Goal: Information Seeking & Learning: Learn about a topic

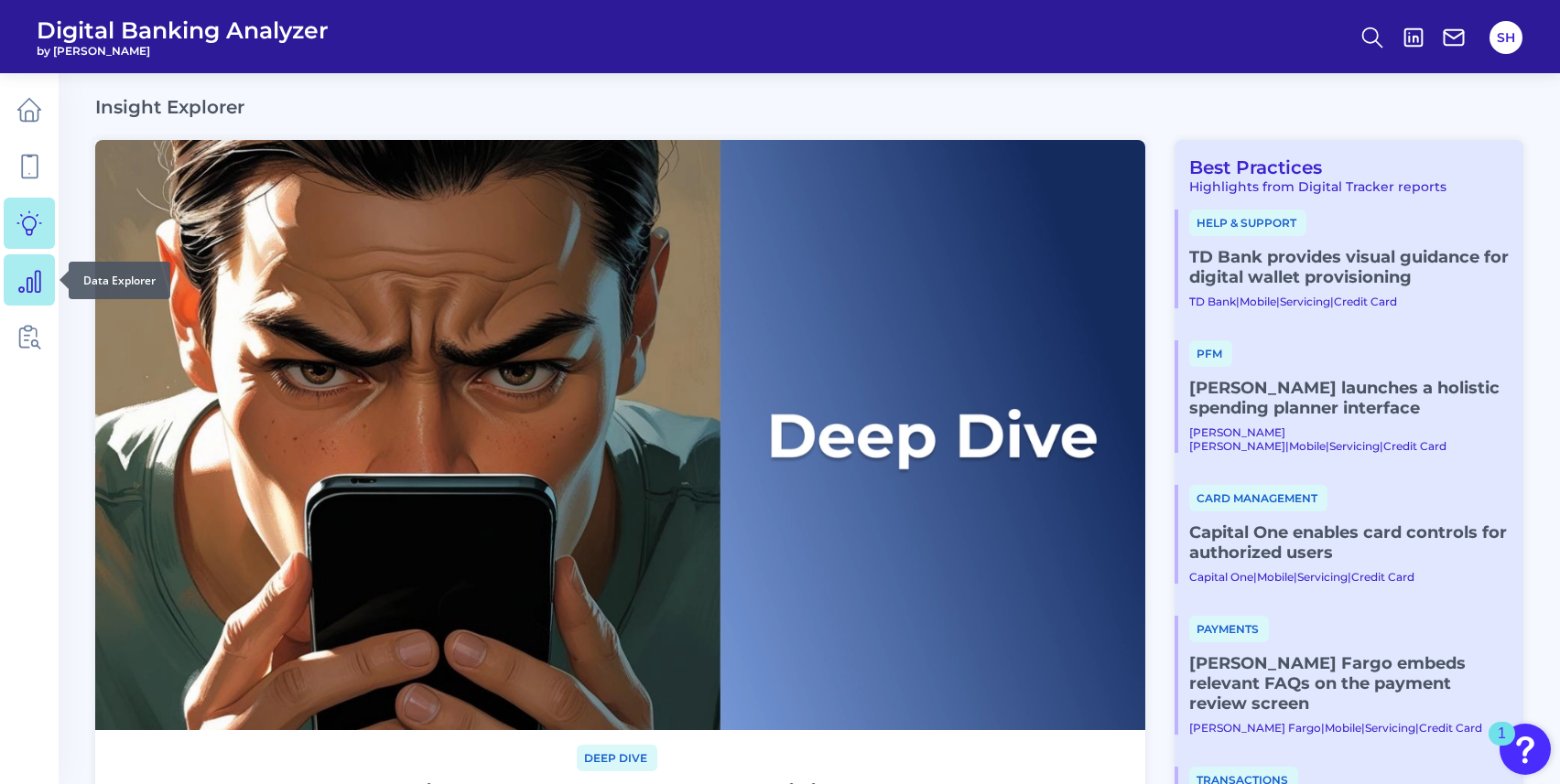
click at [31, 270] on icon at bounding box center [29, 280] width 25 height 25
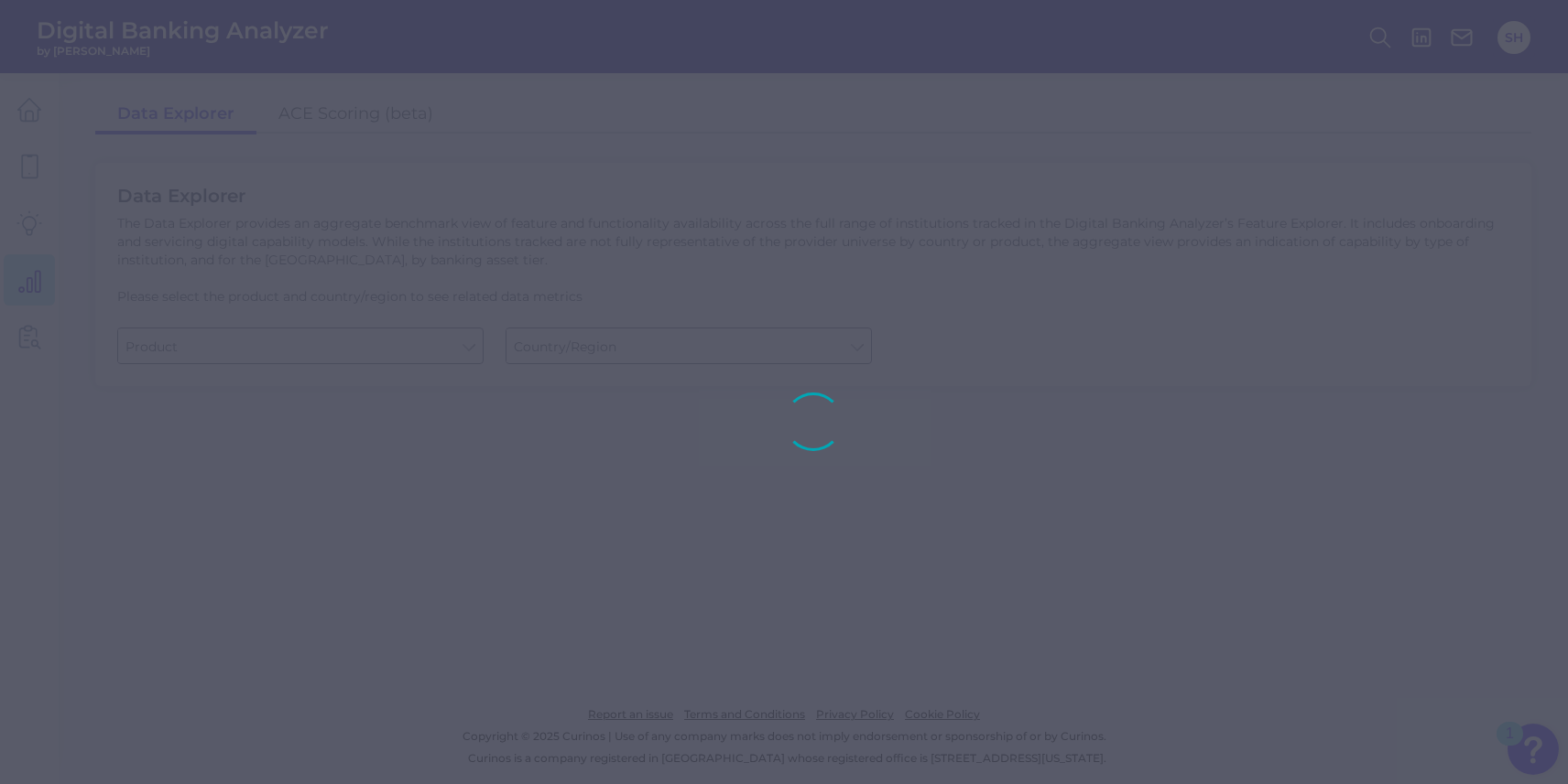
type input "Business Bank Account"
type input "[GEOGRAPHIC_DATA]"
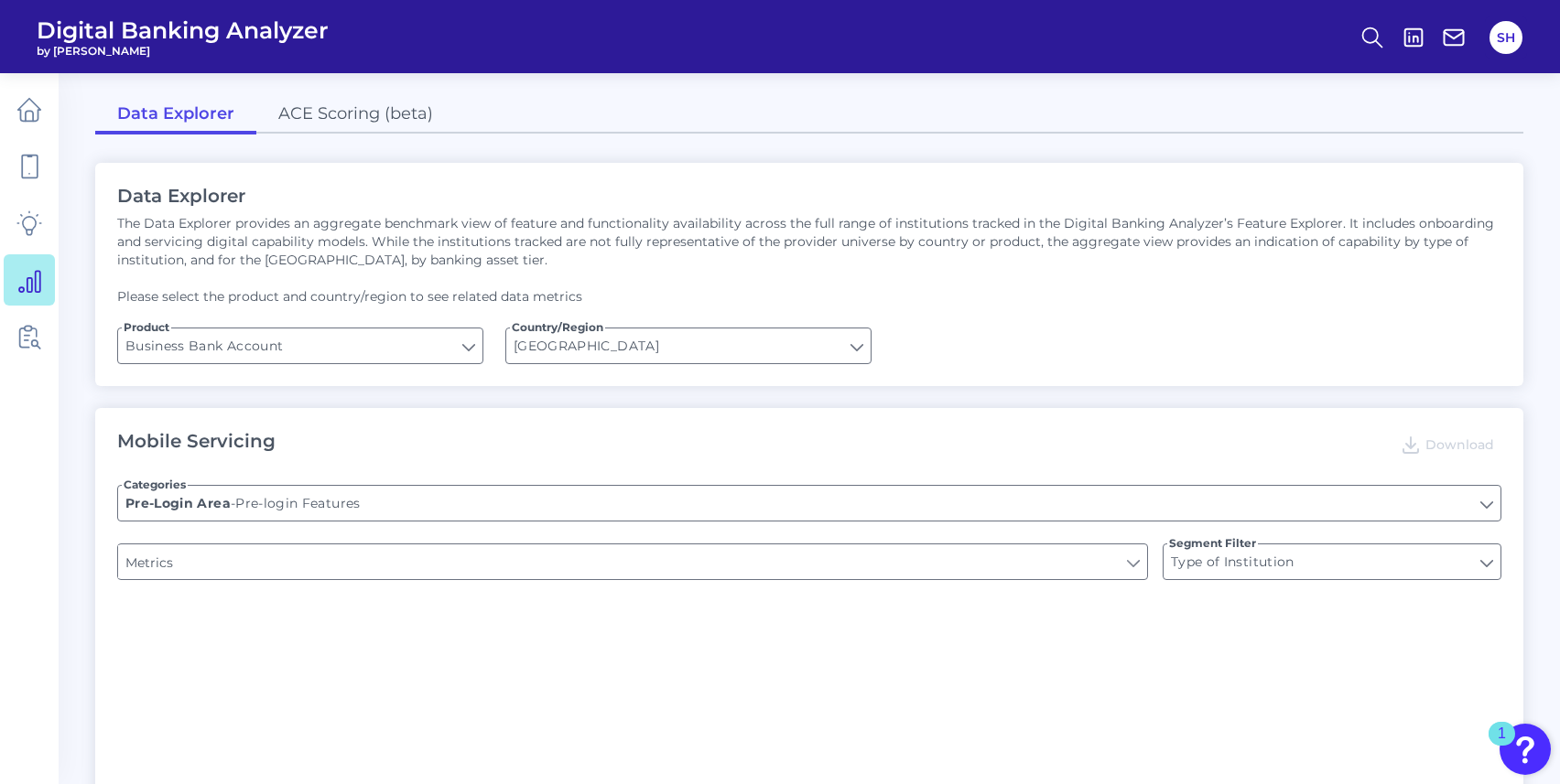
type input "Login"
type input "Channel"
type input "Upon opening the app are users immediately prompted to use Touch/Face ID to log…"
type input "Does it offer third-party single sign on?"
type input "Can you apply for the PRODUCT as a new to brand customer on ANY digital channel?"
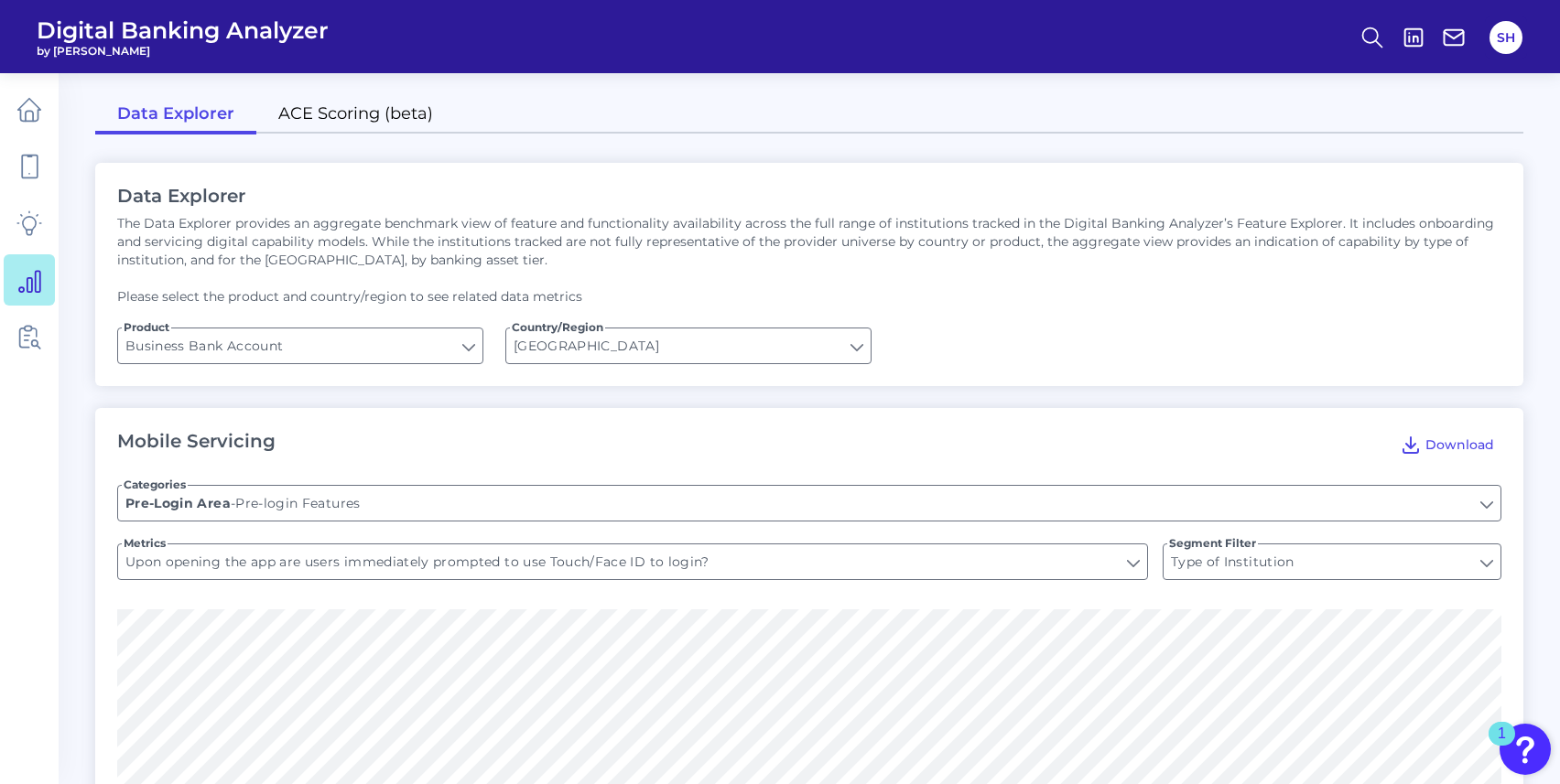
click at [365, 102] on link "ACE Scoring (beta)" at bounding box center [355, 115] width 199 height 39
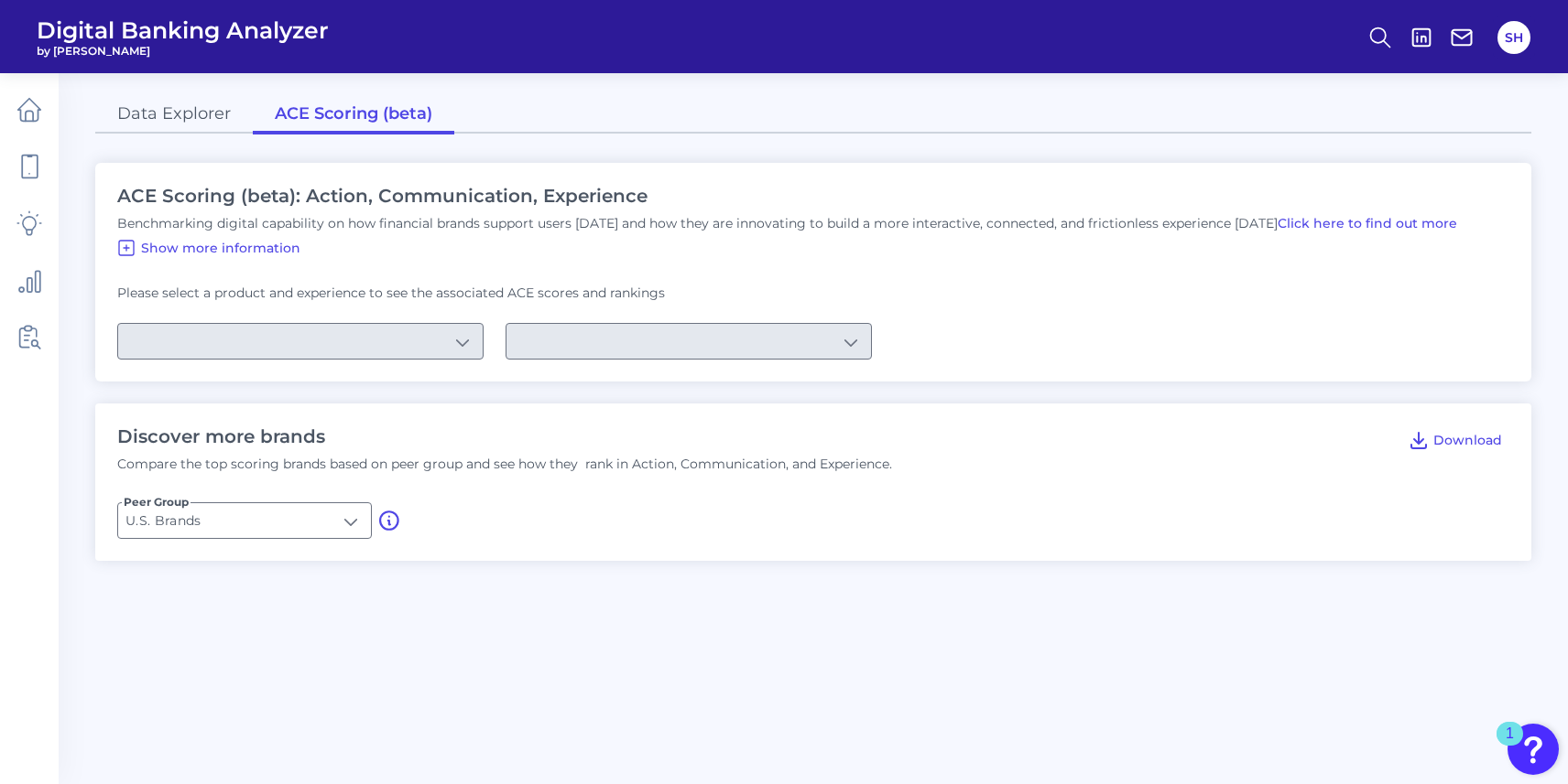
type input "Checking / Current Account"
type input "Mobile Servicing"
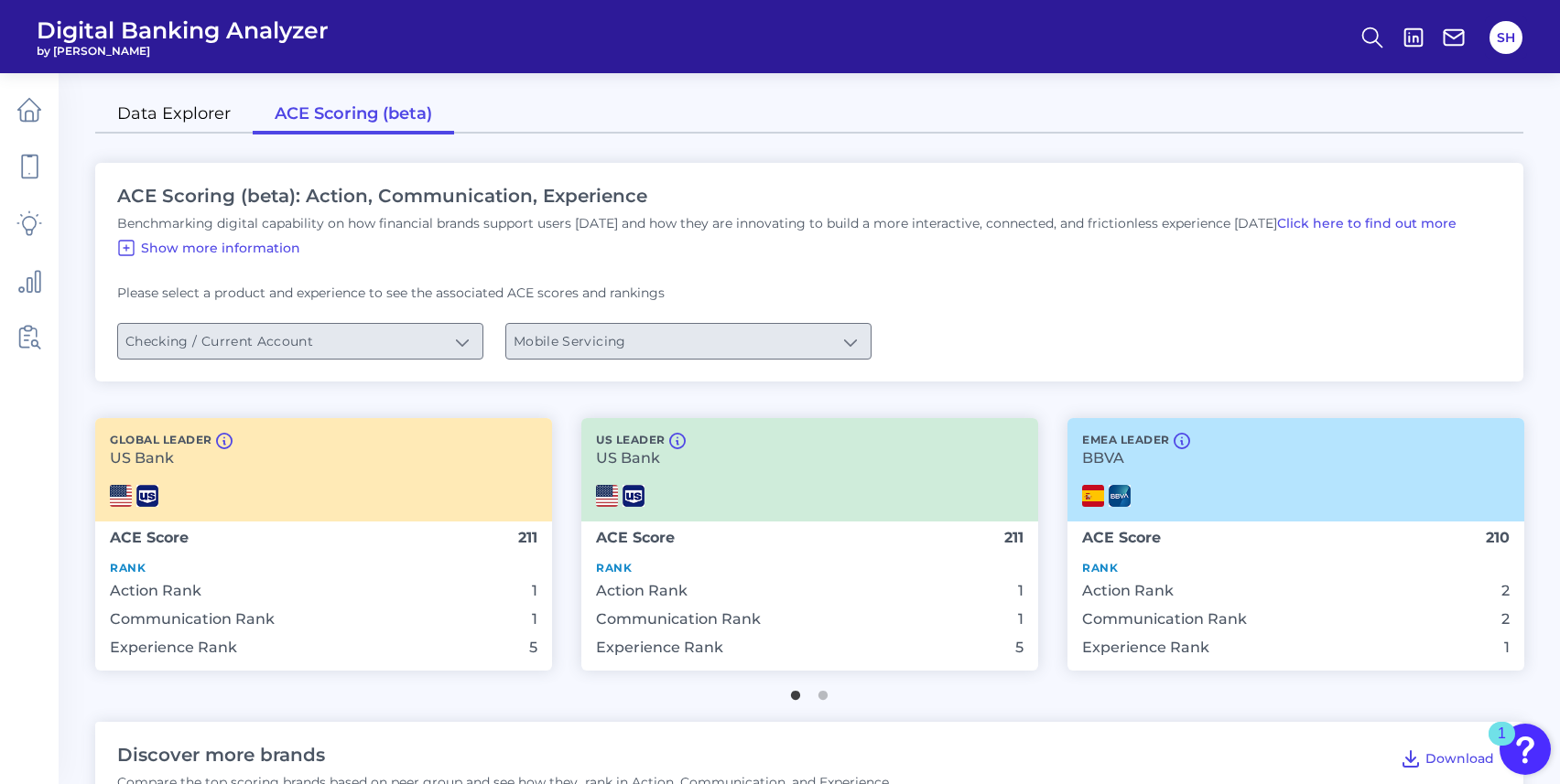
click at [185, 116] on link "Data Explorer" at bounding box center [173, 115] width 157 height 39
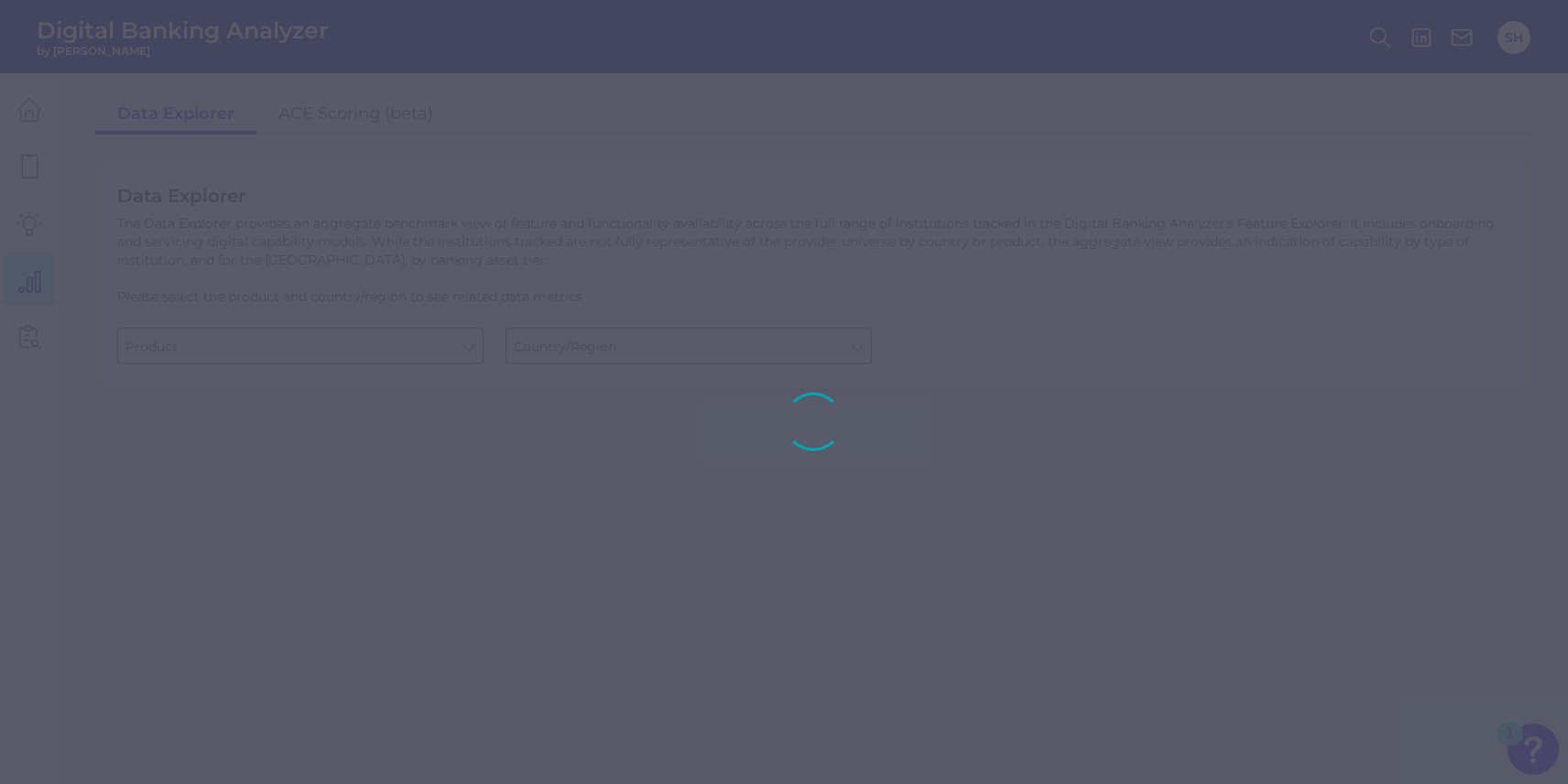
type input "Business Bank Account"
type input "[GEOGRAPHIC_DATA]"
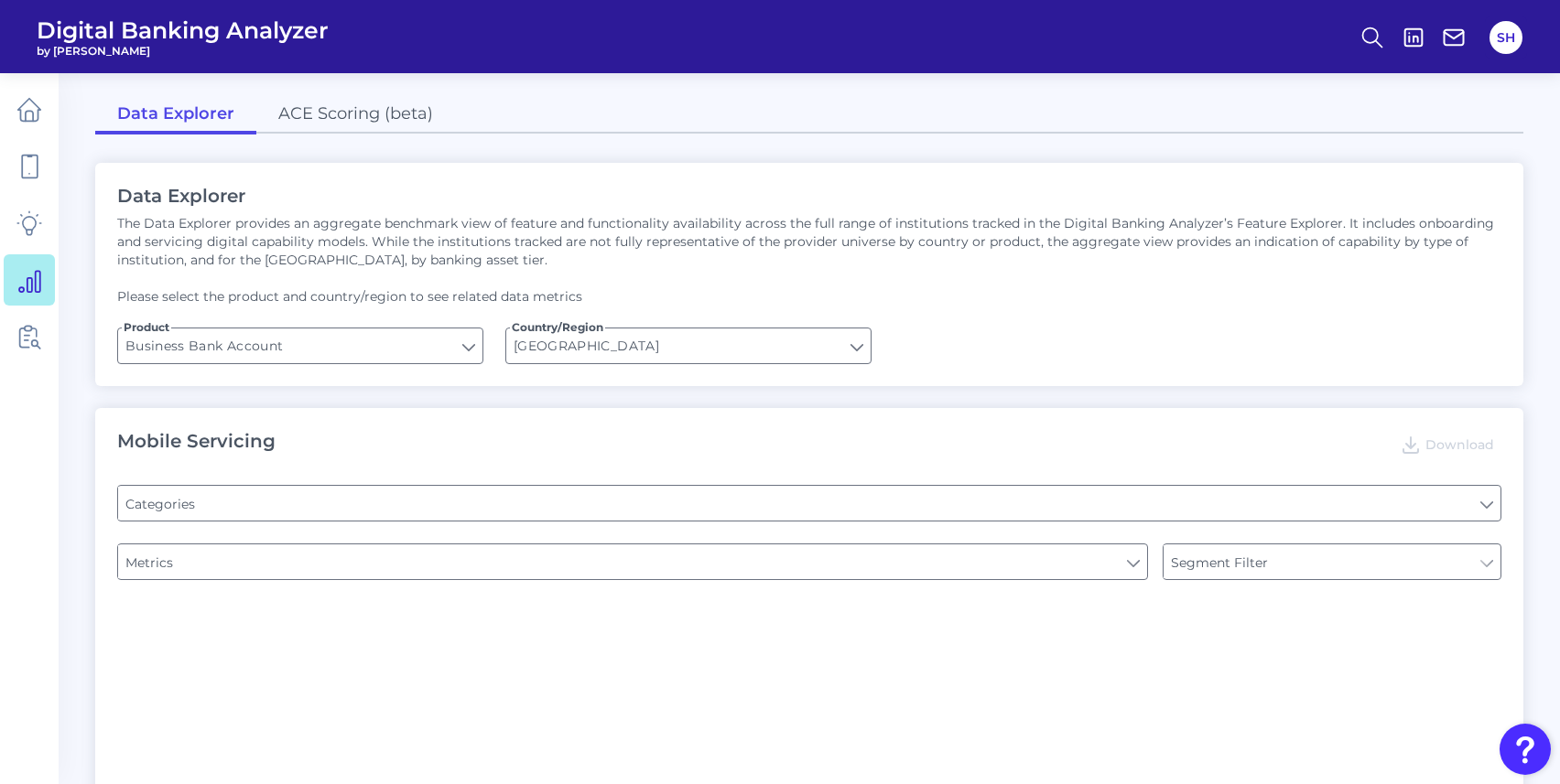
type input "Pre-login Features"
type input "Type of Institution"
type input "Channel"
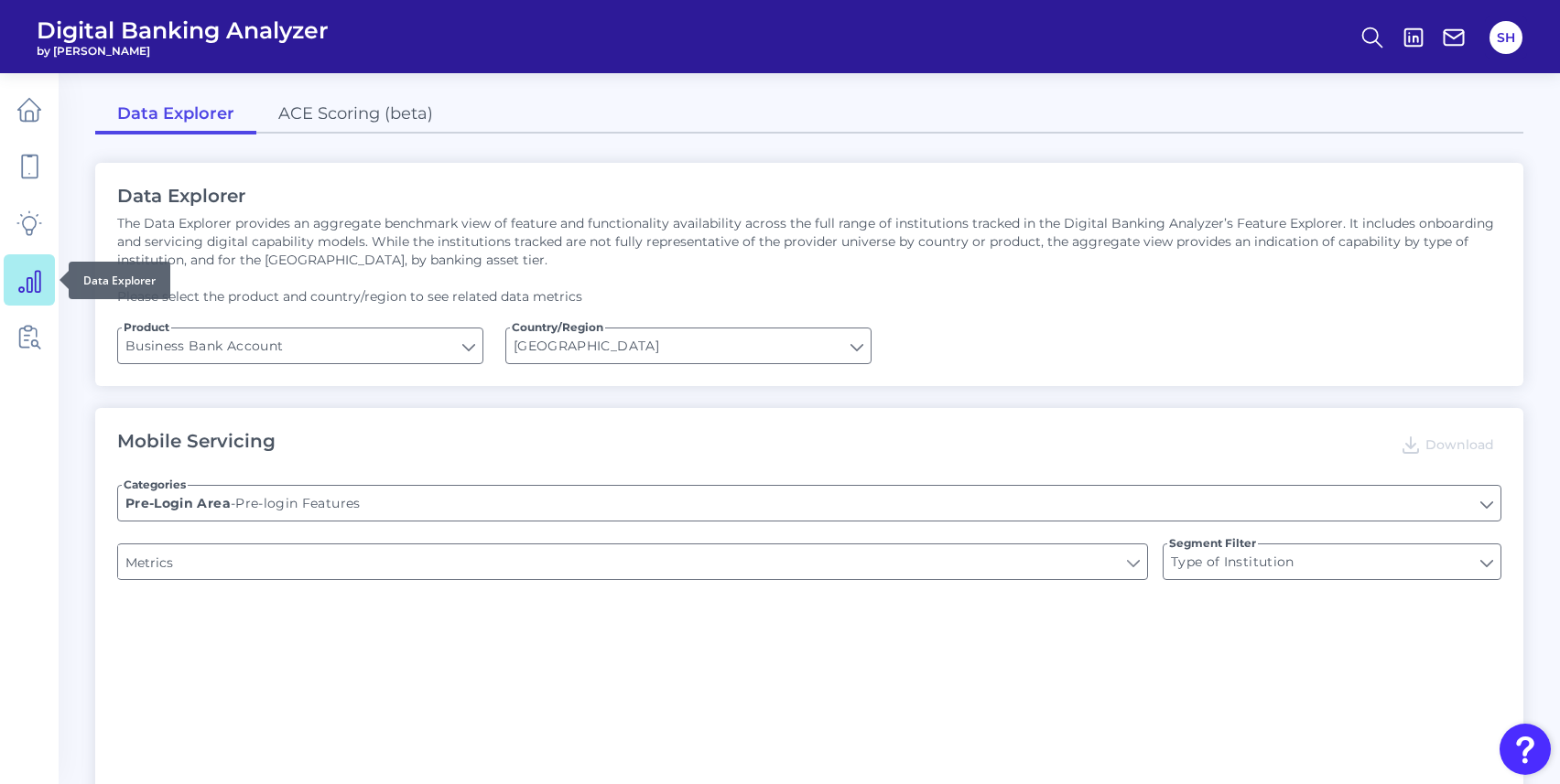
type input "Login"
type input "Upon opening the app are users immediately prompted to use Touch/Face ID to log…"
type input "Can you apply for the PRODUCT as a new to brand customer on ANY digital channel?"
type input "Does it offer third-party single sign on?"
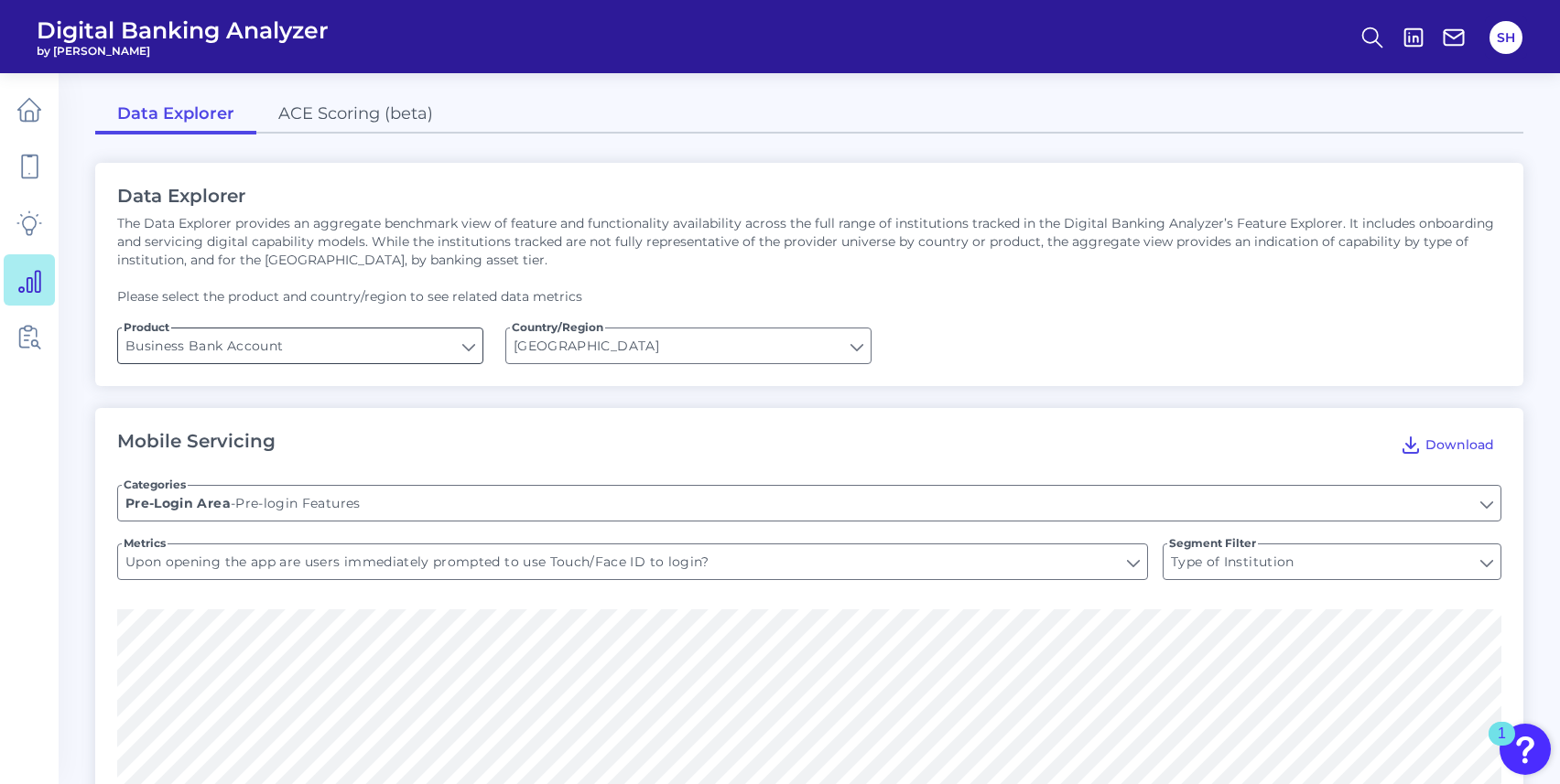
click at [437, 354] on input "Business Bank Account" at bounding box center [299, 345] width 364 height 35
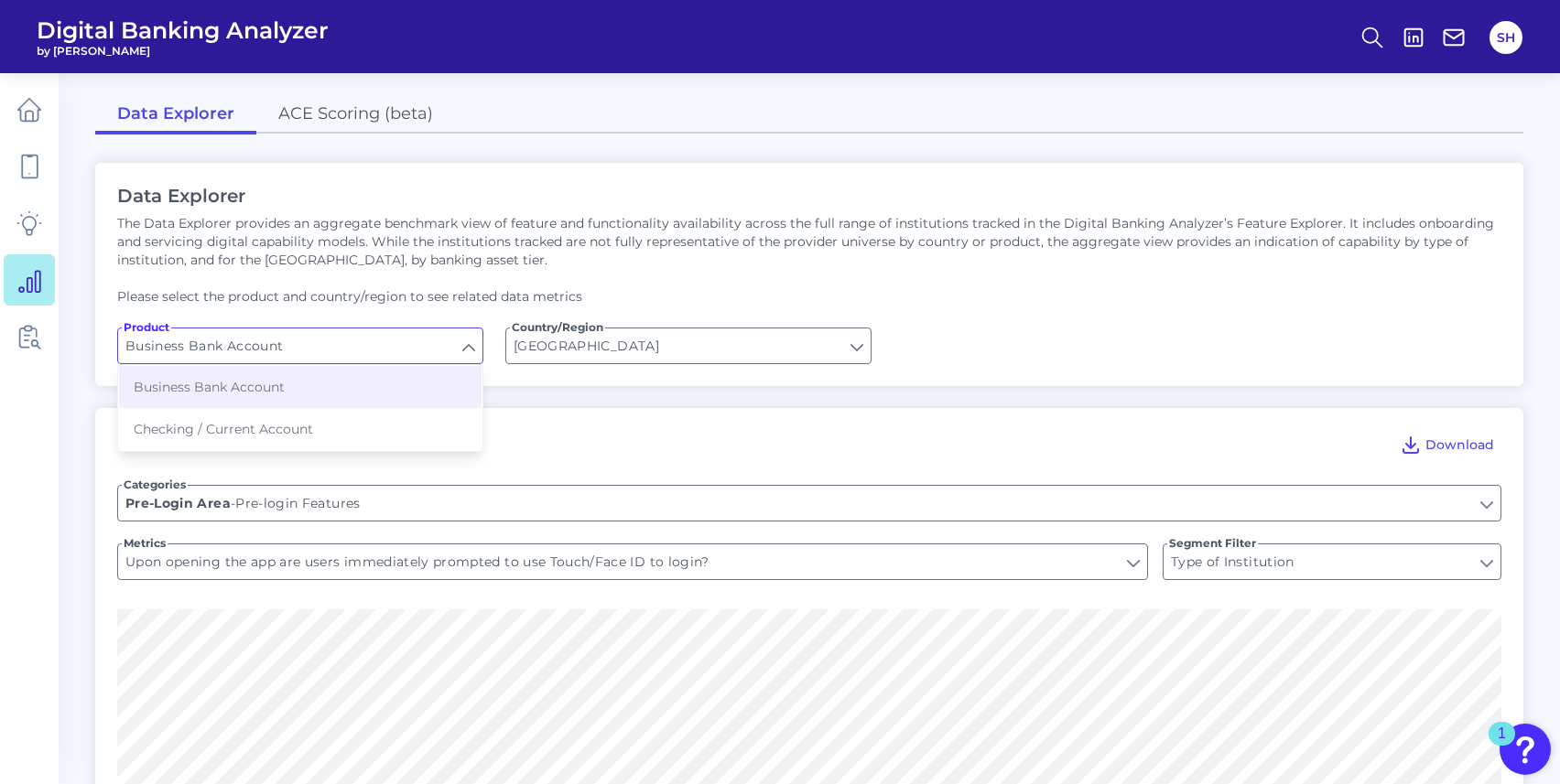
click at [415, 262] on p "The Data Explorer provides an aggregate benchmark view of feature and functiona…" at bounding box center [809, 242] width 1384 height 55
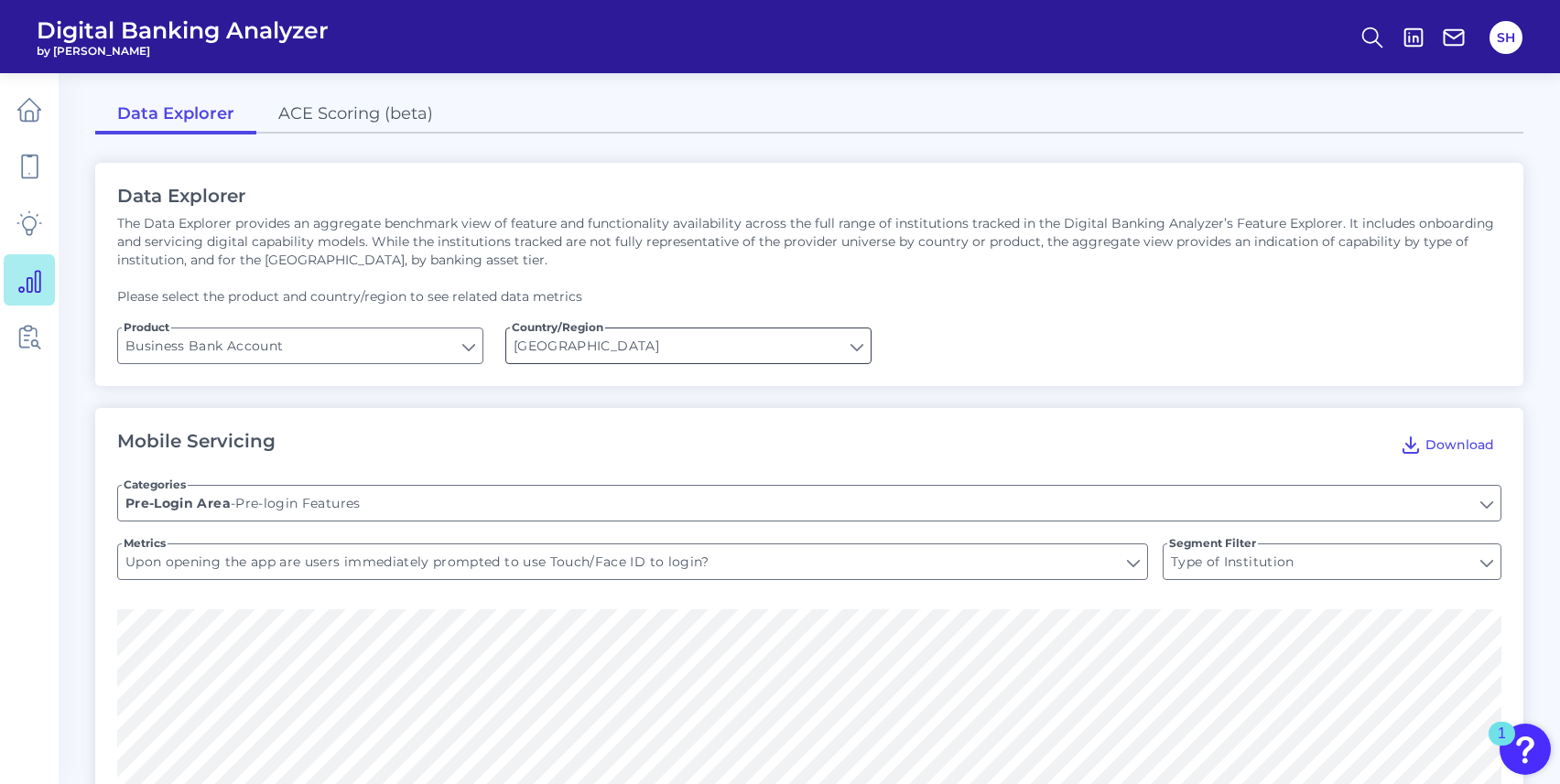
click at [679, 341] on input "[GEOGRAPHIC_DATA]" at bounding box center [688, 345] width 364 height 35
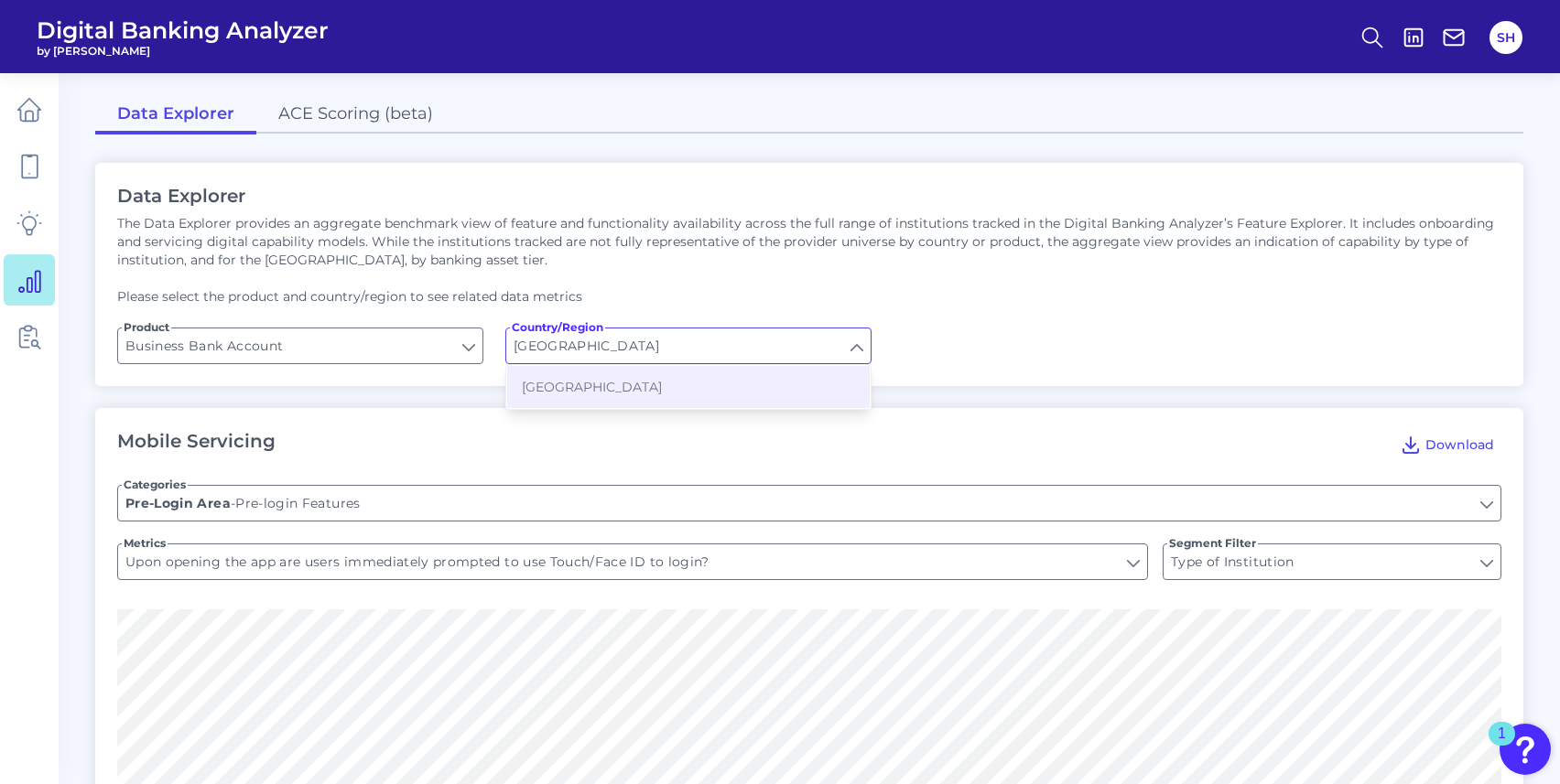
click at [512, 273] on div "The Data Explorer provides an aggregate benchmark view of feature and functiona…" at bounding box center [809, 260] width 1384 height 91
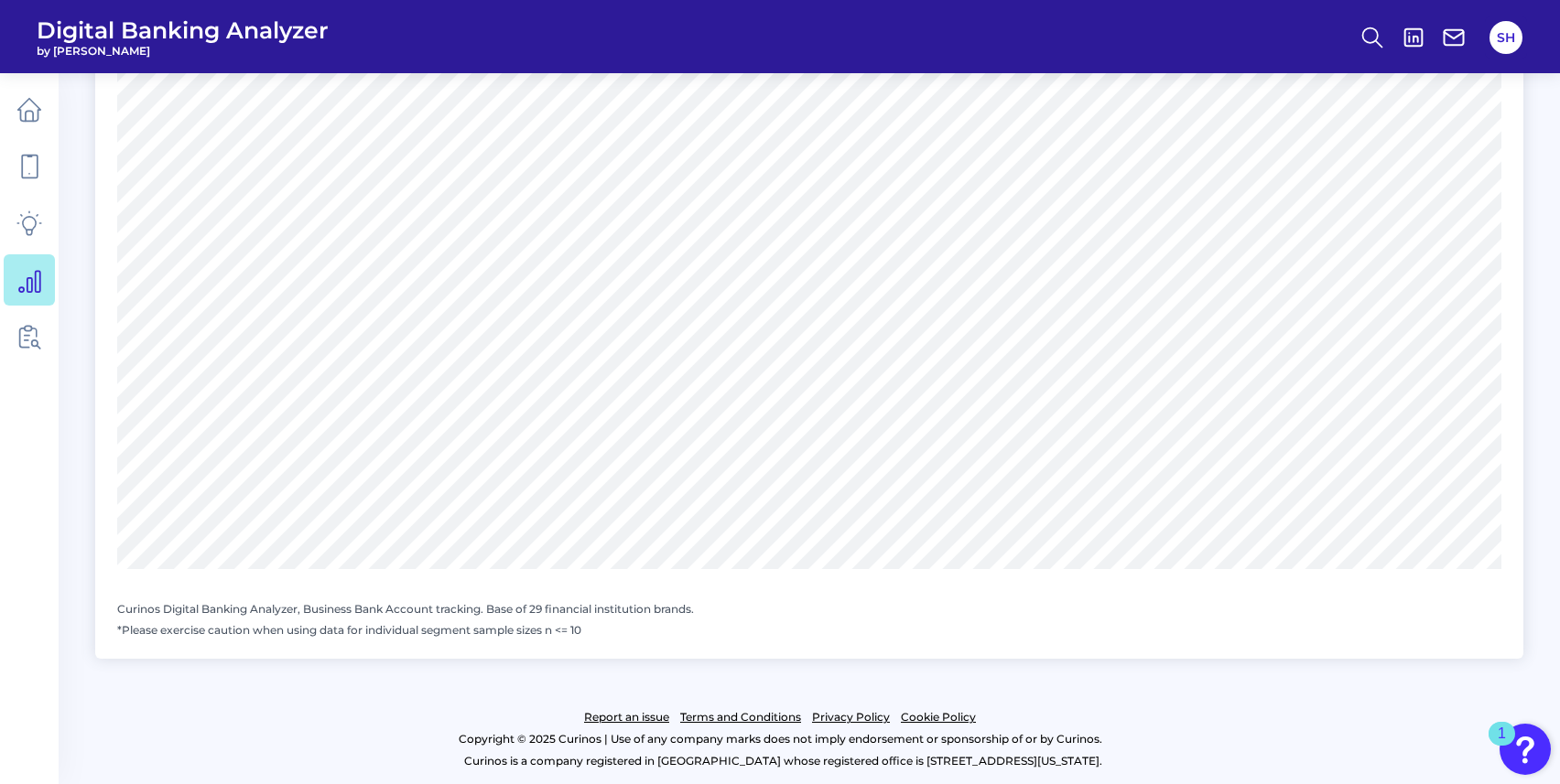
scroll to position [2129, 0]
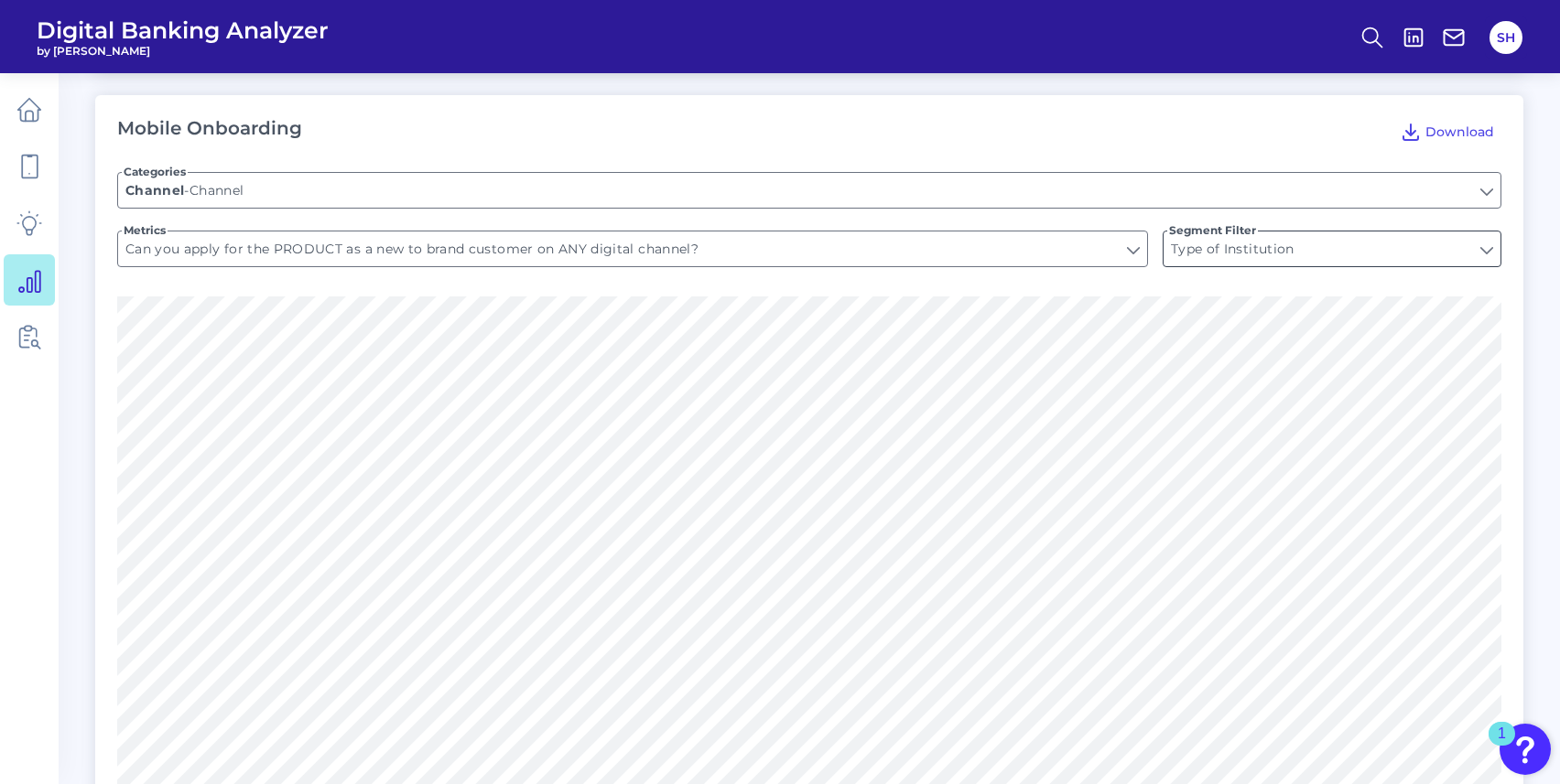
click at [1198, 248] on input "Type of Institution" at bounding box center [1332, 248] width 337 height 35
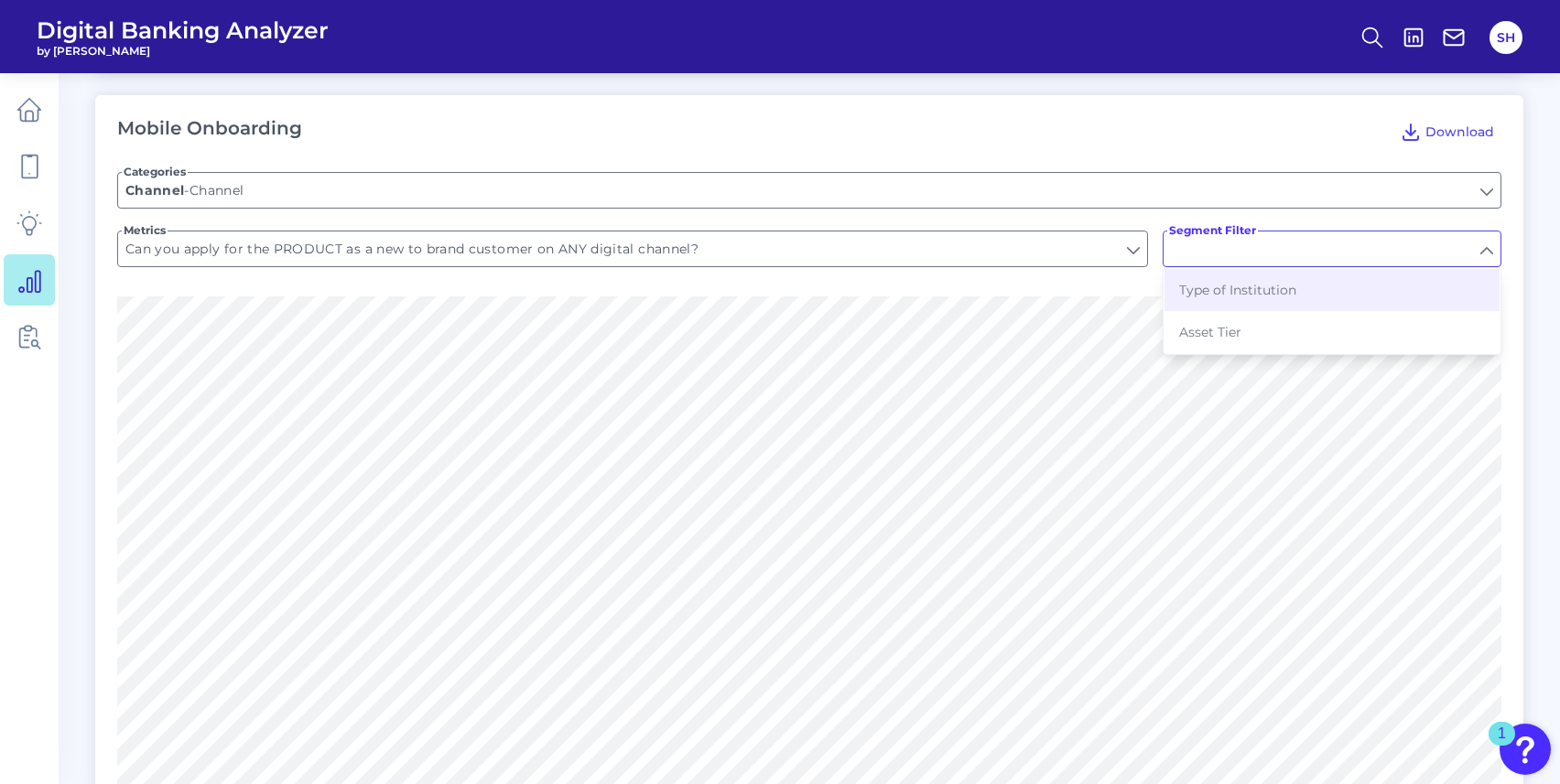
type input "Type of Institution"
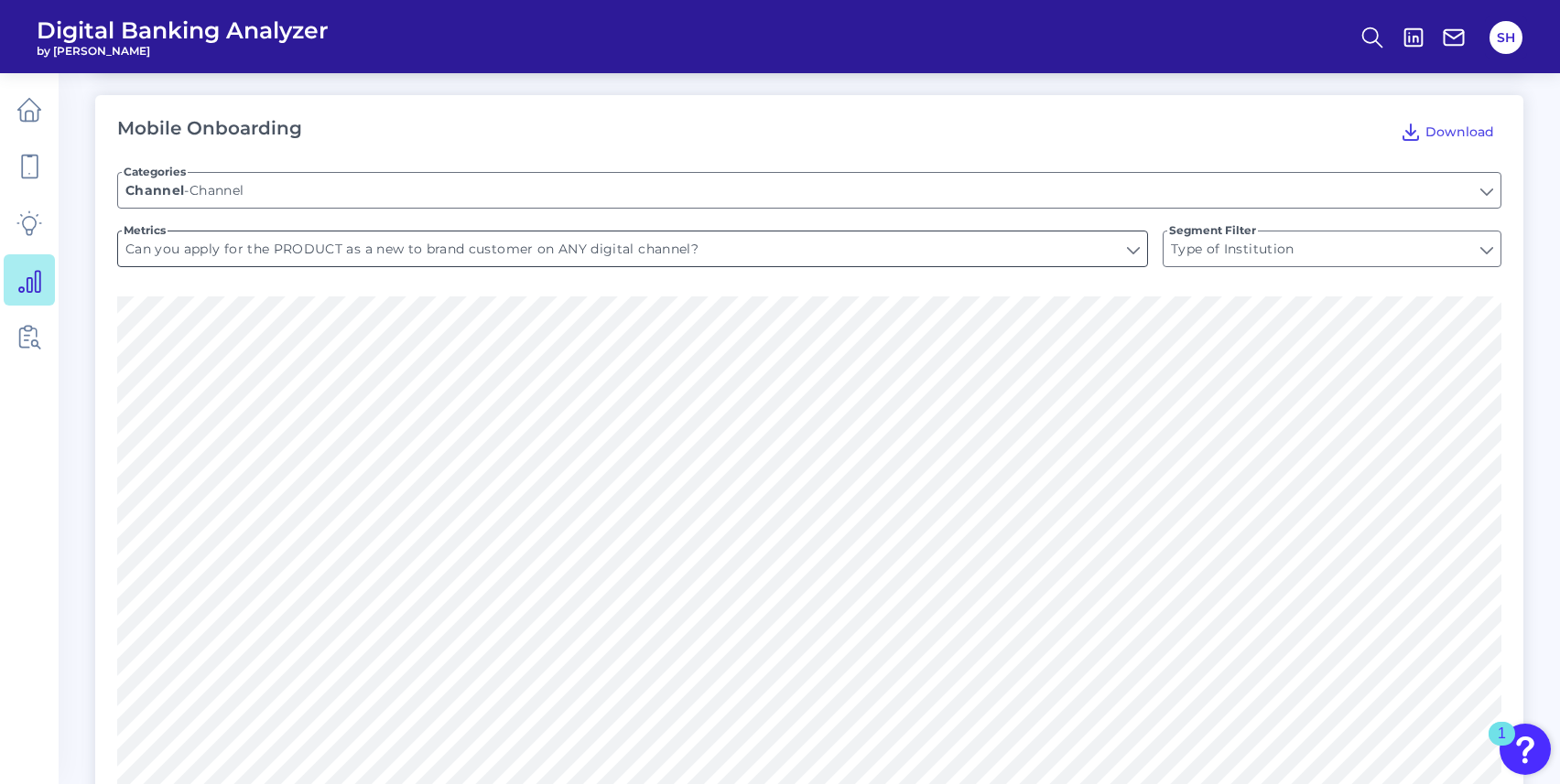
click at [399, 248] on input "Can you apply for the PRODUCT as a new to brand customer on ANY digital channel?" at bounding box center [632, 248] width 1029 height 35
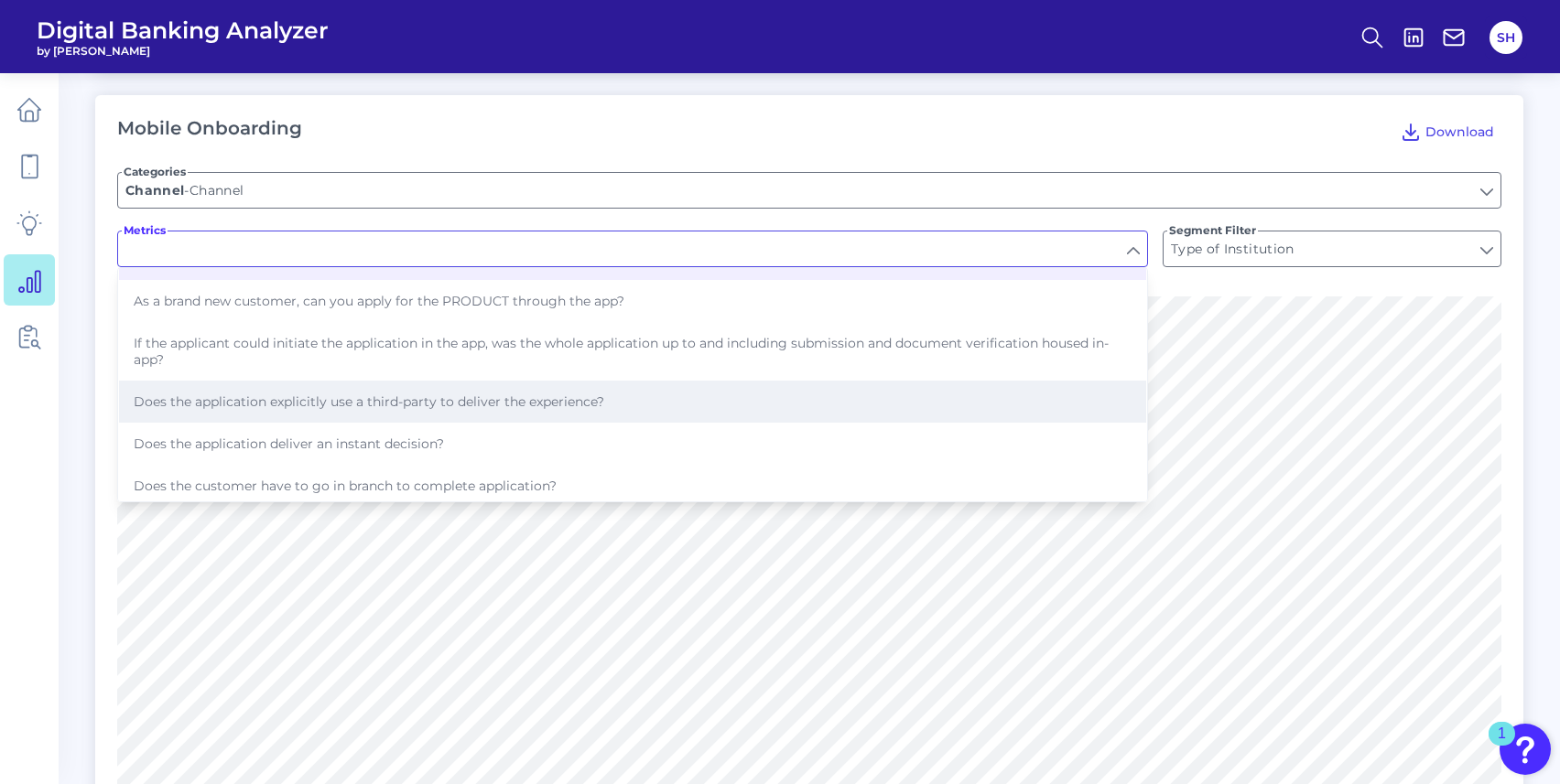
scroll to position [2451, 0]
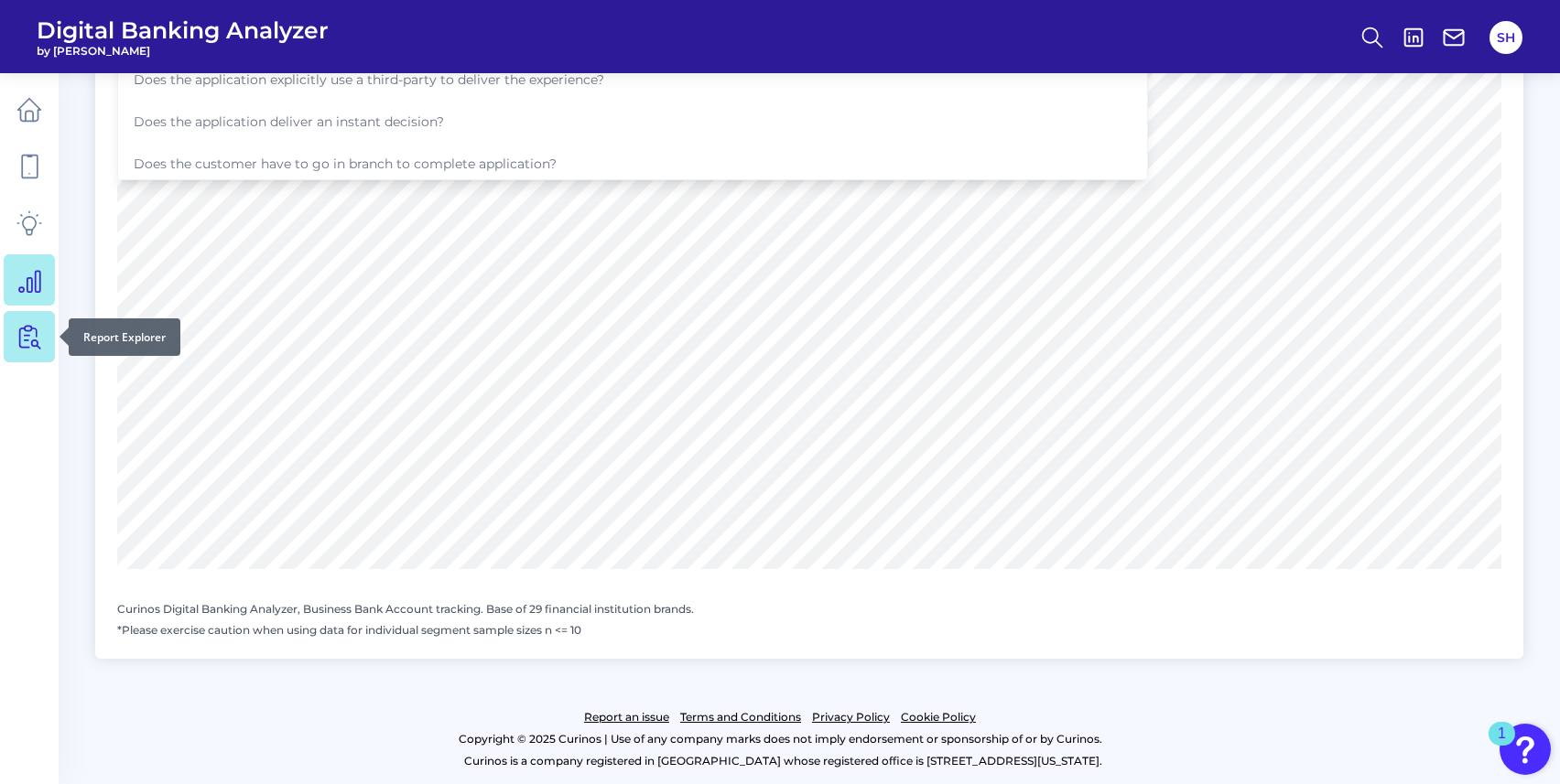
click at [38, 328] on icon at bounding box center [29, 336] width 25 height 25
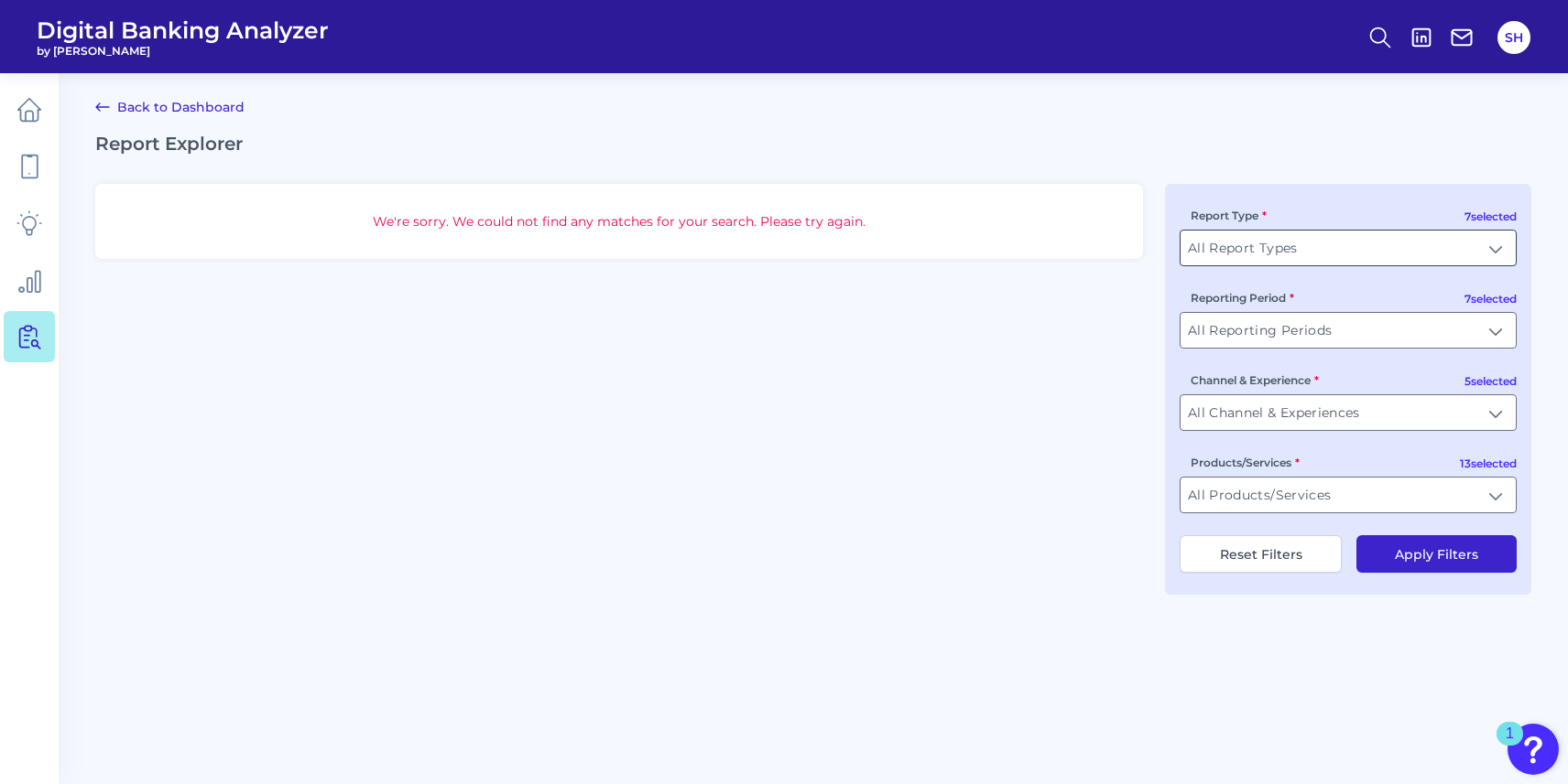
click at [1329, 253] on input "All Report Types" at bounding box center [1348, 248] width 335 height 35
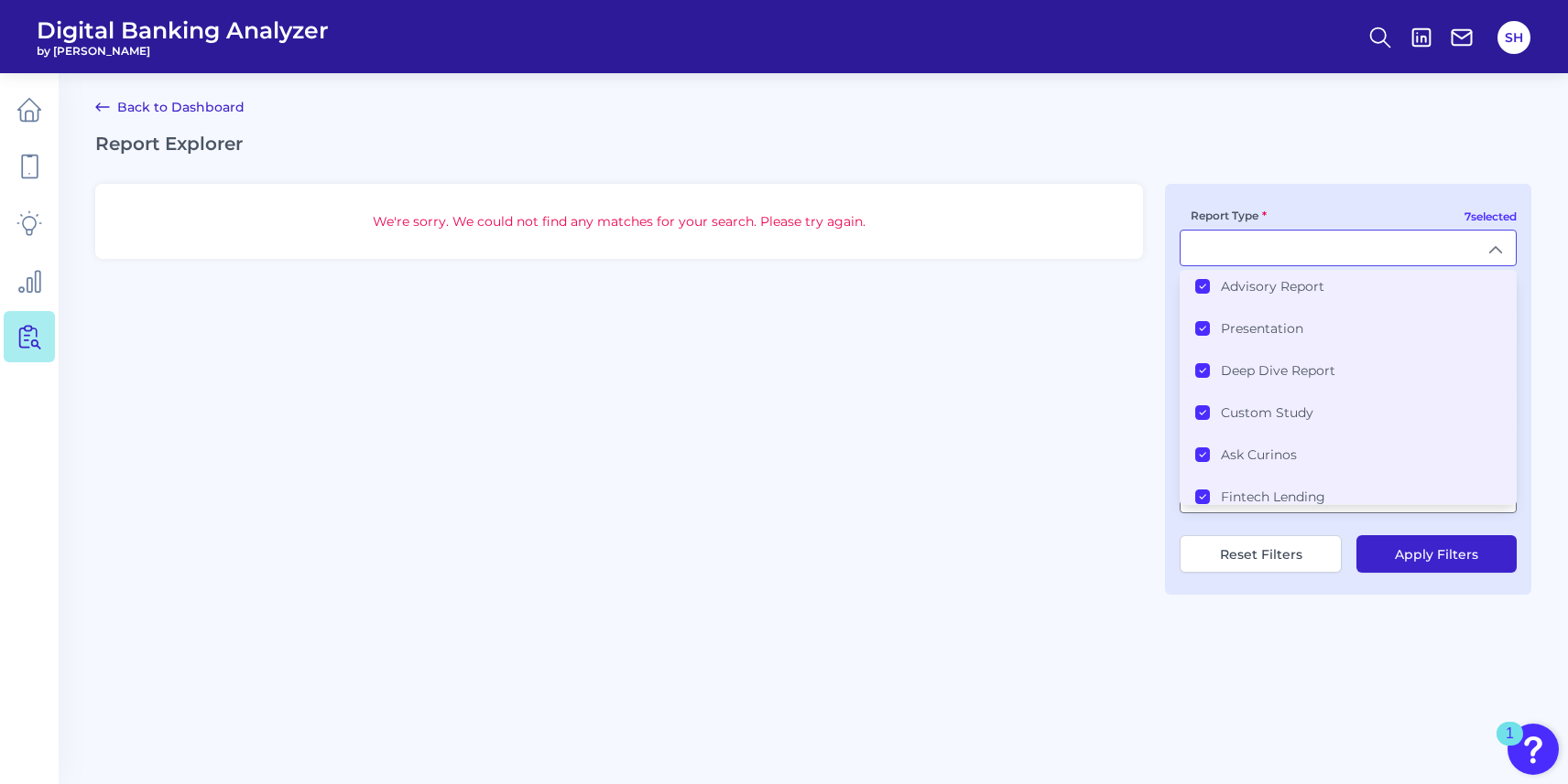
scroll to position [96, 0]
click at [1153, 423] on div "We're sorry. We could not find any matches for your search. Please try again. 7…" at bounding box center [813, 389] width 1436 height 411
type input "All Report Types"
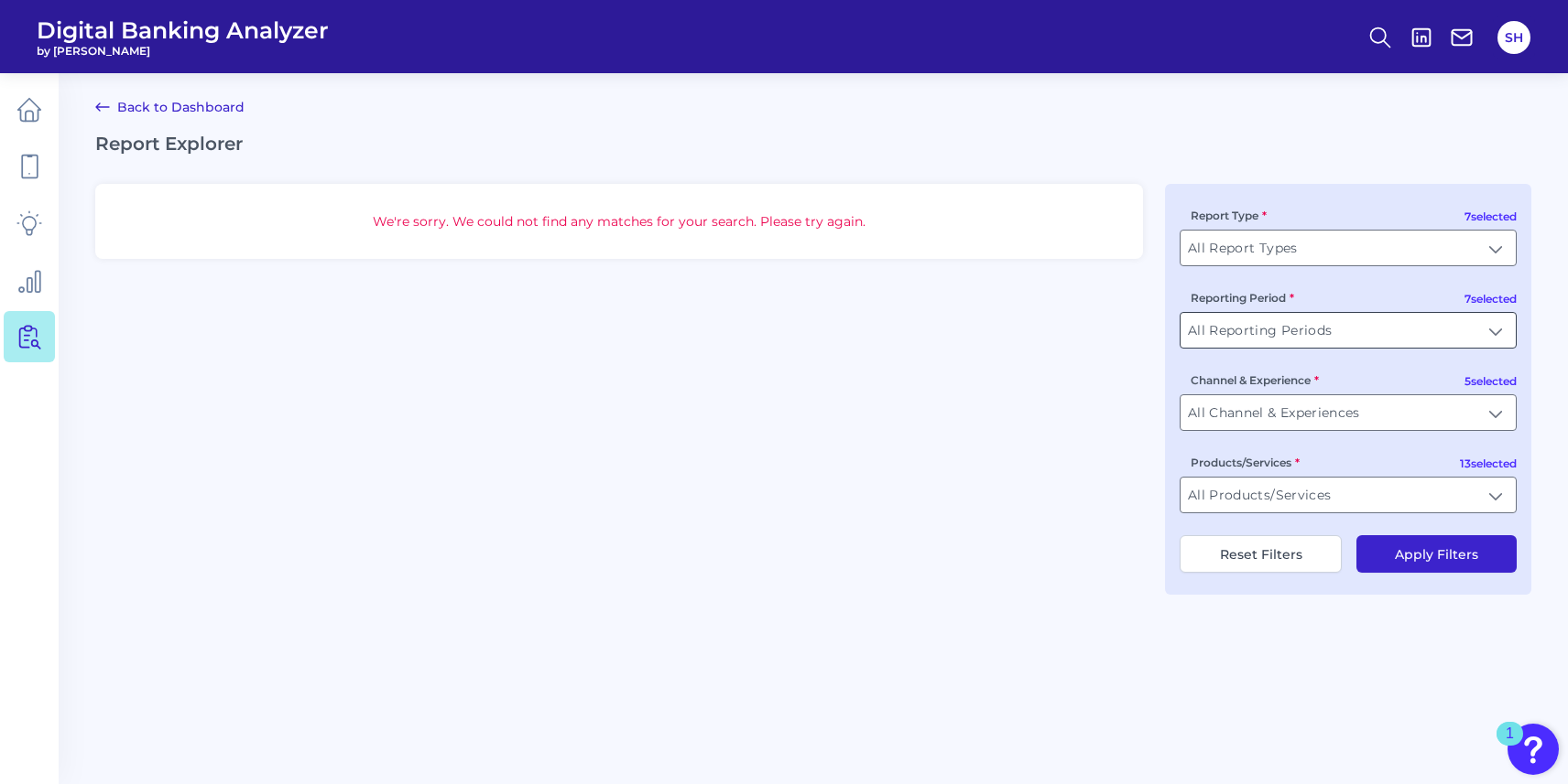
click at [1308, 340] on input "All Reporting Periods" at bounding box center [1348, 330] width 335 height 35
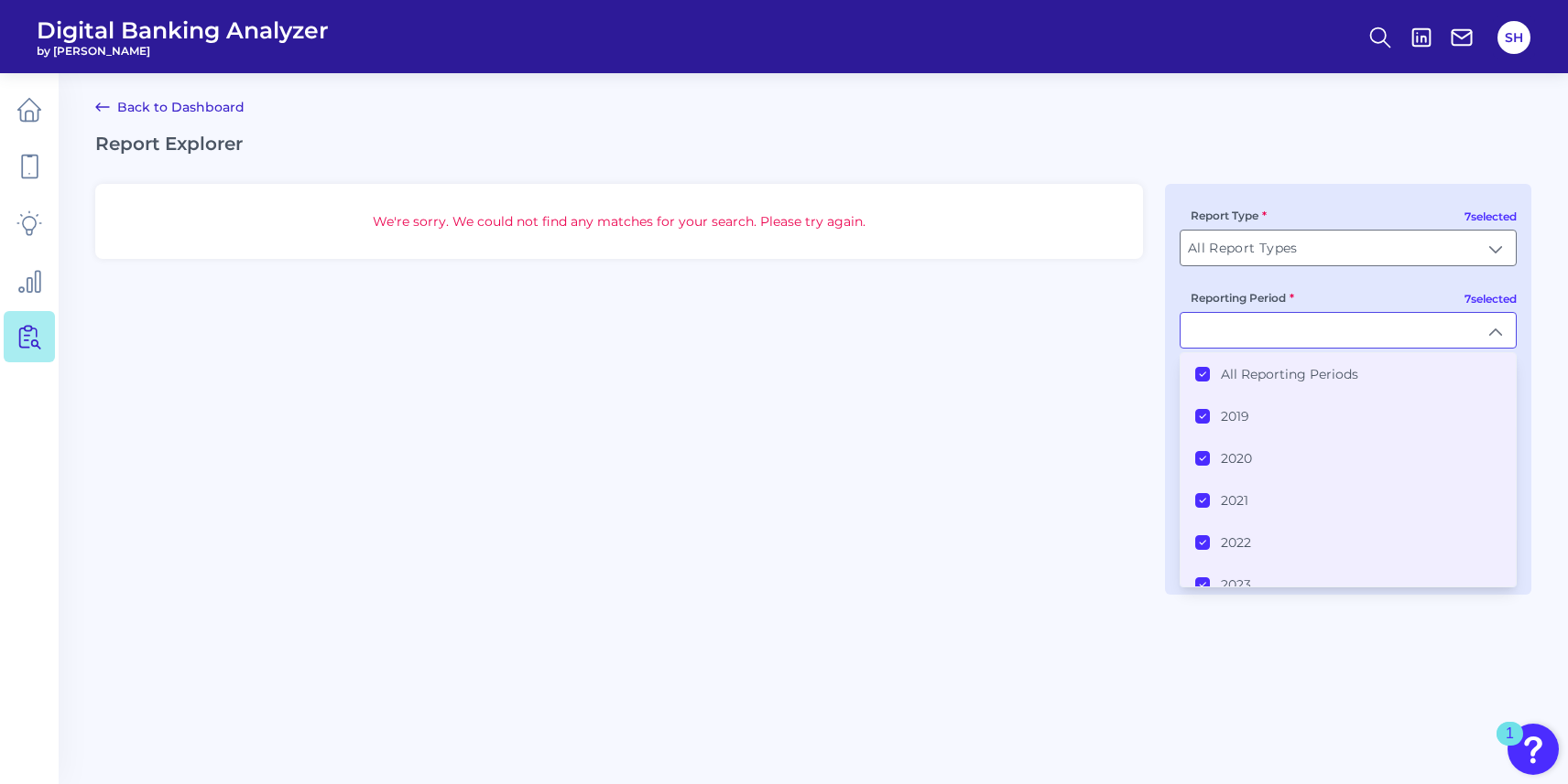
click at [1071, 359] on div "We're sorry. We could not find any matches for your search. Please try again. 7…" at bounding box center [813, 389] width 1436 height 411
type input "All Reporting Periods"
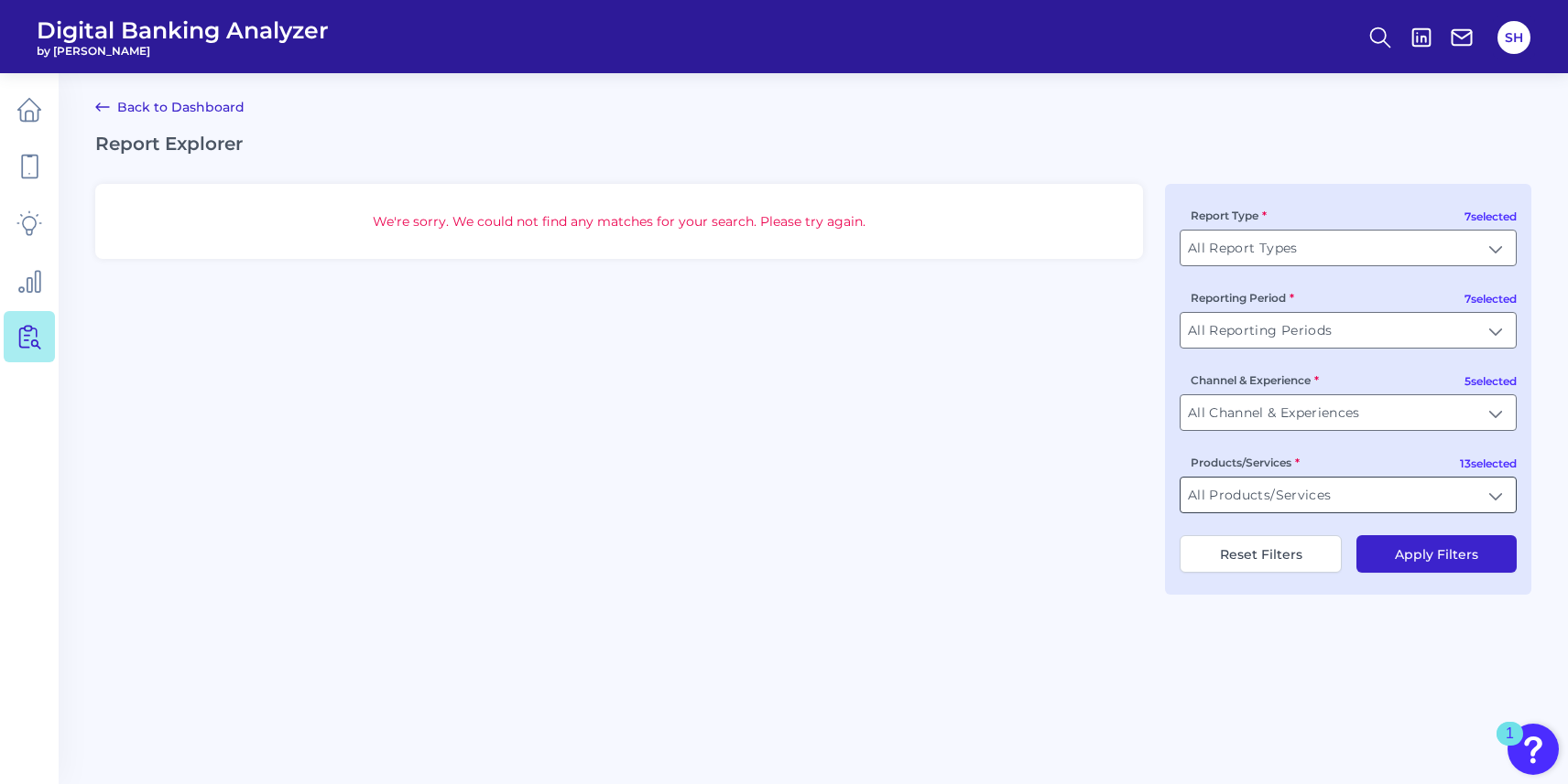
click at [1291, 506] on input "All Products/Services" at bounding box center [1348, 495] width 335 height 35
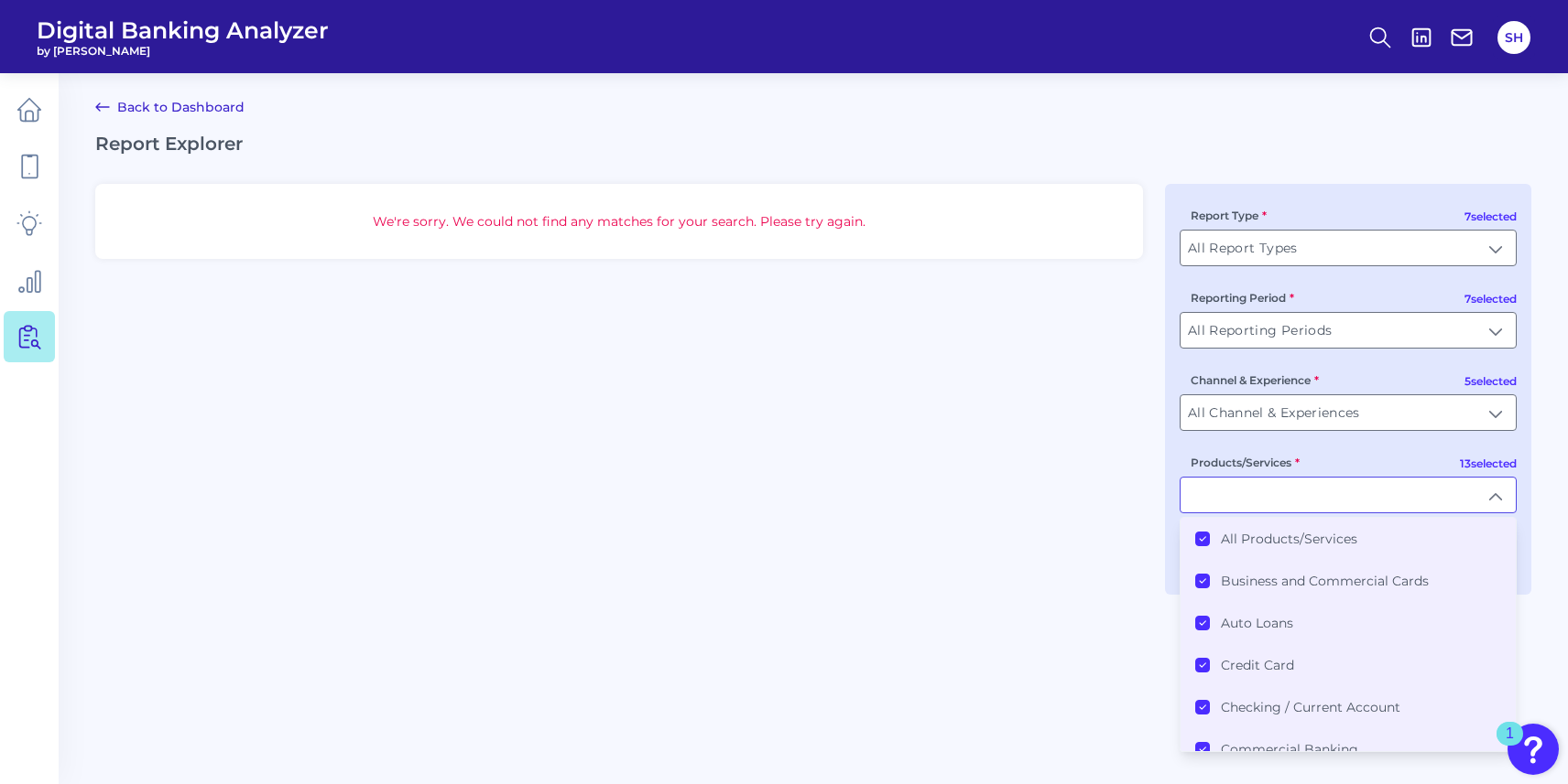
click at [1198, 540] on icon at bounding box center [1203, 539] width 9 height 9
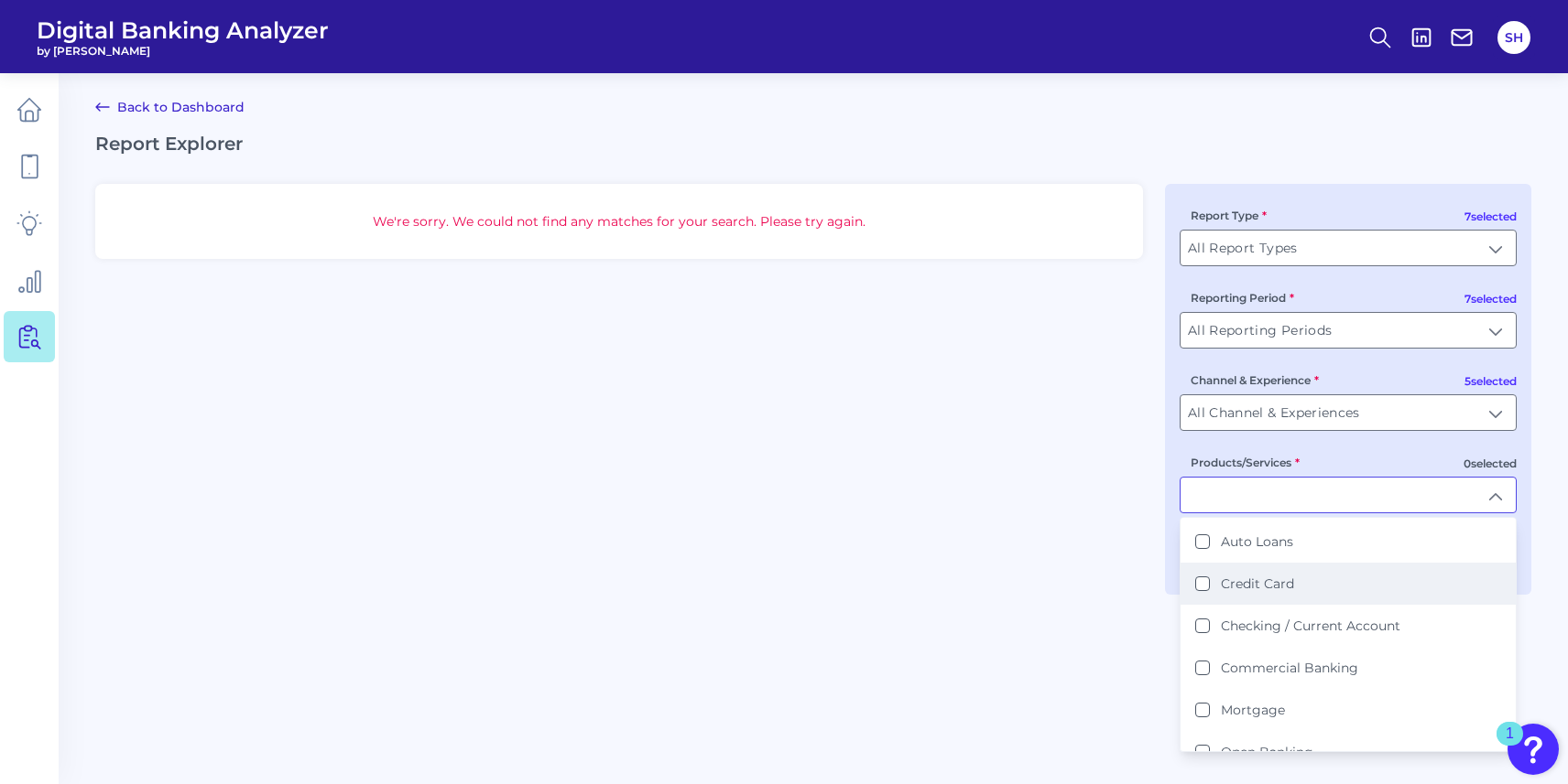
scroll to position [80, 0]
click at [1201, 588] on Card "Credit Card" at bounding box center [1203, 586] width 15 height 15
type input "Credit Card"
click at [1120, 542] on div "We're sorry. We could not find any matches for your search. Please try again. 7…" at bounding box center [813, 389] width 1436 height 411
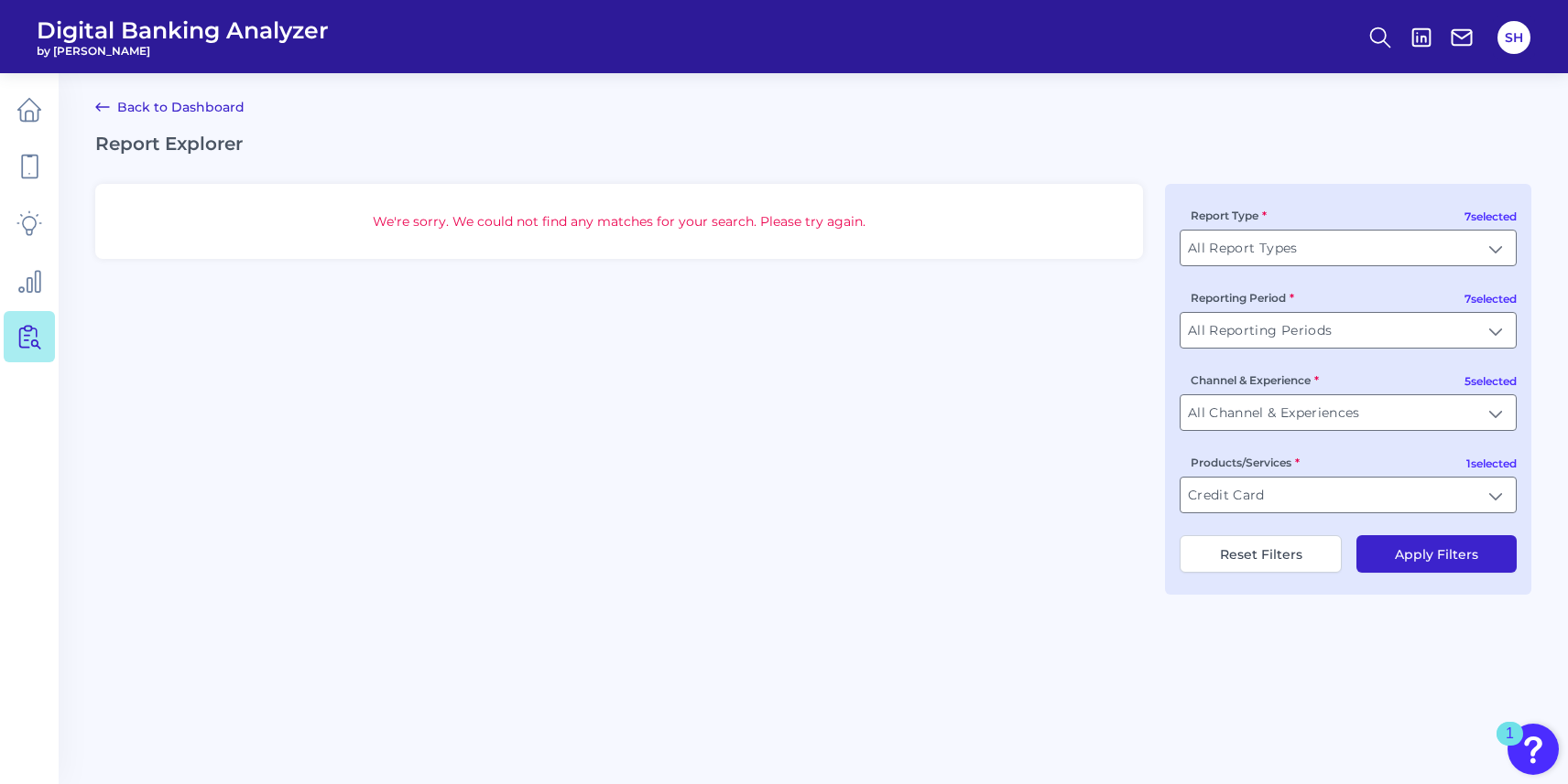
click at [1414, 560] on button "Apply Filters" at bounding box center [1436, 554] width 160 height 38
click at [1247, 247] on input "All Report Types" at bounding box center [1348, 248] width 335 height 35
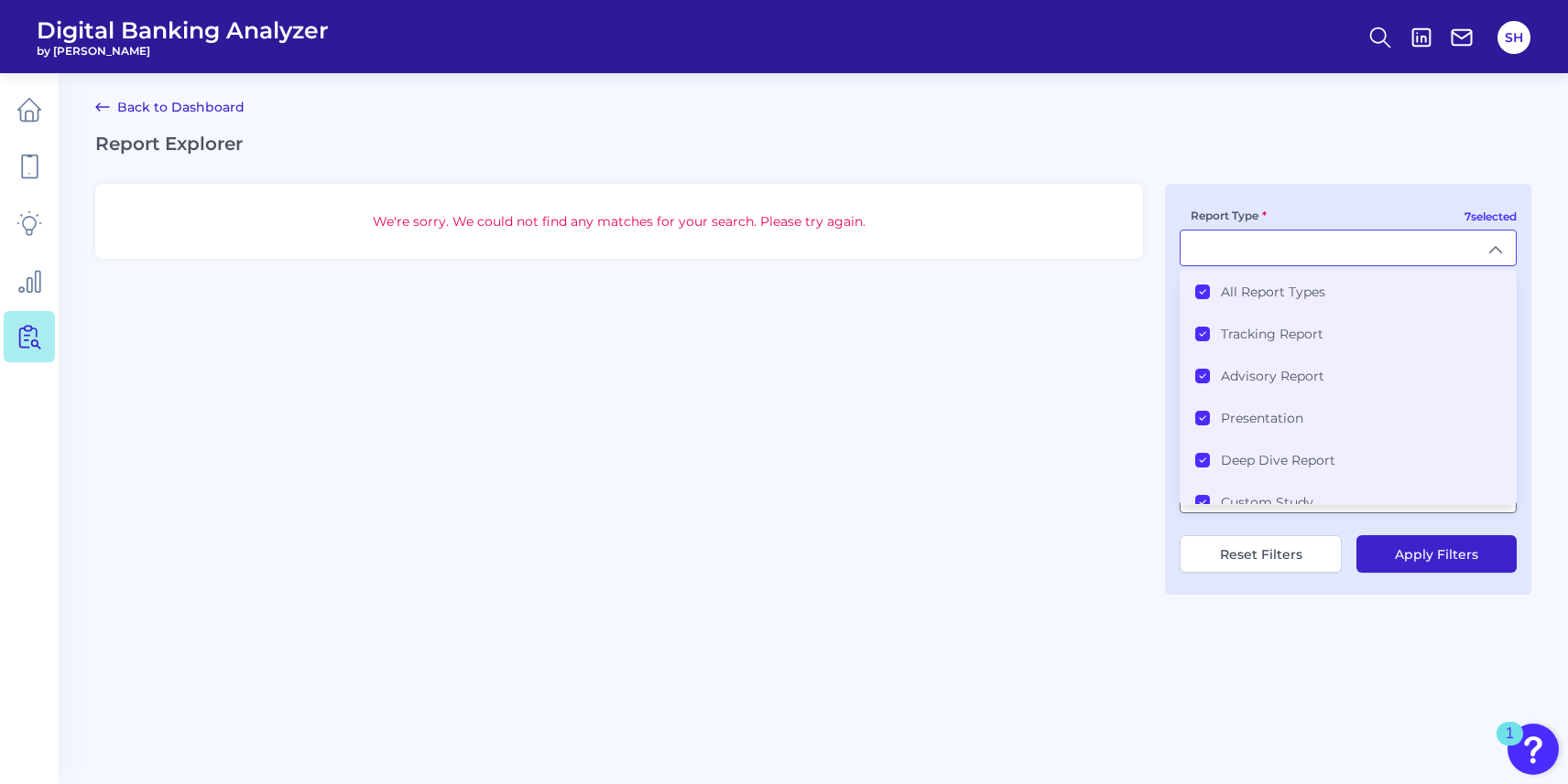
click at [1204, 296] on Types "All Report Types" at bounding box center [1203, 292] width 15 height 15
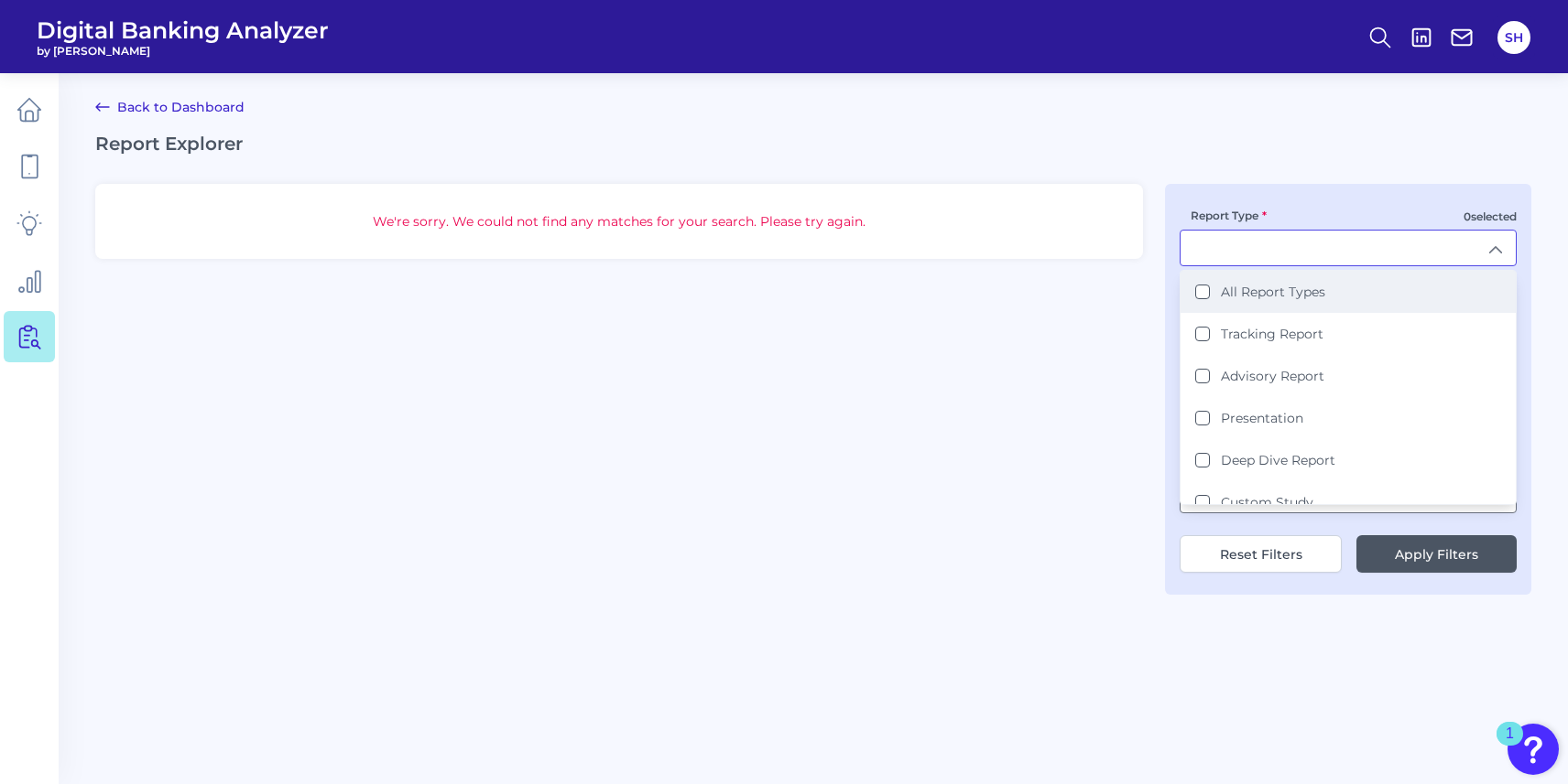
click at [1204, 296] on Types "All Report Types" at bounding box center [1203, 292] width 15 height 15
type input "All Report Types"
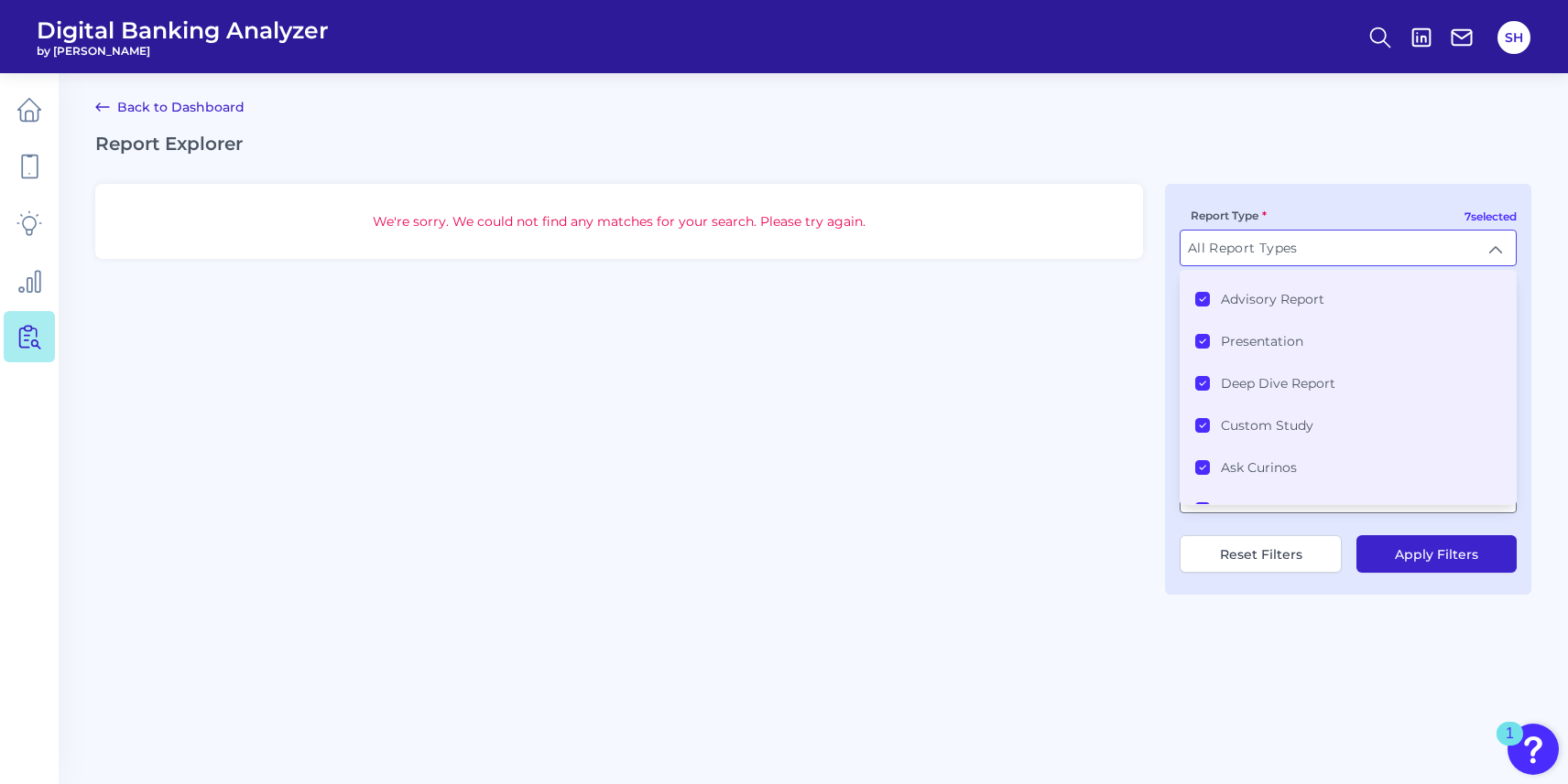
scroll to position [96, 0]
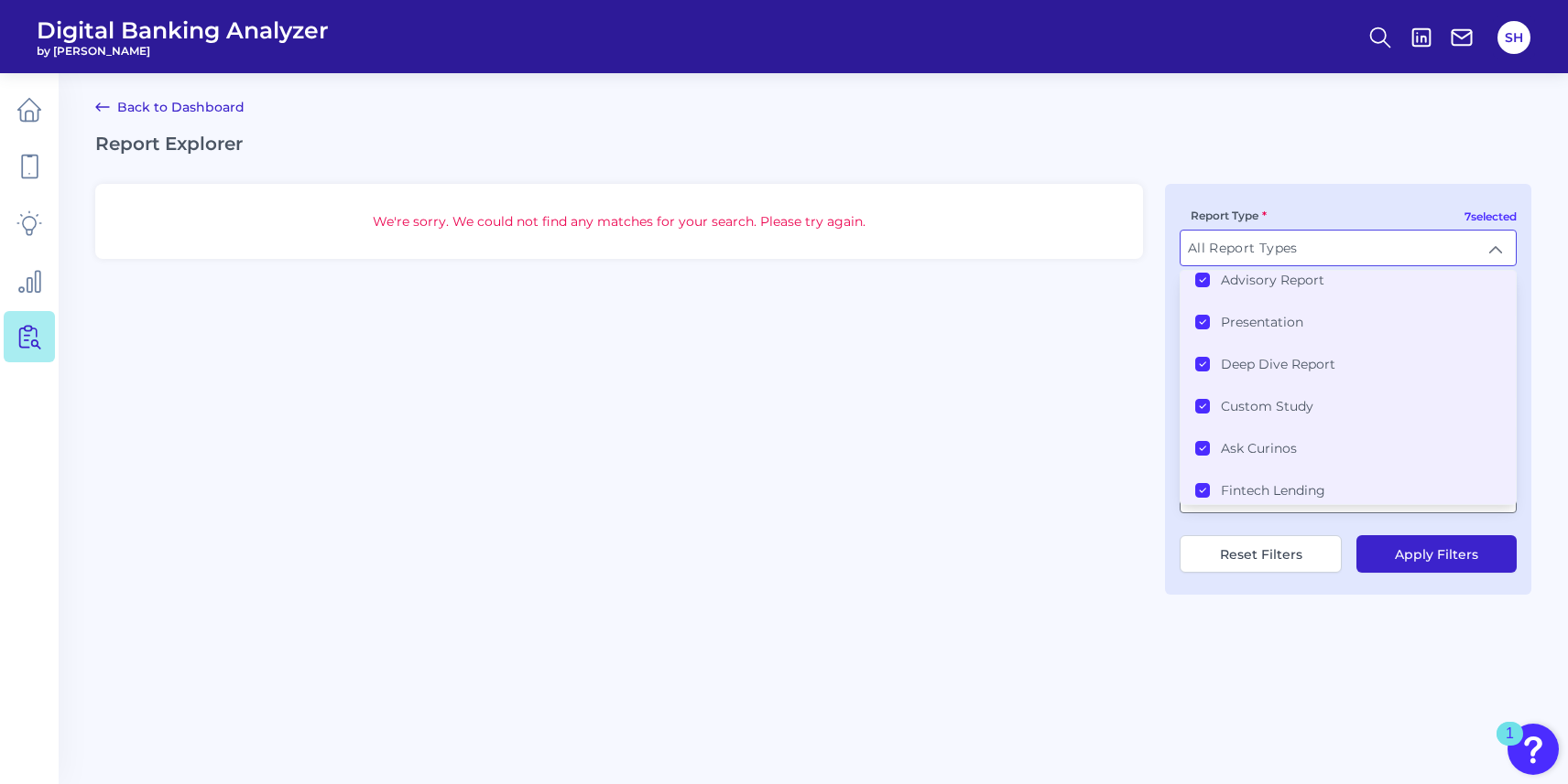
drag, startPoint x: 1096, startPoint y: 473, endPoint x: 1107, endPoint y: 463, distance: 14.9
click at [1095, 473] on div "We're sorry. We could not find any matches for your search. Please try again. 7…" at bounding box center [813, 389] width 1436 height 411
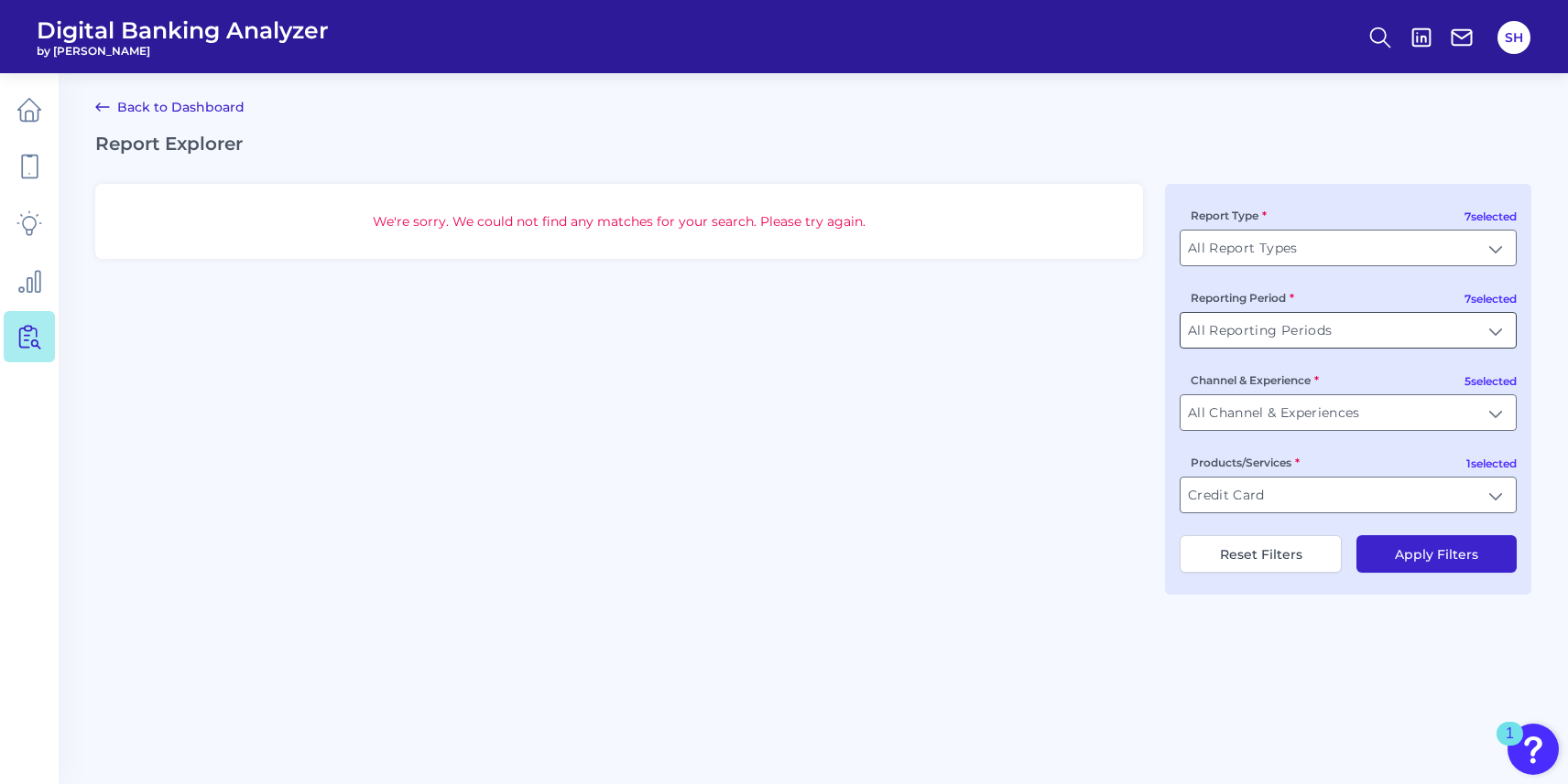
click at [1293, 333] on input "All Reporting Periods" at bounding box center [1348, 330] width 335 height 35
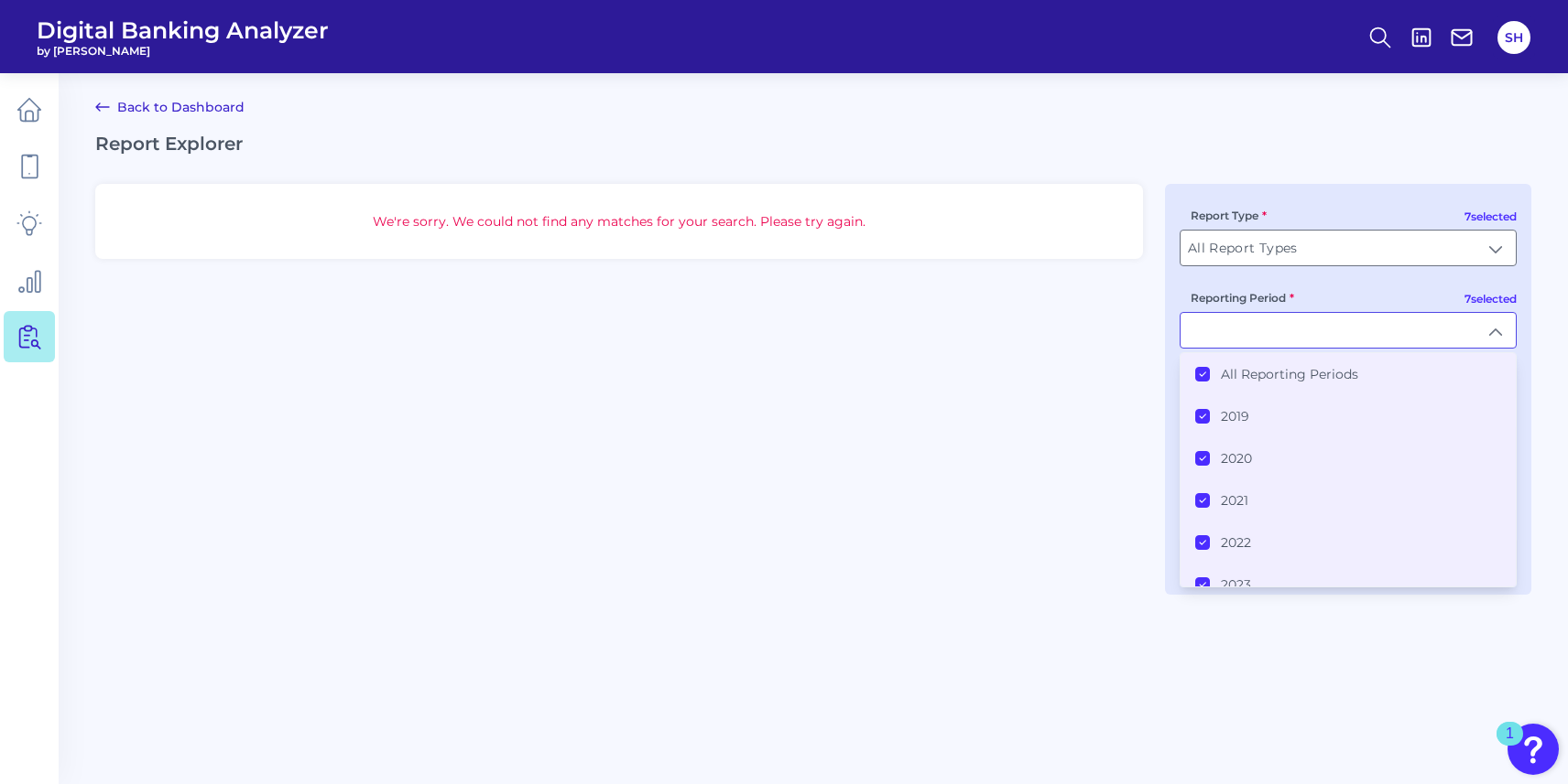
click at [1205, 378] on icon at bounding box center [1203, 375] width 9 height 9
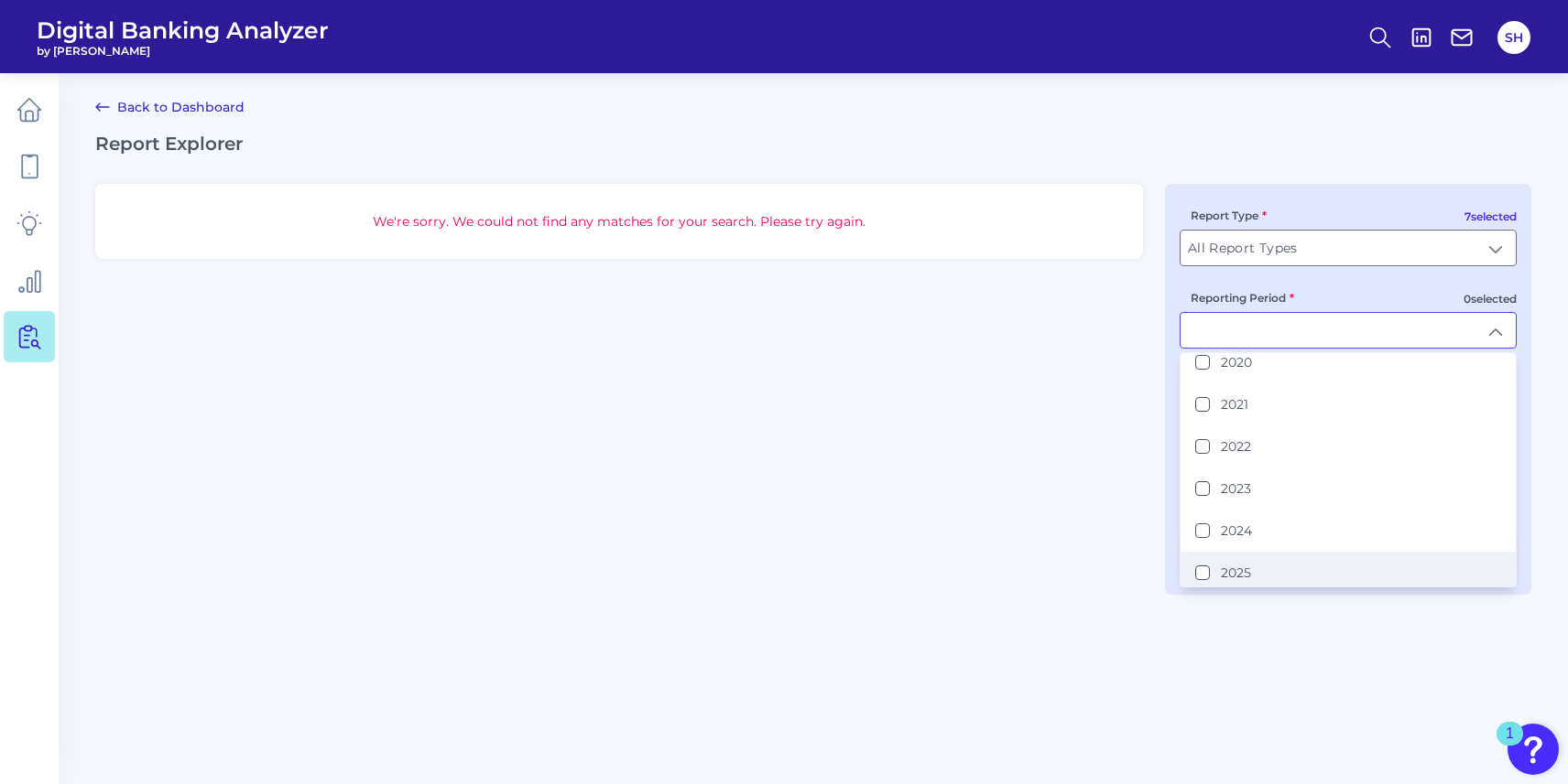
click at [1197, 559] on li "2025" at bounding box center [1348, 572] width 335 height 42
type input "2025"
click at [1120, 488] on div "We're sorry. We could not find any matches for your search. Please try again. 7…" at bounding box center [813, 389] width 1436 height 411
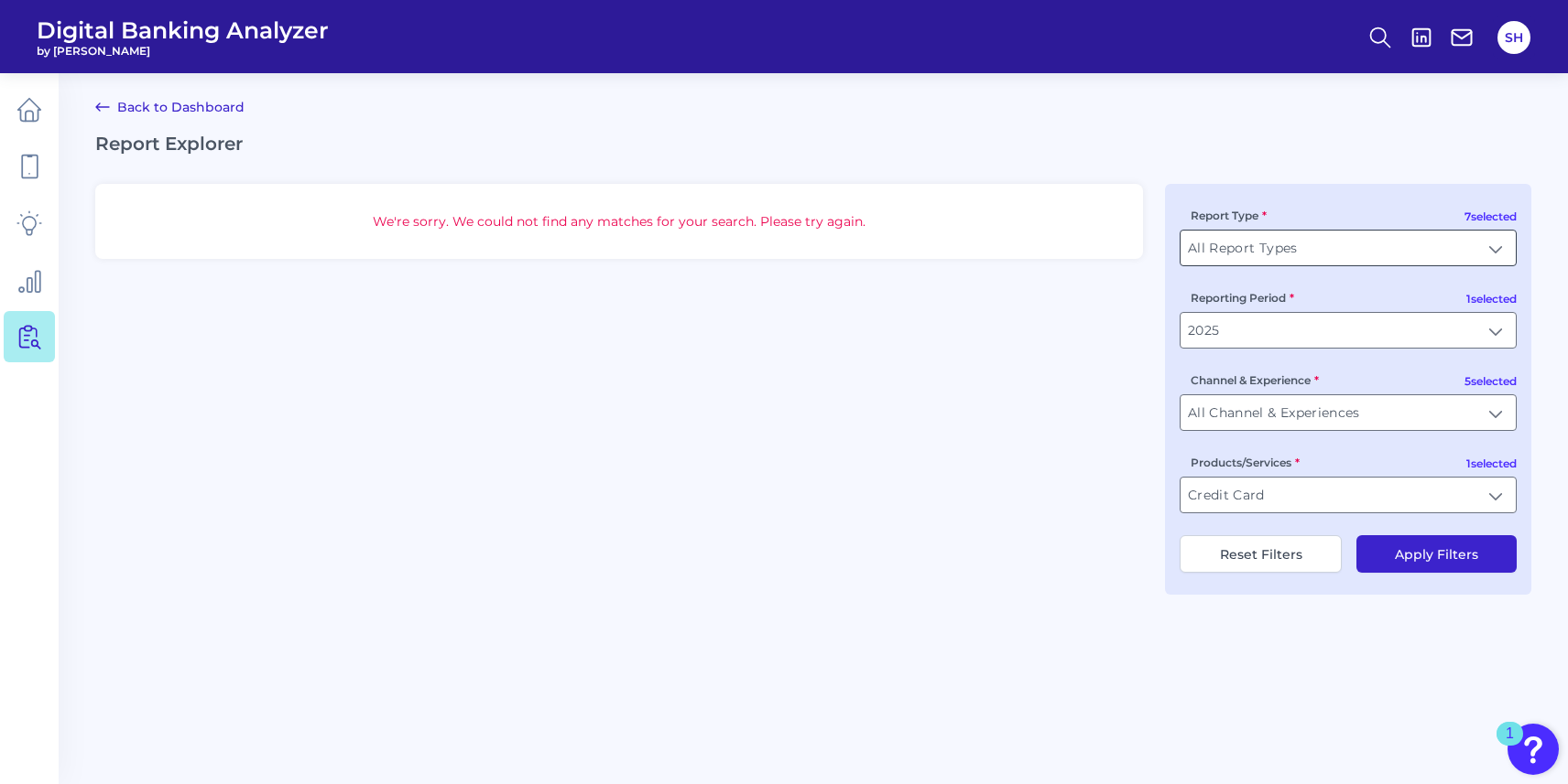
click at [1286, 257] on input "All Report Types" at bounding box center [1348, 248] width 335 height 35
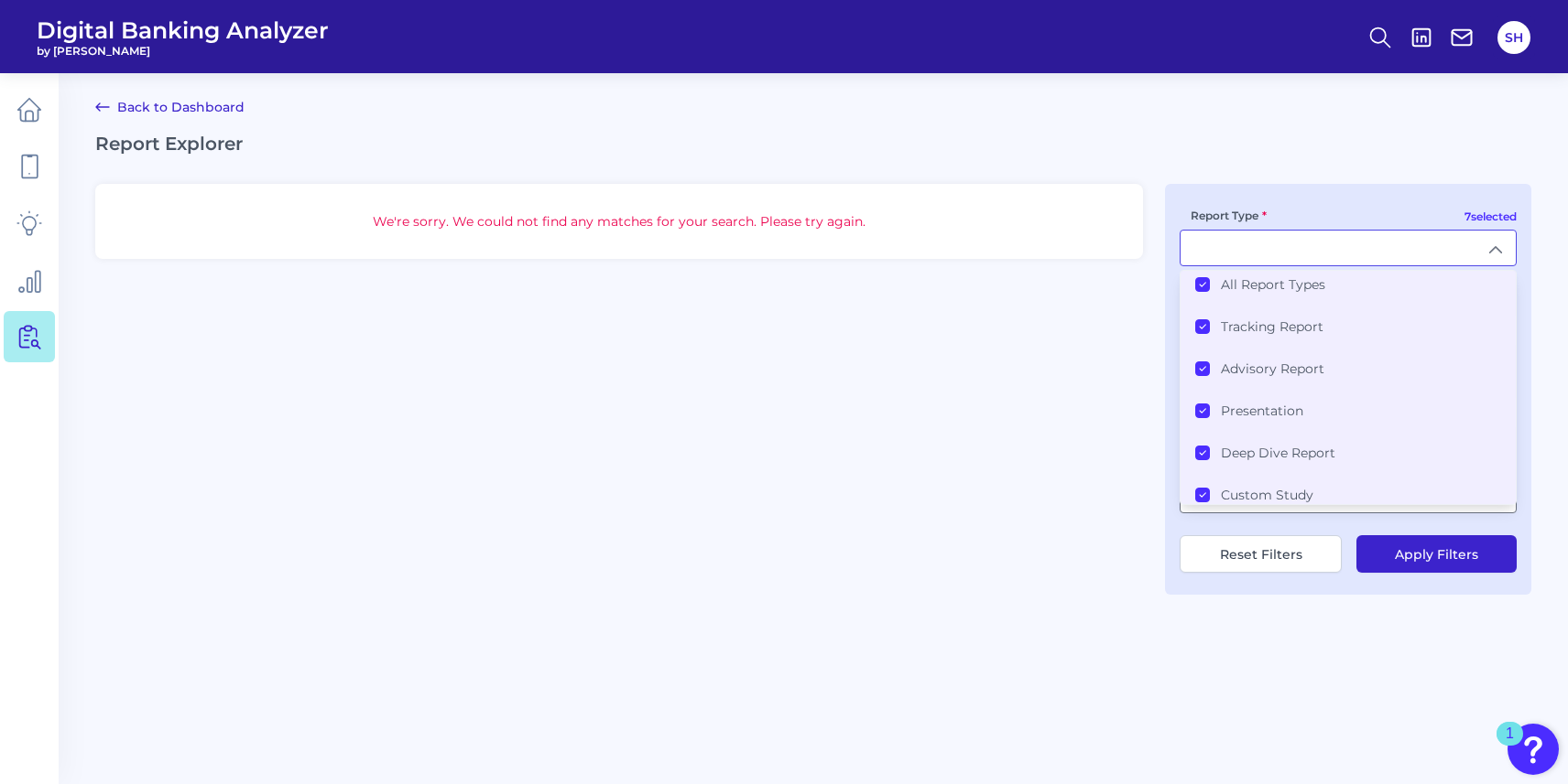
scroll to position [0, 0]
click at [1441, 552] on button "Apply Filters" at bounding box center [1436, 554] width 160 height 38
type input "All Report Types"
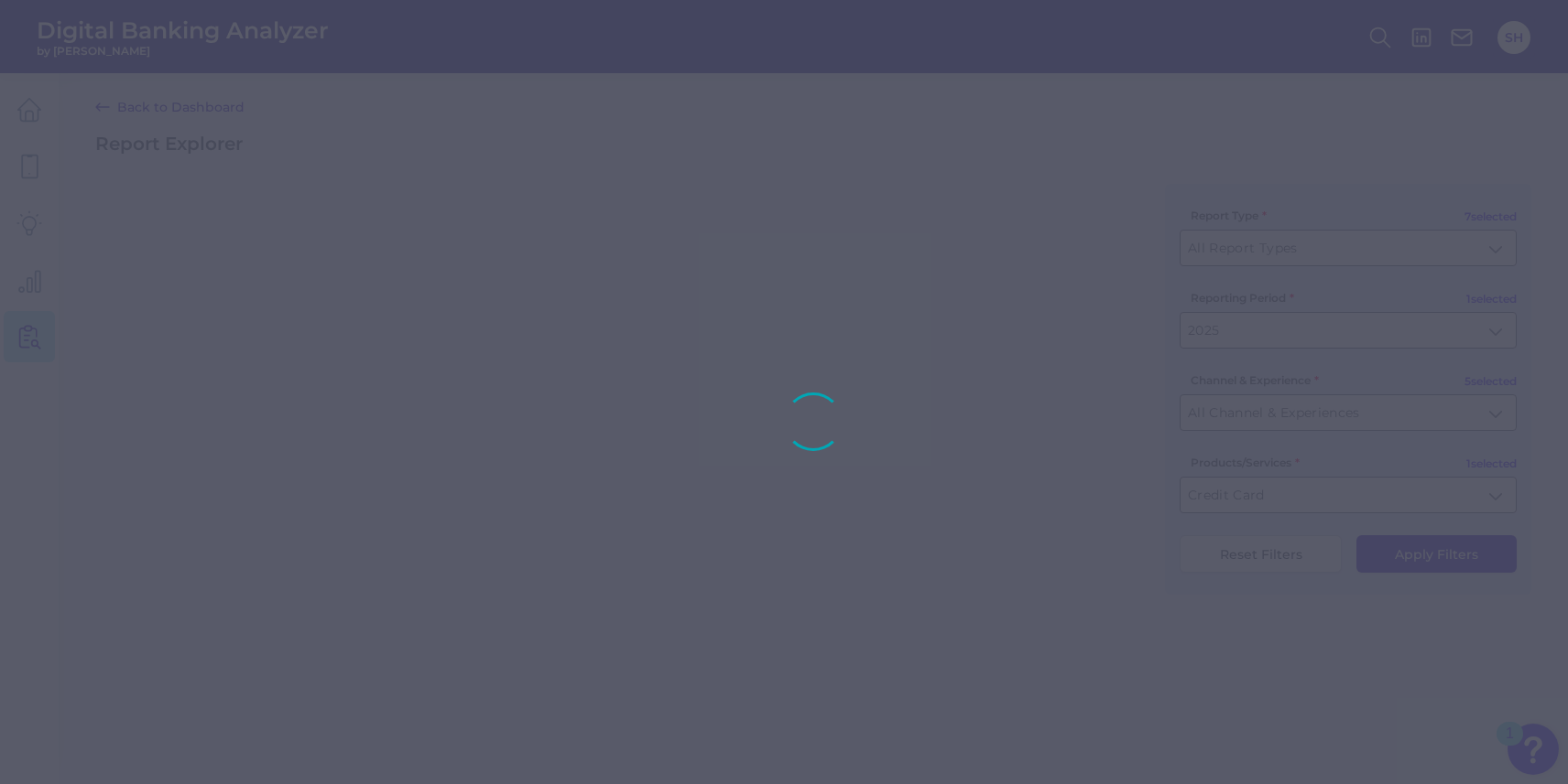
click at [1445, 556] on div at bounding box center [784, 392] width 1568 height 784
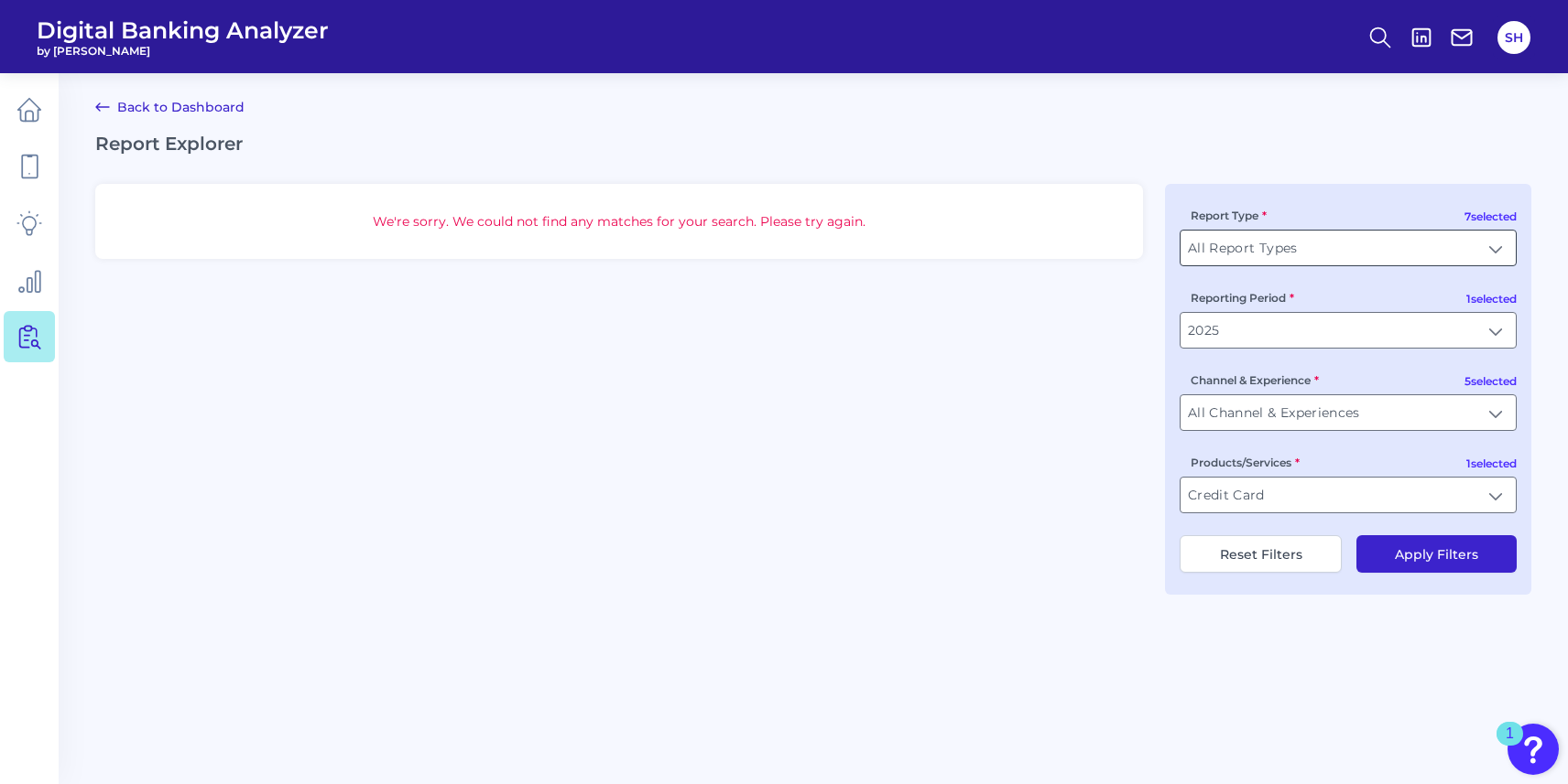
click at [1344, 262] on input "All Report Types" at bounding box center [1348, 248] width 335 height 35
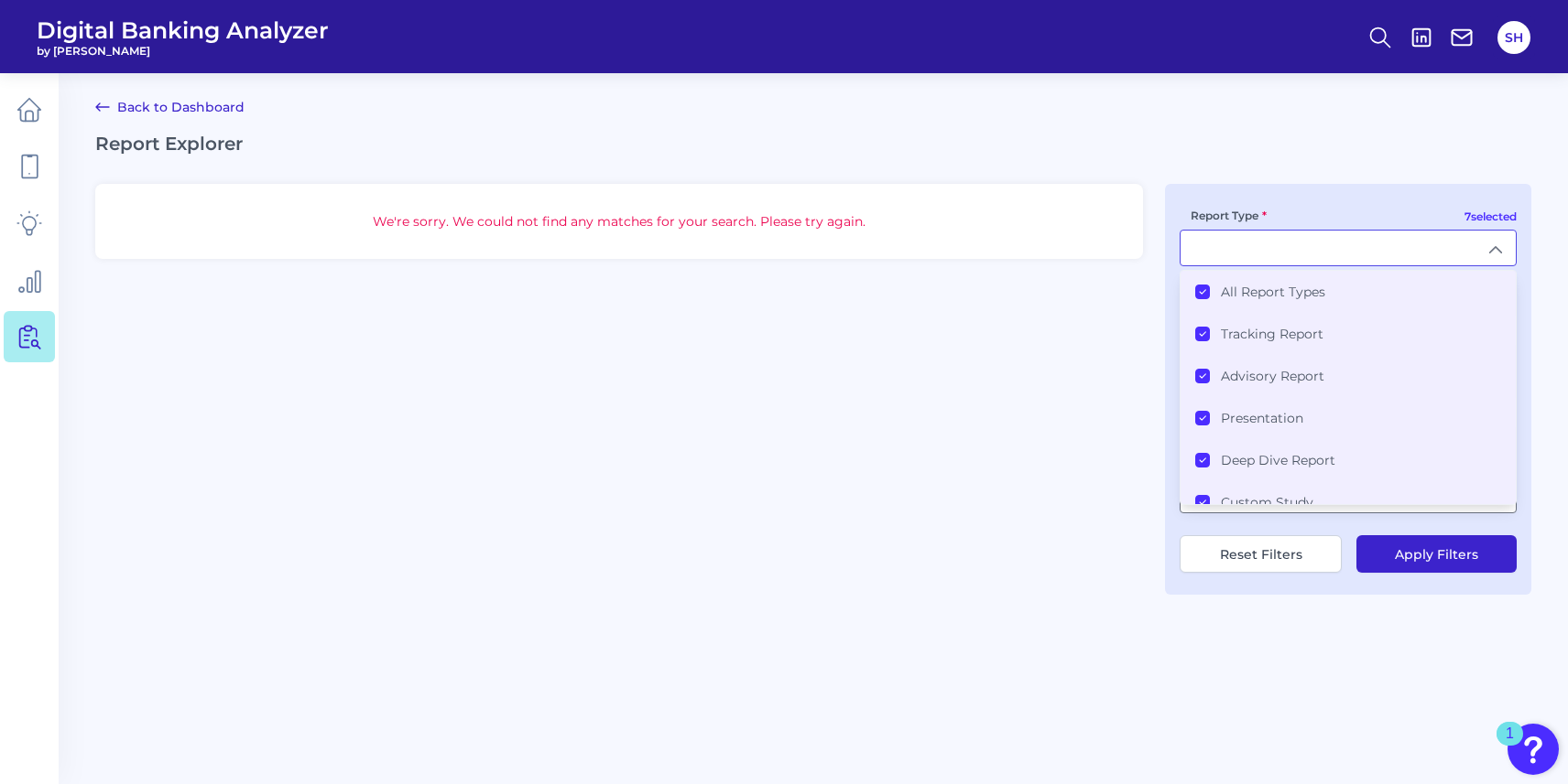
click at [1285, 294] on label "All Report Types" at bounding box center [1272, 292] width 105 height 17
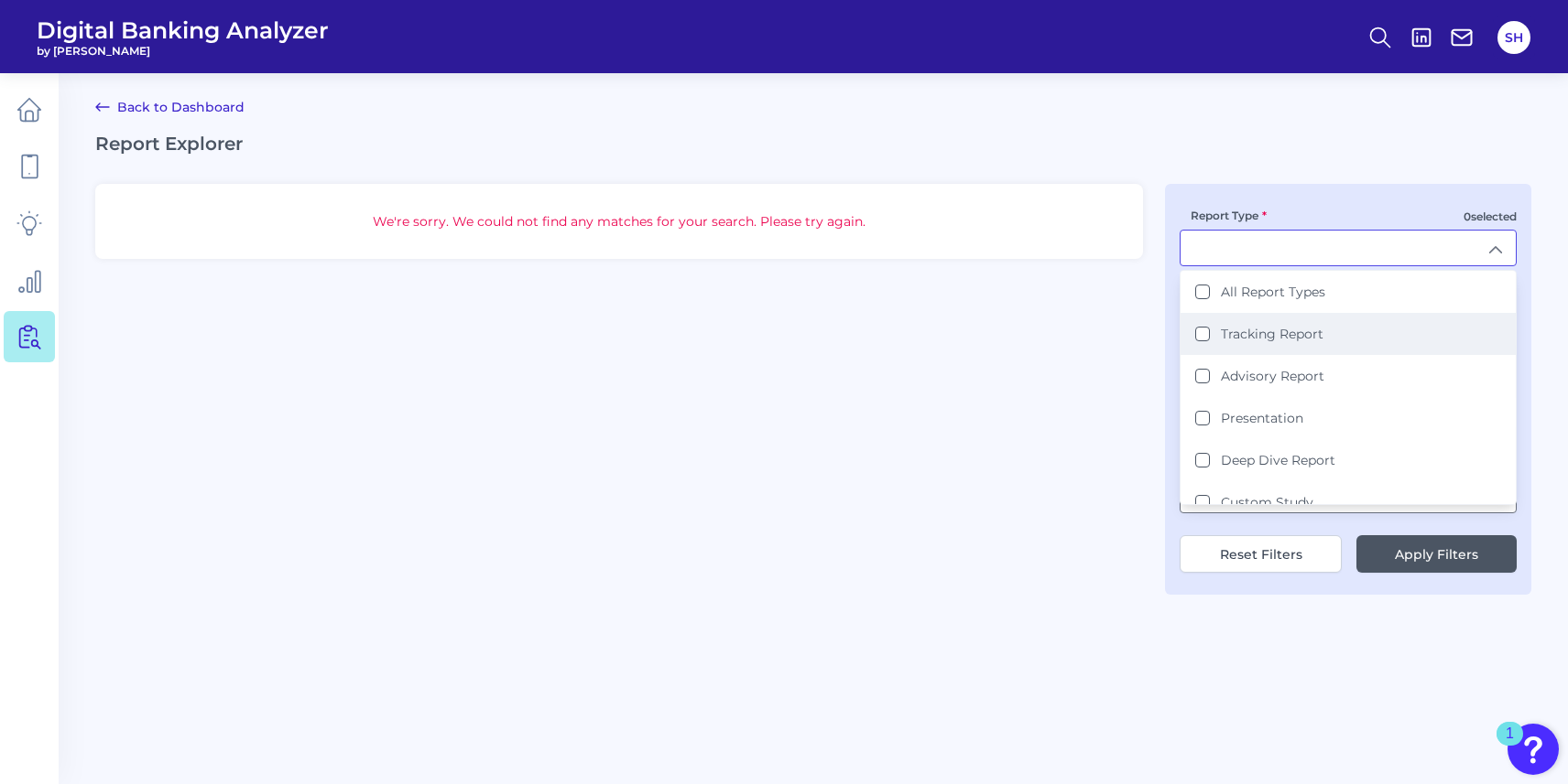
click at [1285, 335] on label "Tracking Report" at bounding box center [1271, 334] width 103 height 17
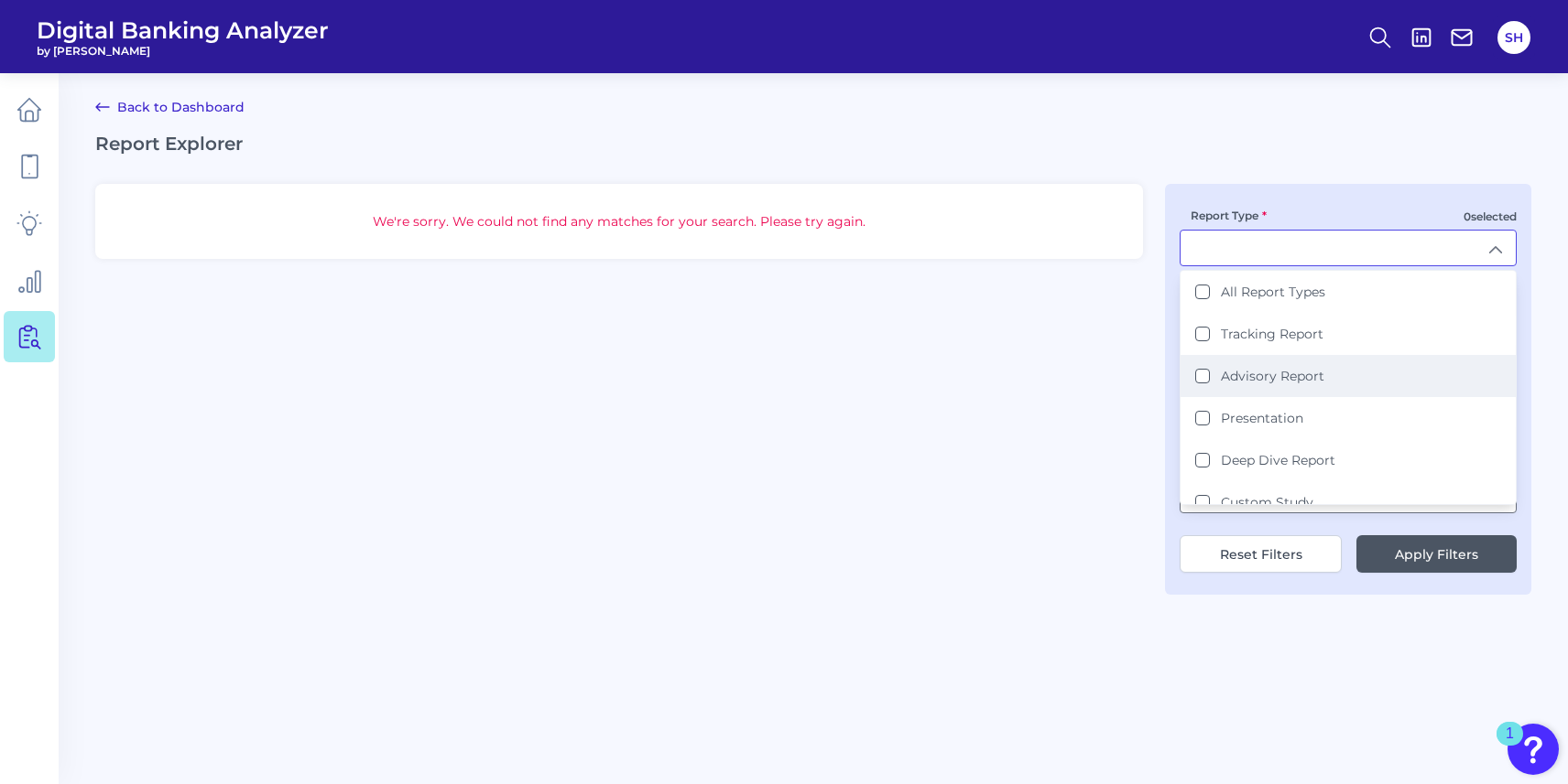
type input "Tracking Report"
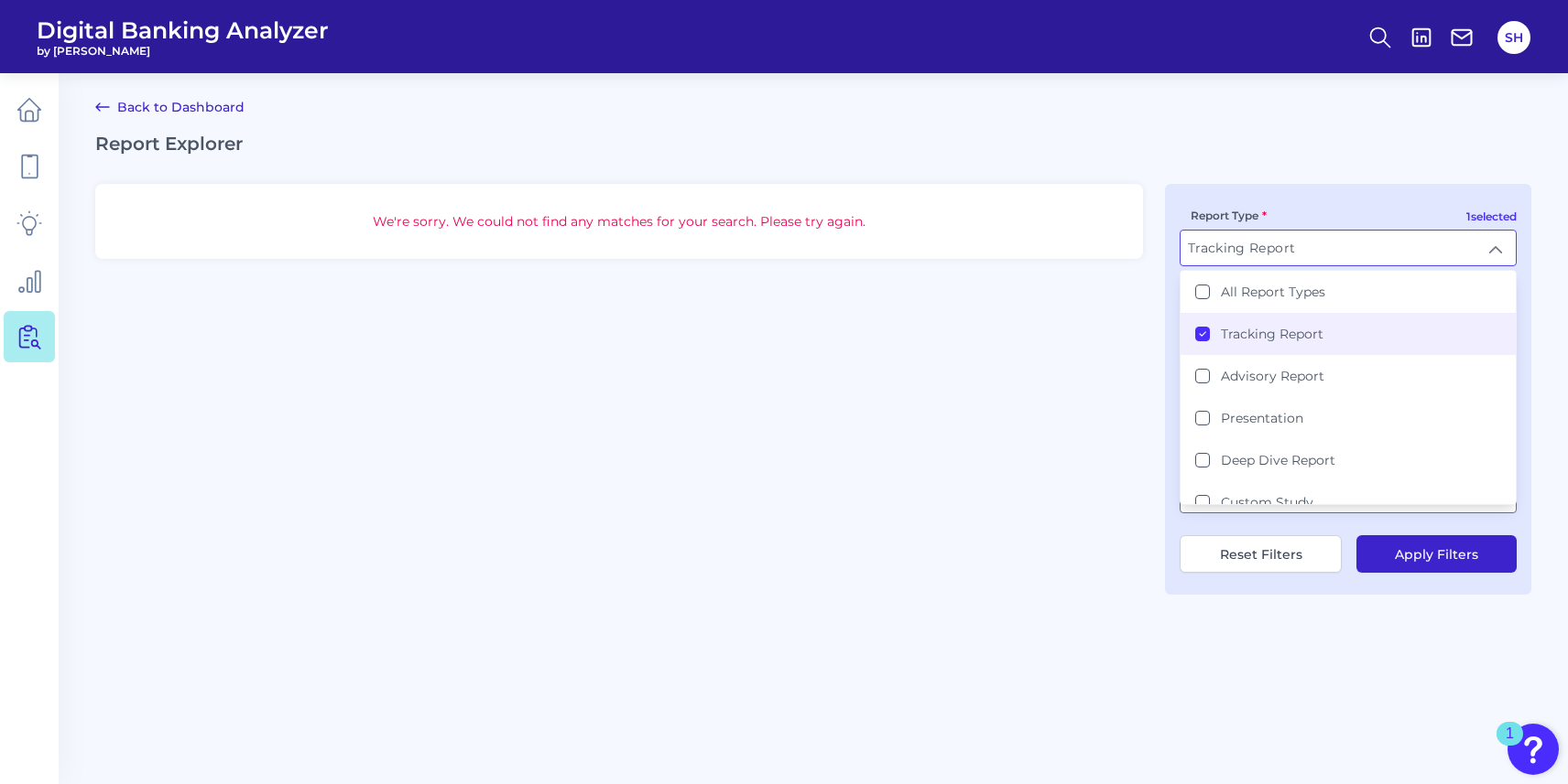
click at [1442, 556] on button "Apply Filters" at bounding box center [1436, 554] width 160 height 38
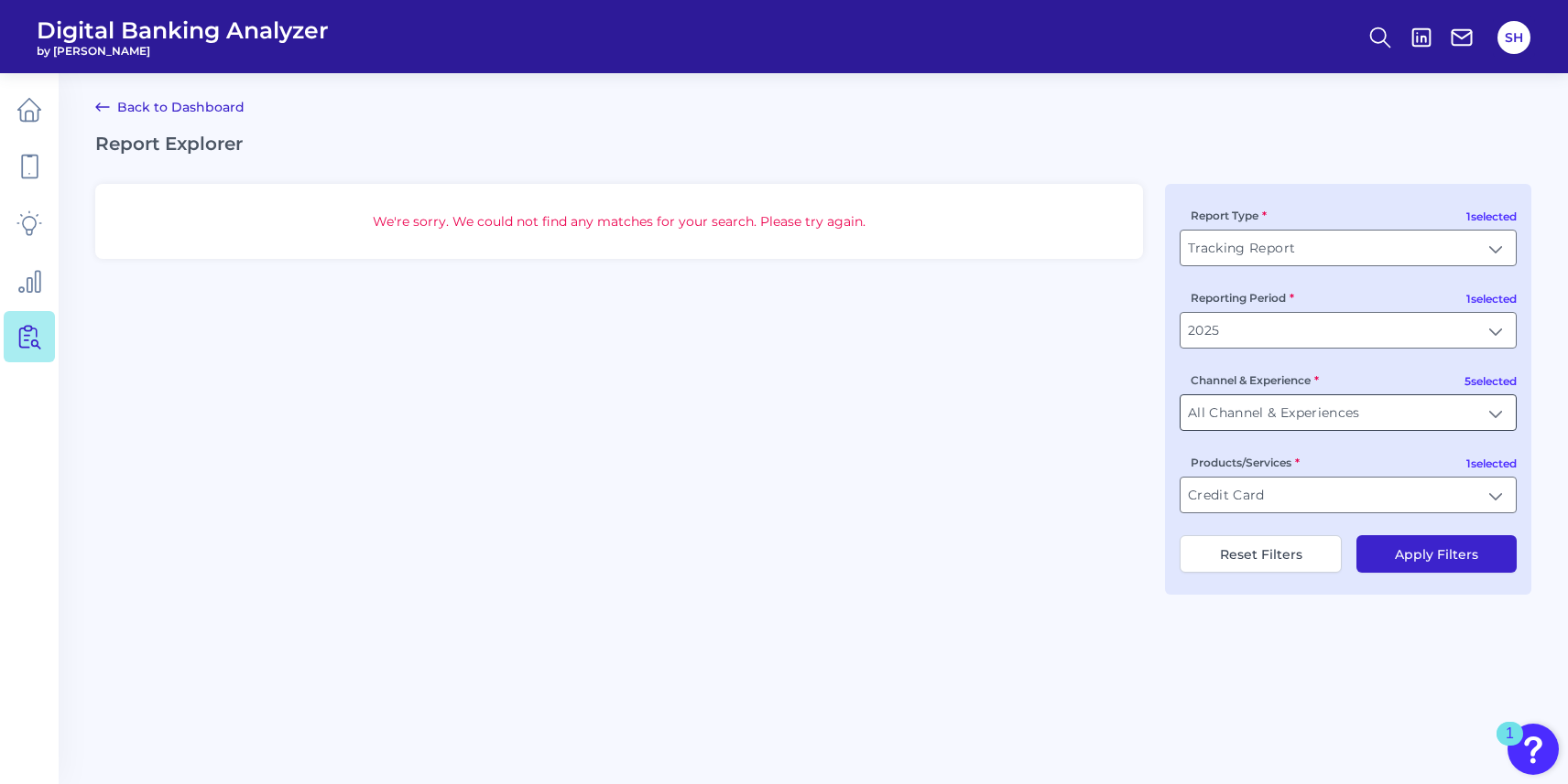
click at [1298, 424] on input "All Channel & Experiences" at bounding box center [1348, 412] width 335 height 35
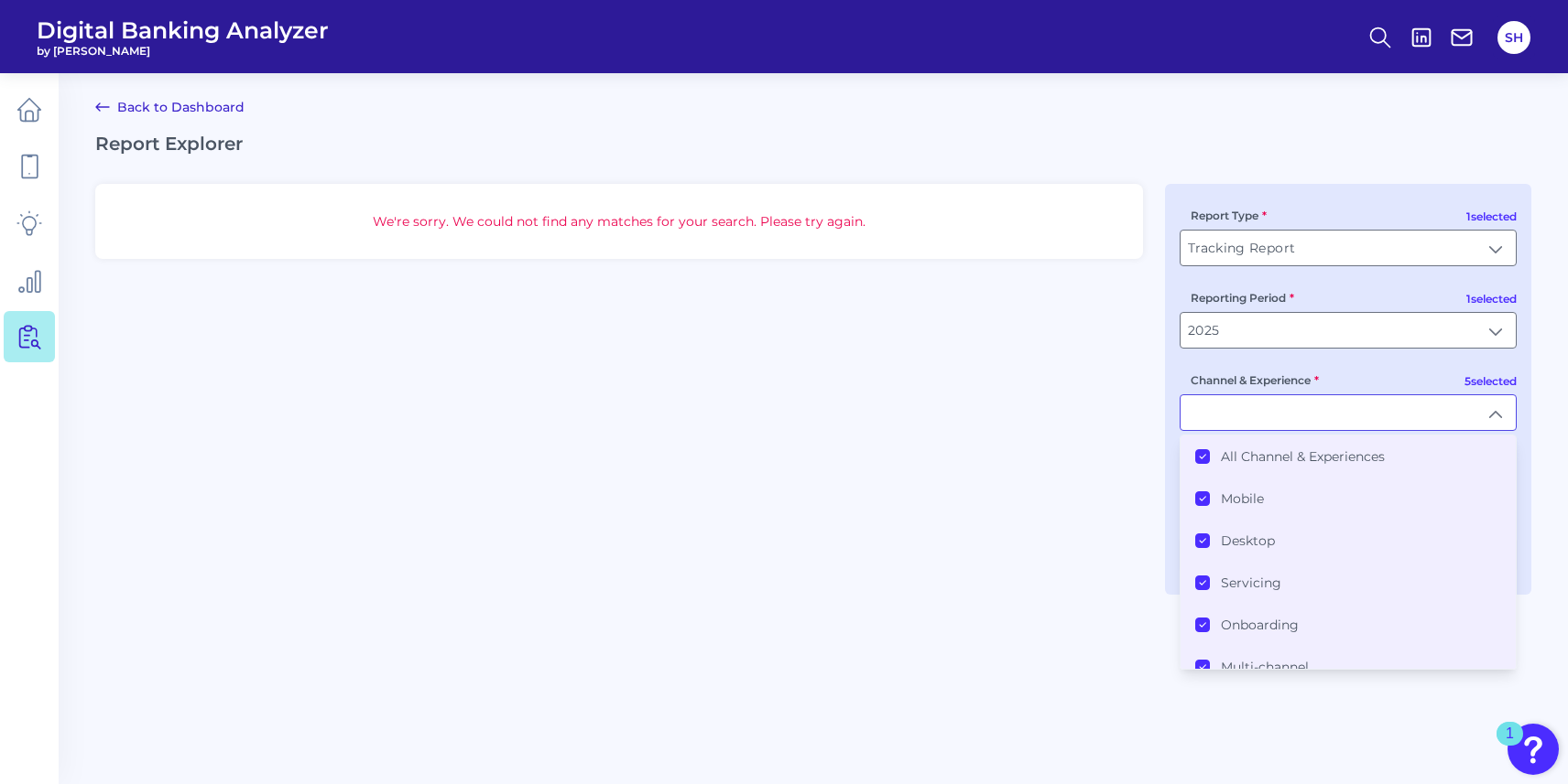
click at [1238, 458] on label "All Channel & Experiences" at bounding box center [1302, 456] width 164 height 17
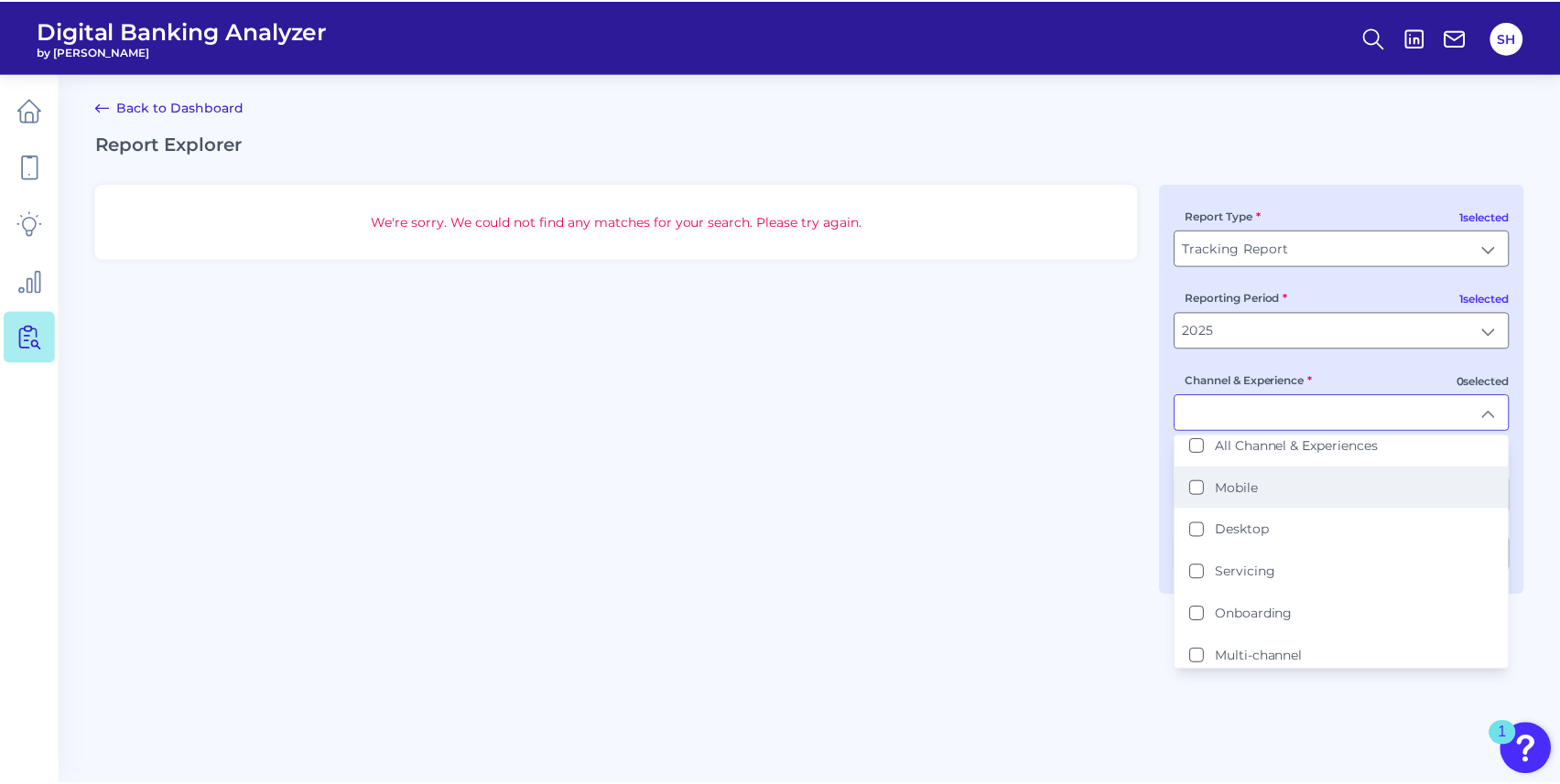
scroll to position [14, 0]
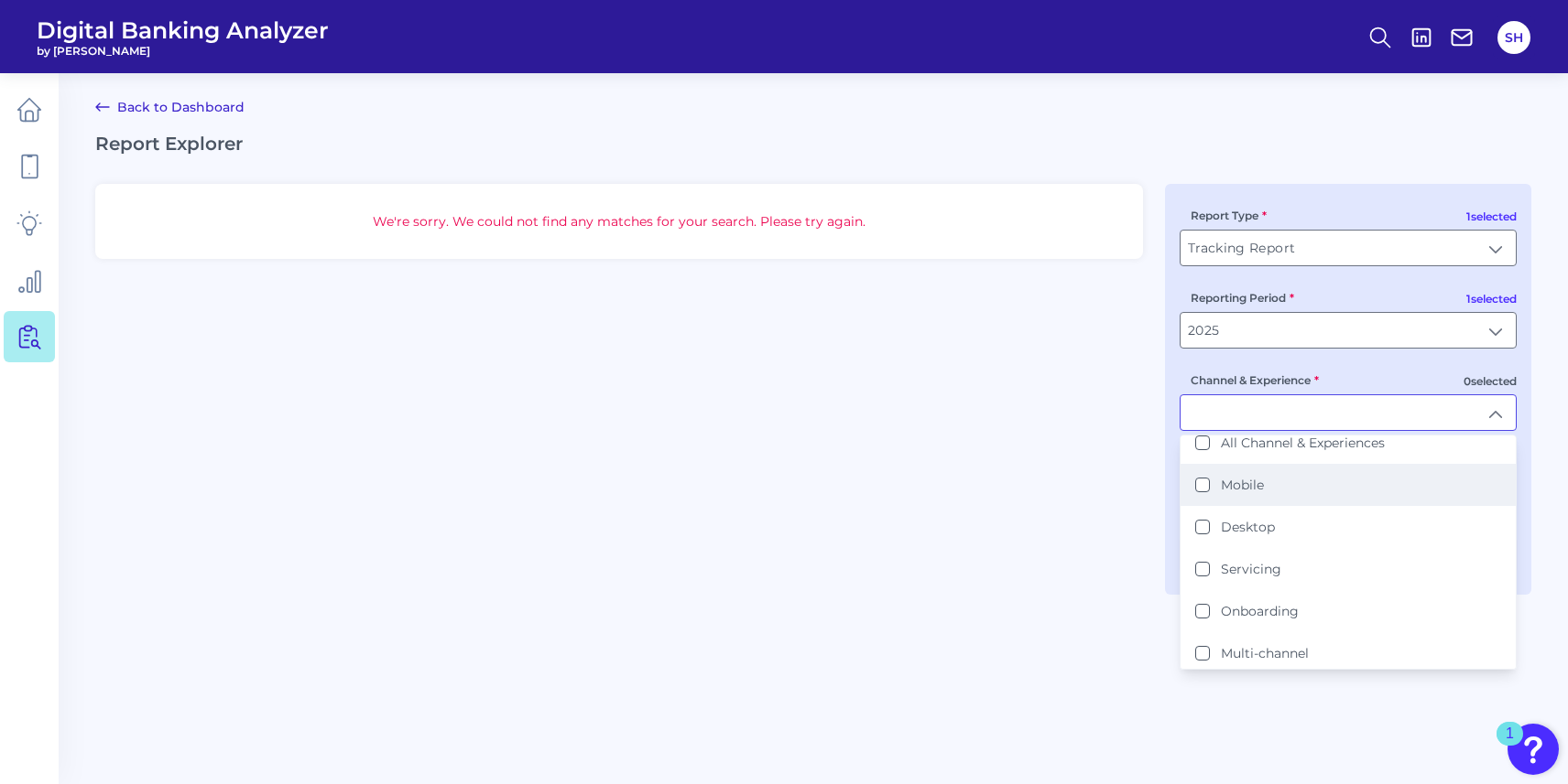
click at [1232, 491] on label "Mobile" at bounding box center [1242, 486] width 43 height 17
type input "Mobile"
drag, startPoint x: 1097, startPoint y: 480, endPoint x: 1109, endPoint y: 484, distance: 12.6
click at [1097, 480] on div "We're sorry. We could not find any matches for your search. Please try again. 1…" at bounding box center [813, 389] width 1436 height 411
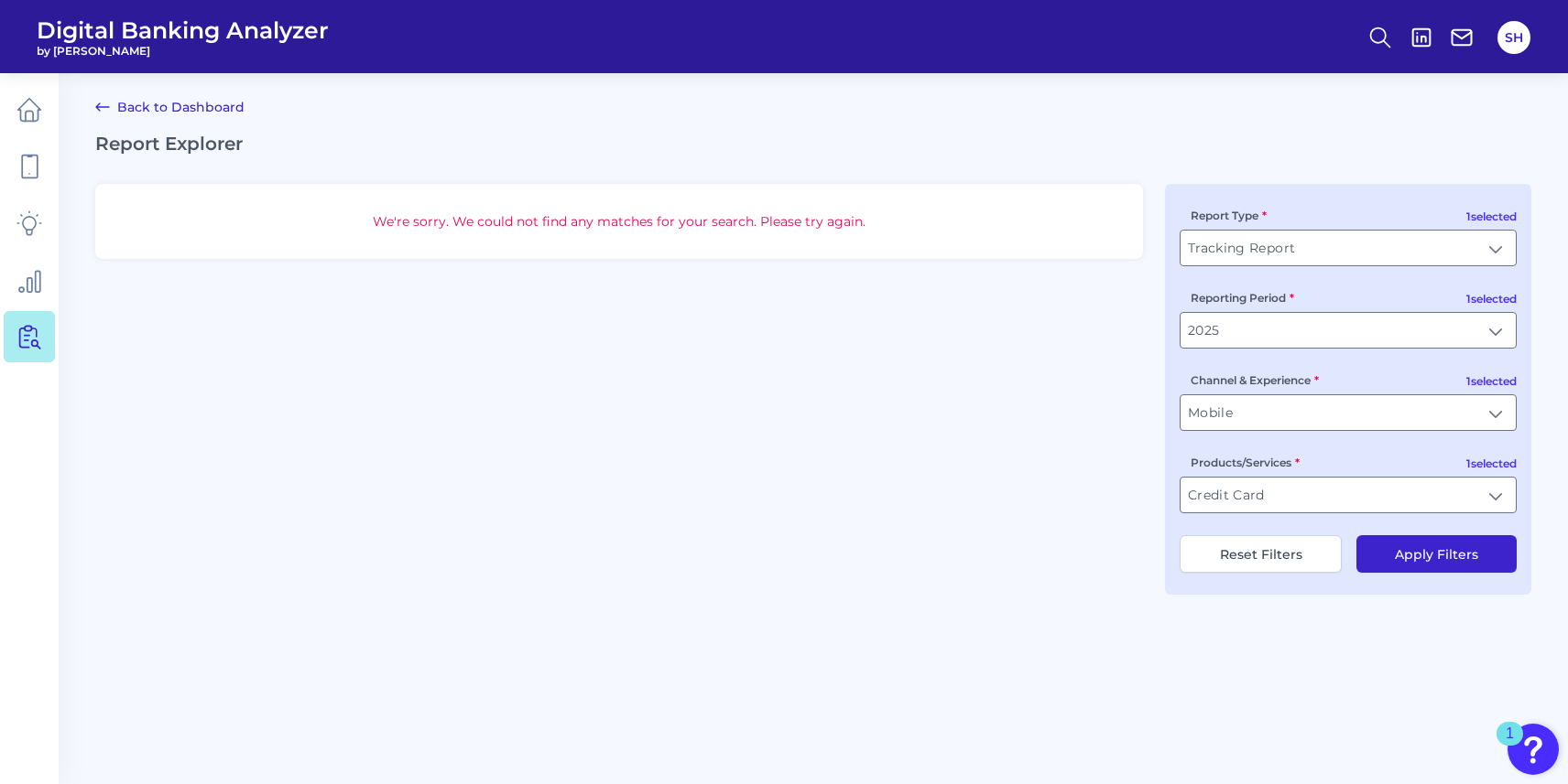
click at [1437, 558] on button "Apply Filters" at bounding box center [1436, 554] width 160 height 38
click at [1246, 548] on button "Reset Filters" at bounding box center [1260, 554] width 162 height 38
type input "All Report Types"
type input "All Reporting Periods"
type input "All Channel & Experiences"
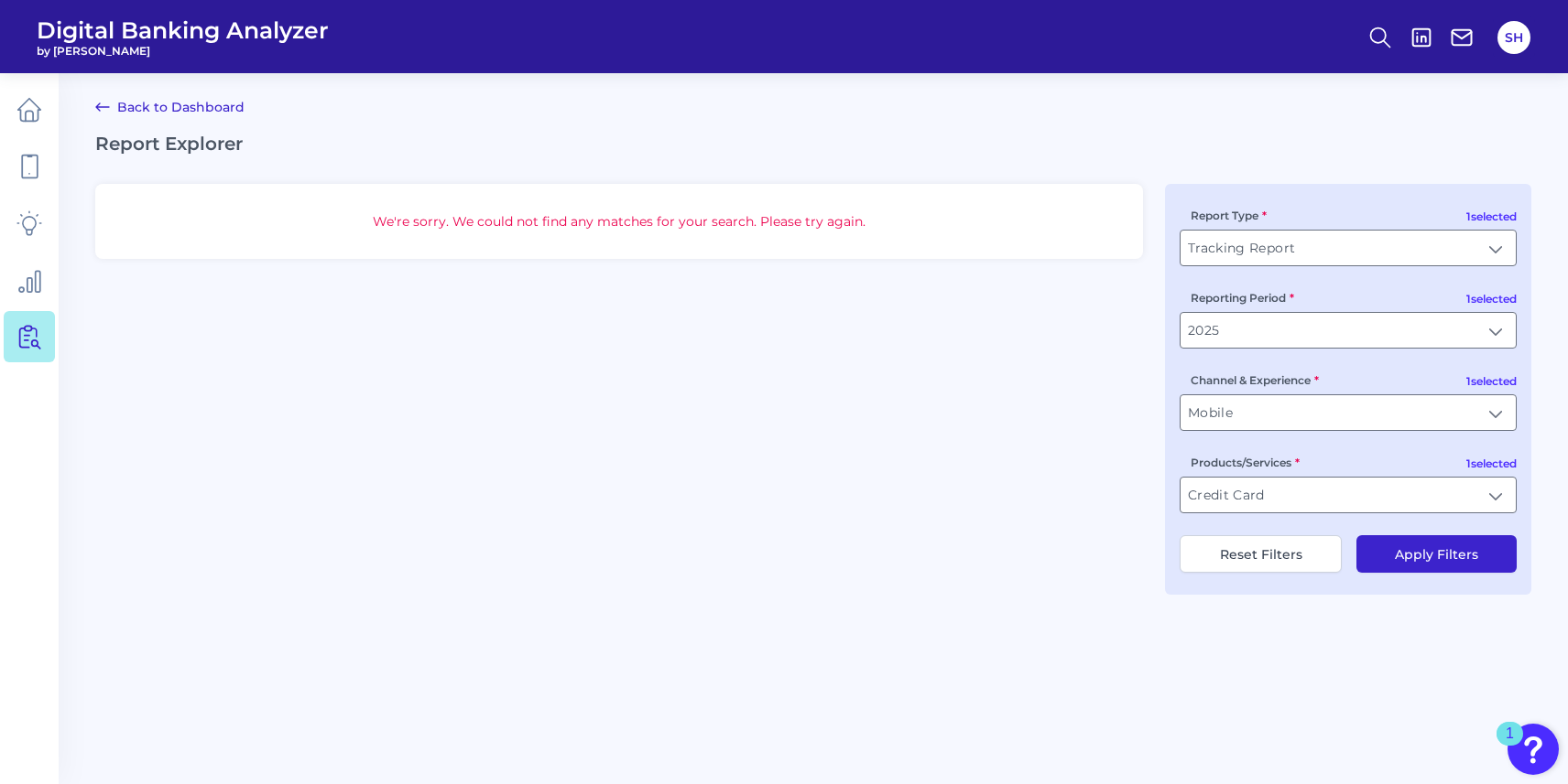
type input "All Products/Services"
click at [32, 156] on icon at bounding box center [29, 166] width 25 height 25
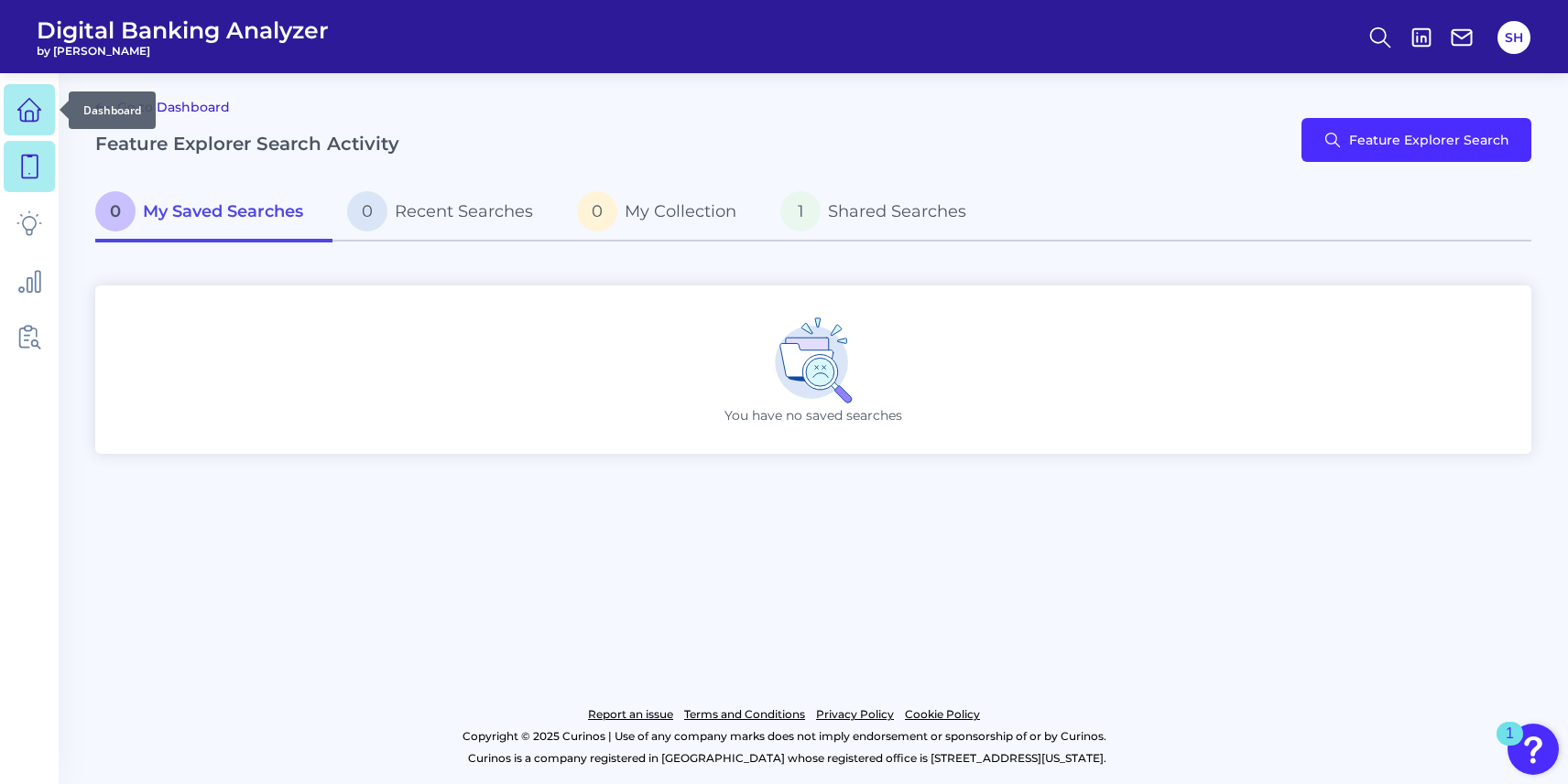
click at [38, 105] on icon at bounding box center [29, 109] width 25 height 25
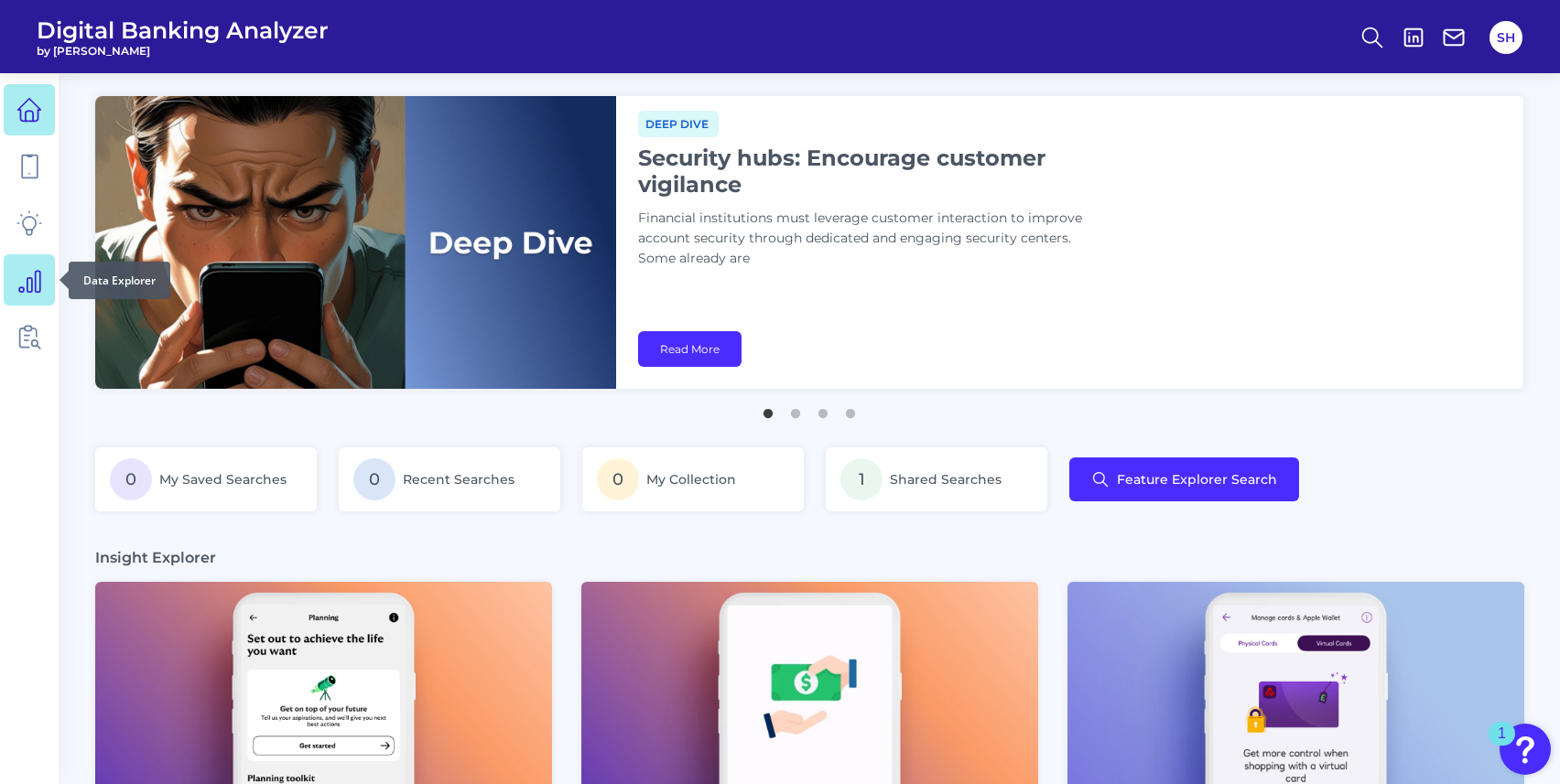
click at [24, 282] on icon at bounding box center [29, 280] width 25 height 25
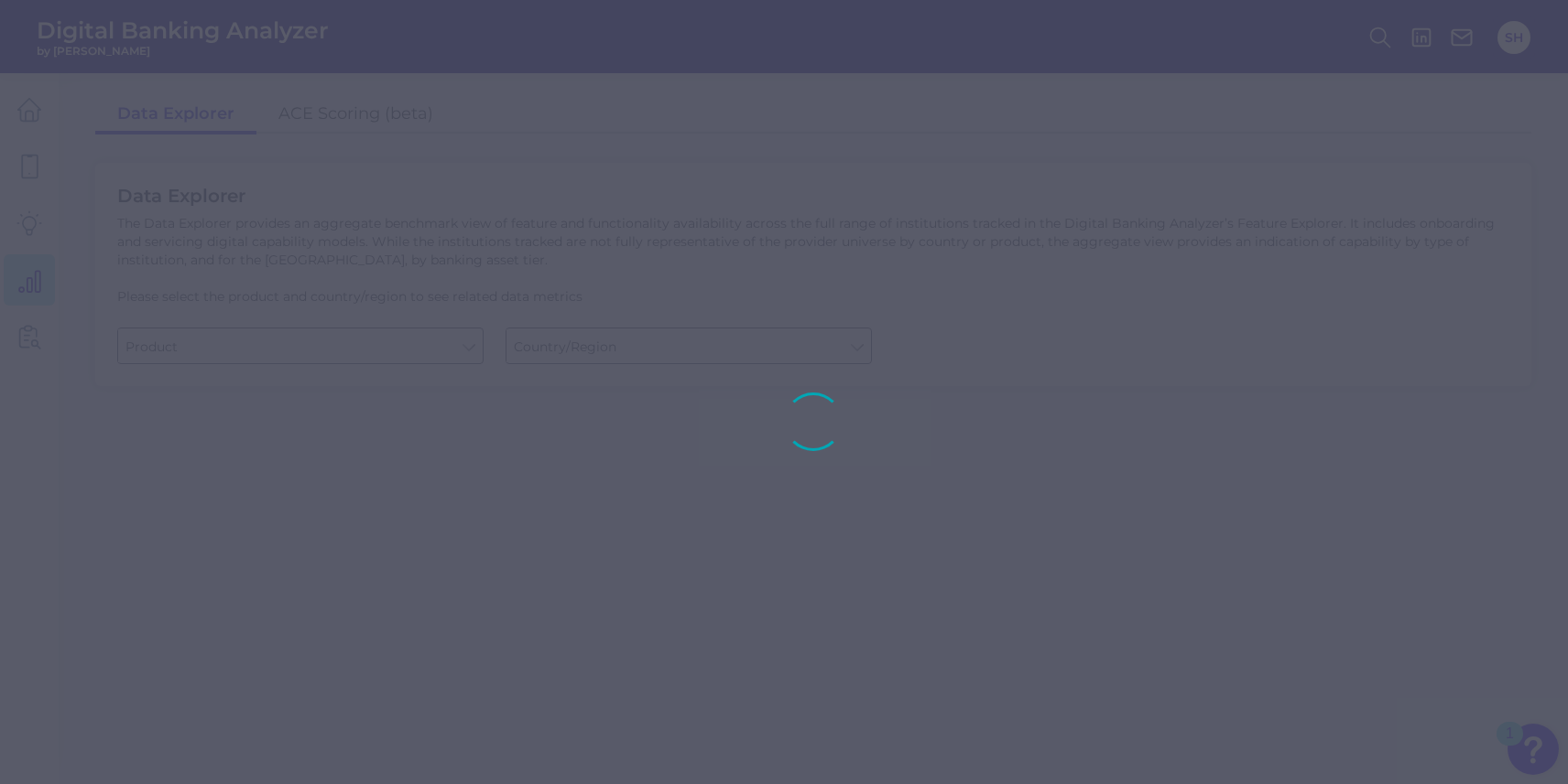
type input "Business Bank Account"
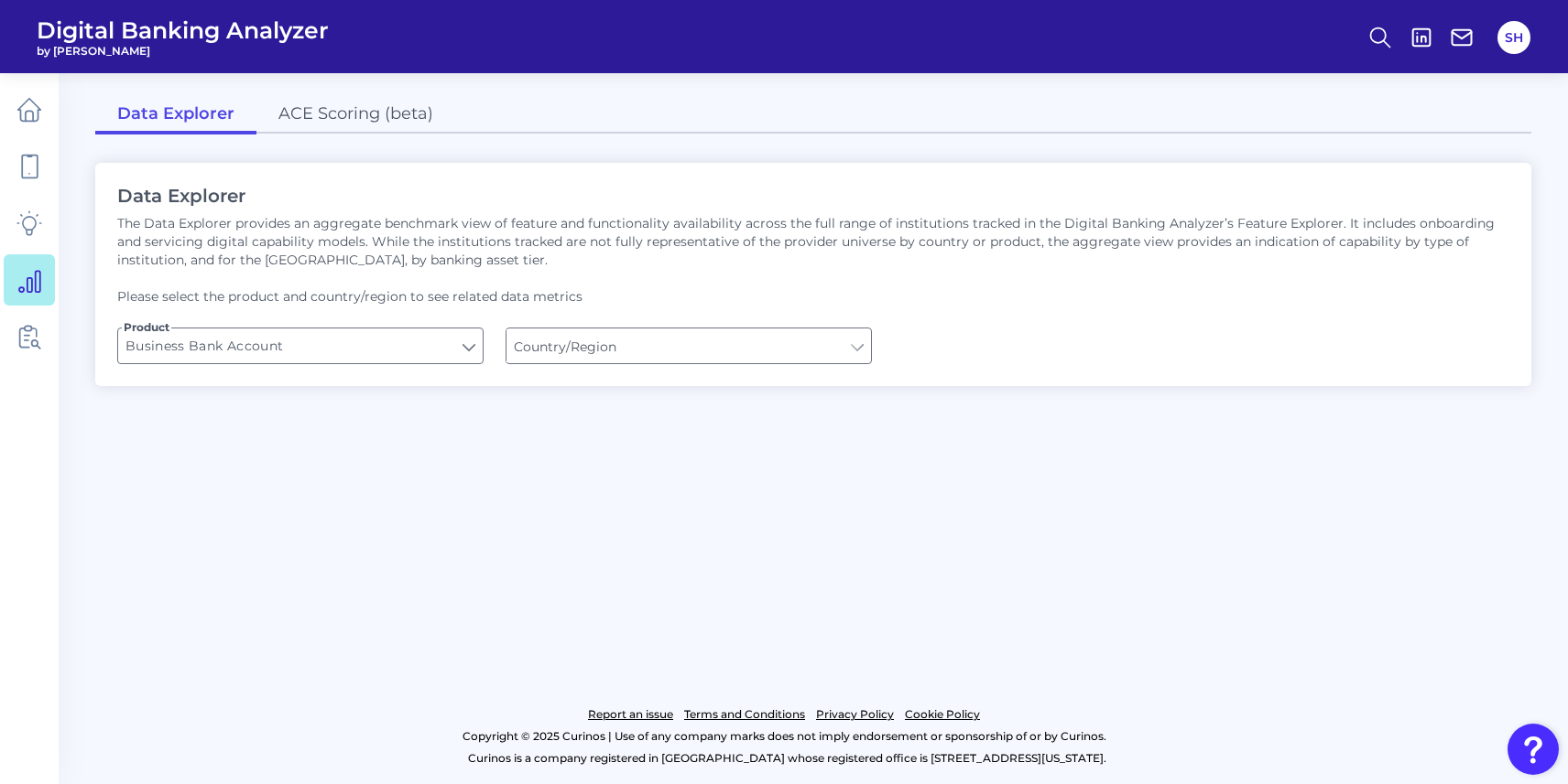
type input "[GEOGRAPHIC_DATA]"
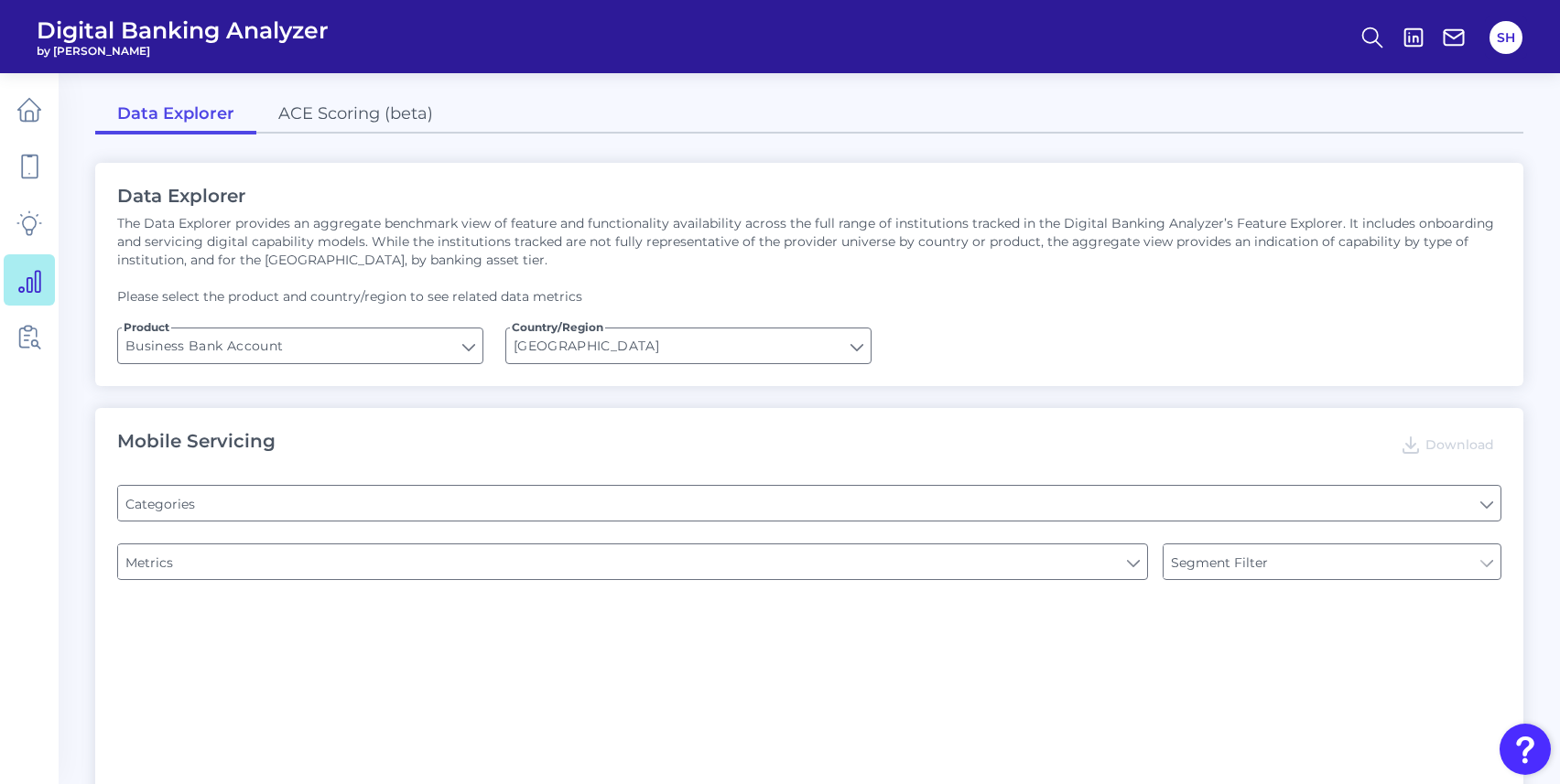
type input "Login"
type input "Type of Institution"
type input "Pre-login Features"
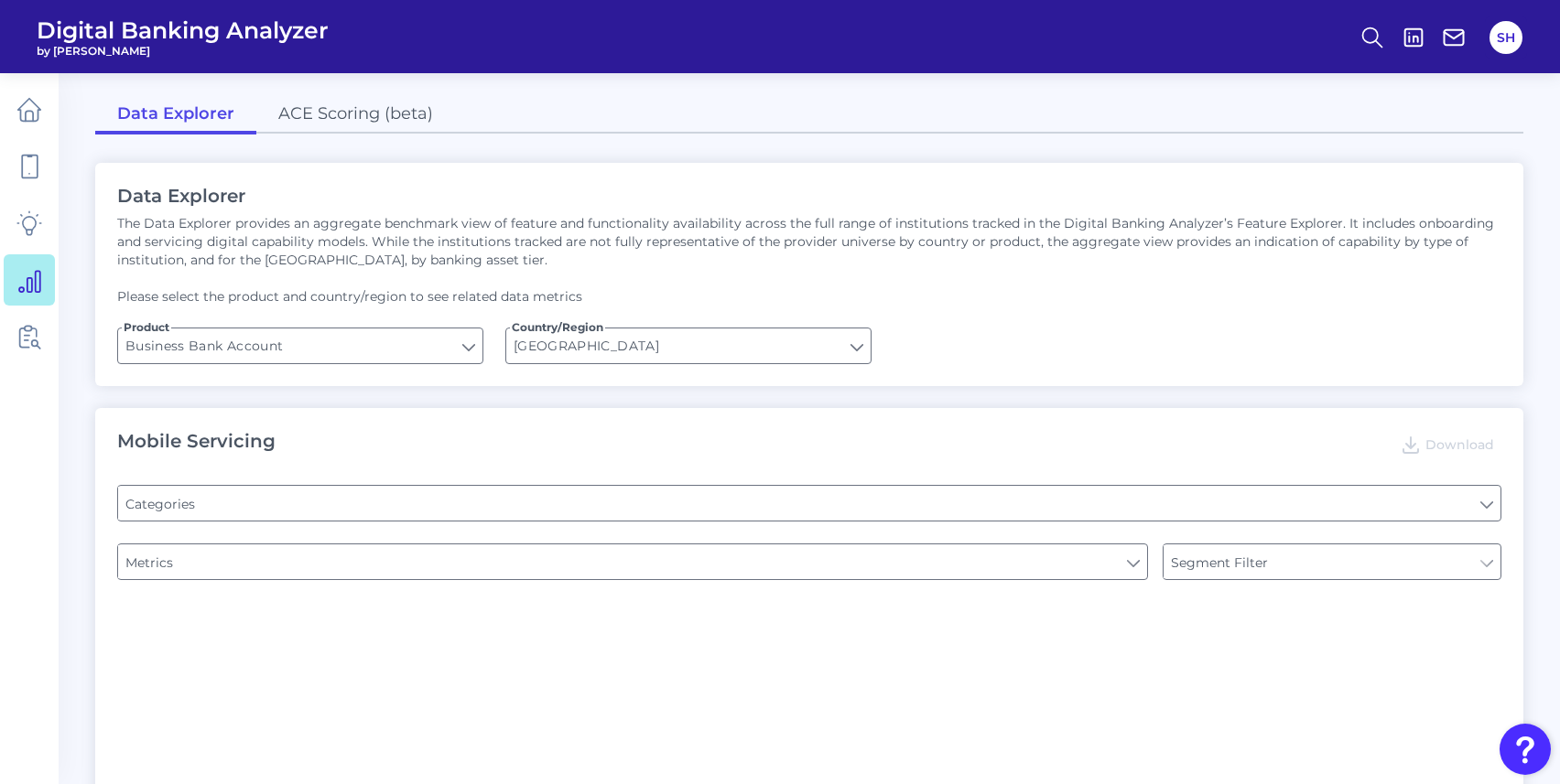
type input "Channel"
type input "Does it offer third-party single sign on?"
type input "Can you apply for the PRODUCT as a new to brand customer on ANY digital channel?"
type input "Upon opening the app are users immediately prompted to use Touch/Face ID to log…"
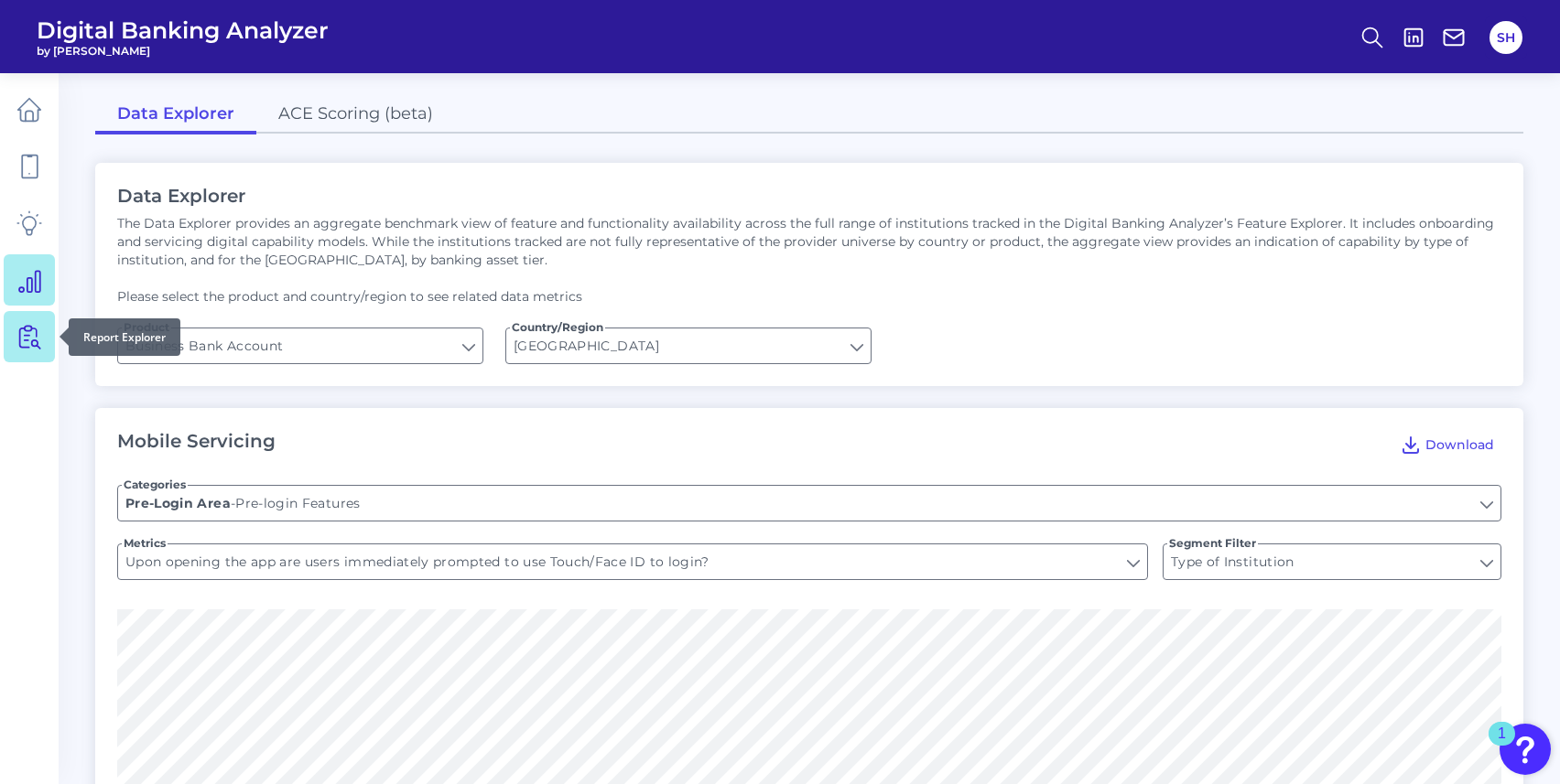
click at [35, 328] on icon at bounding box center [29, 336] width 25 height 25
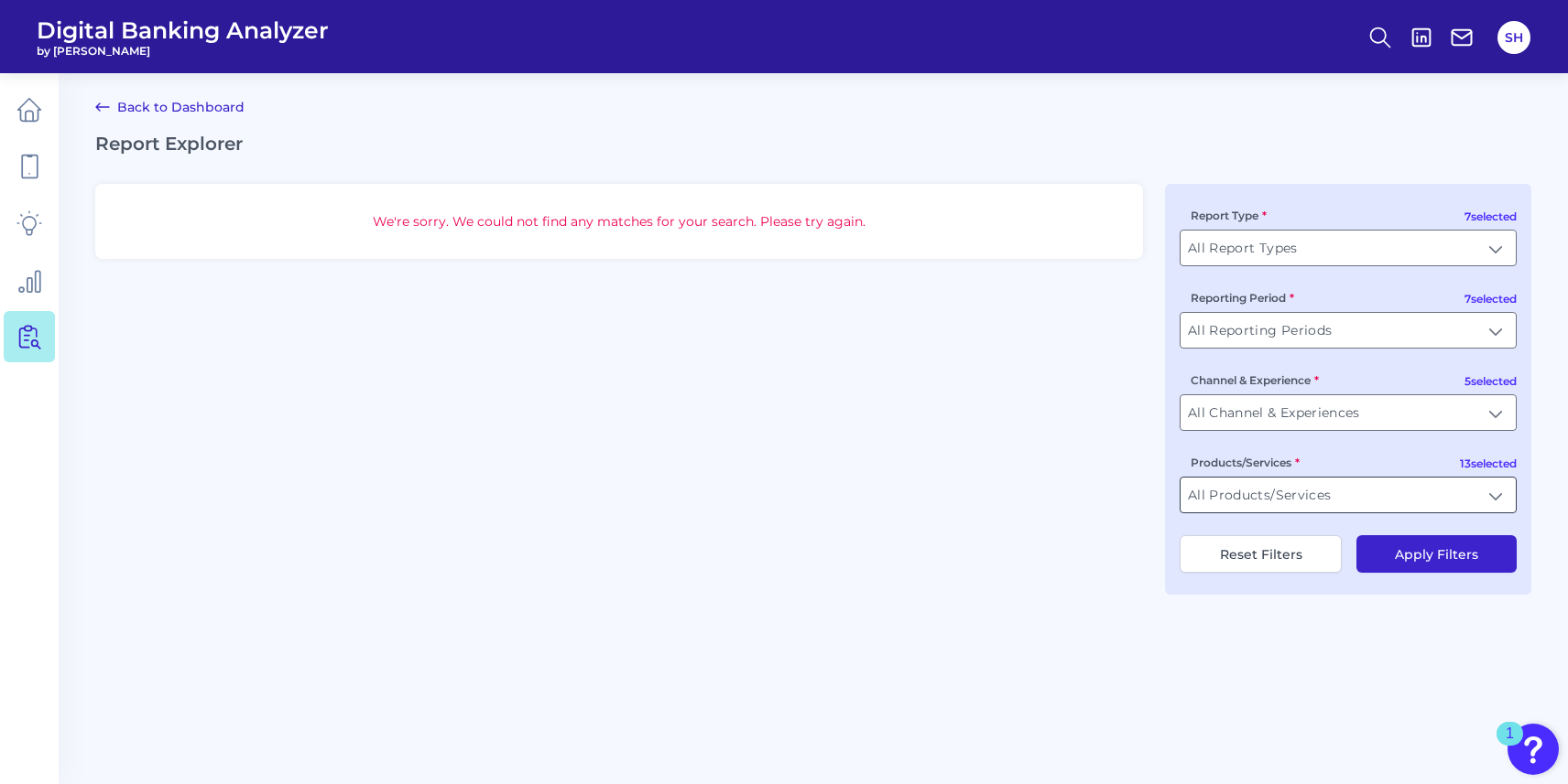
click at [1301, 484] on input "All Products/Services" at bounding box center [1348, 495] width 335 height 35
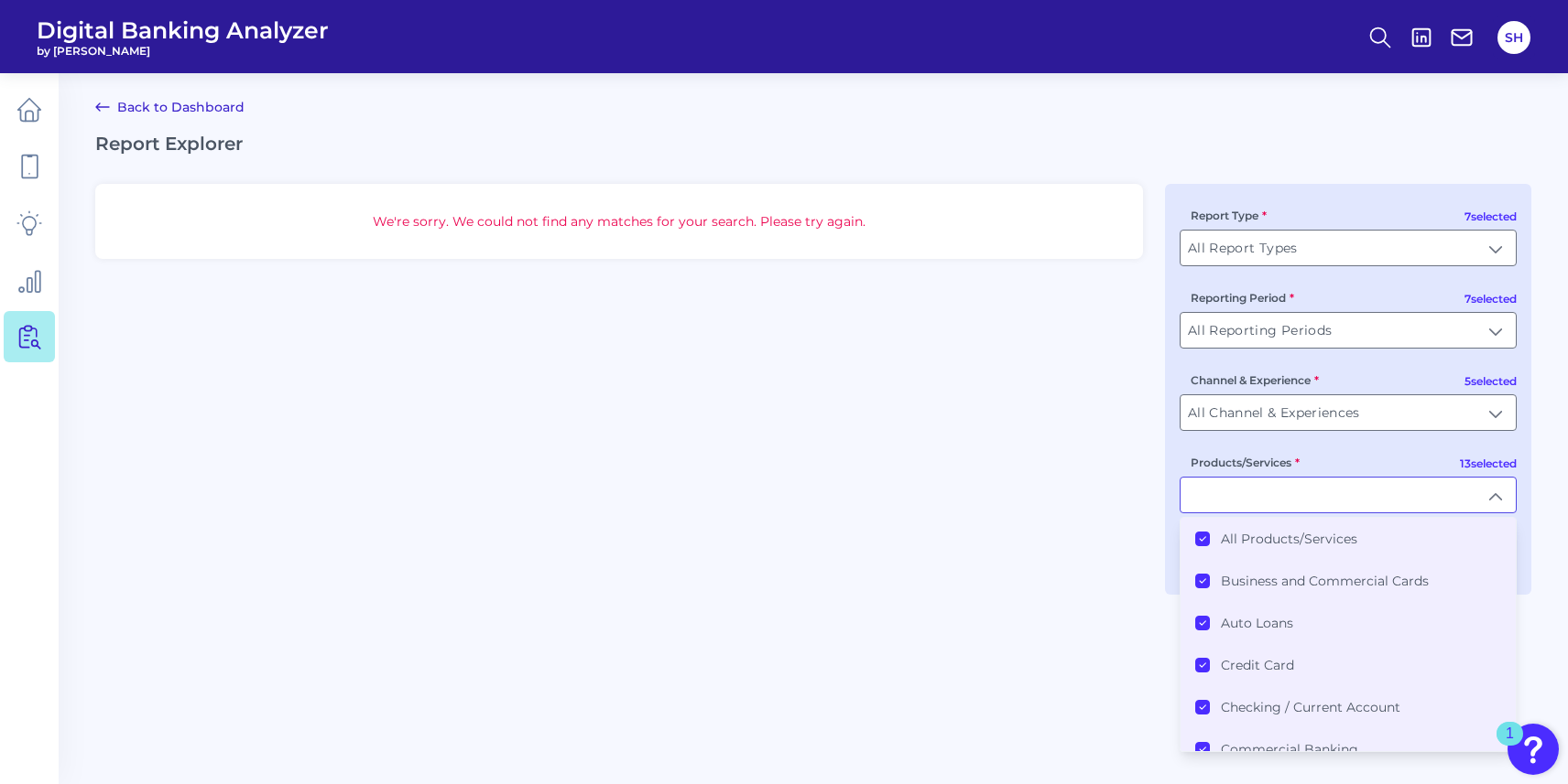
click at [1297, 547] on label "All Products/Services" at bounding box center [1288, 539] width 137 height 17
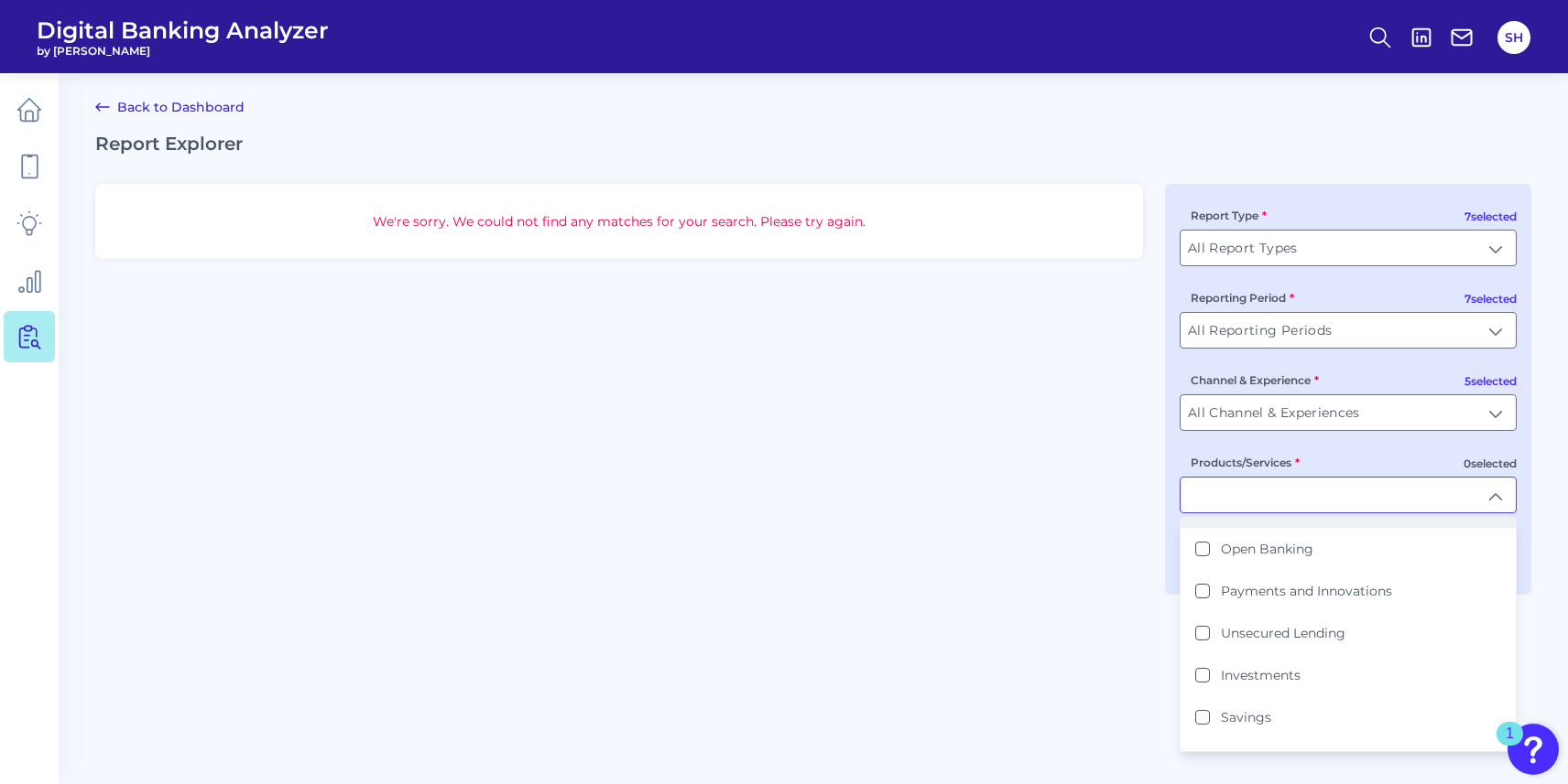
scroll to position [314, 0]
click at [1133, 489] on div "We're sorry. We could not find any matches for your search. Please try again. 7…" at bounding box center [813, 389] width 1436 height 411
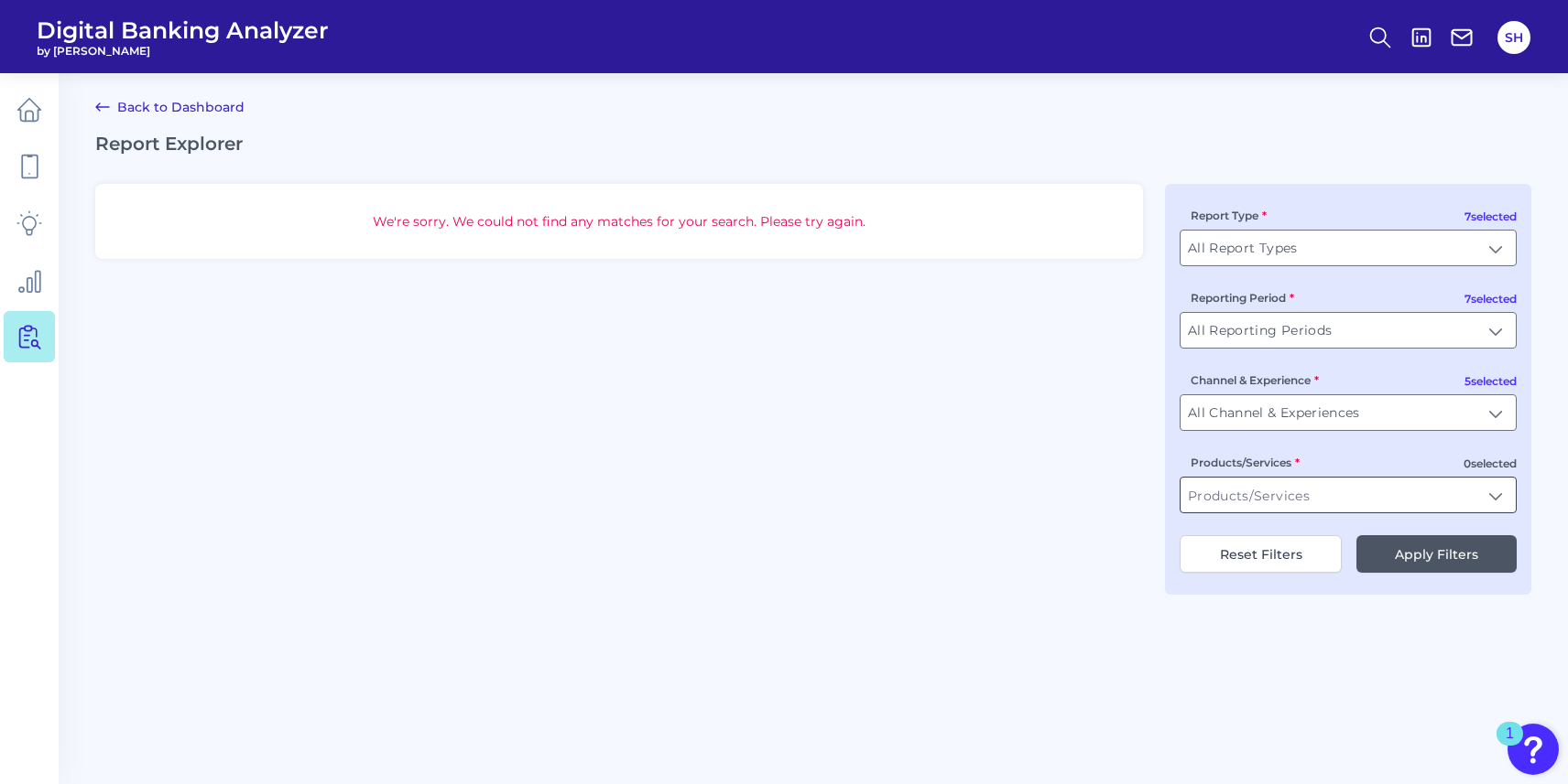
click at [1400, 490] on input "Products/Services" at bounding box center [1348, 495] width 335 height 35
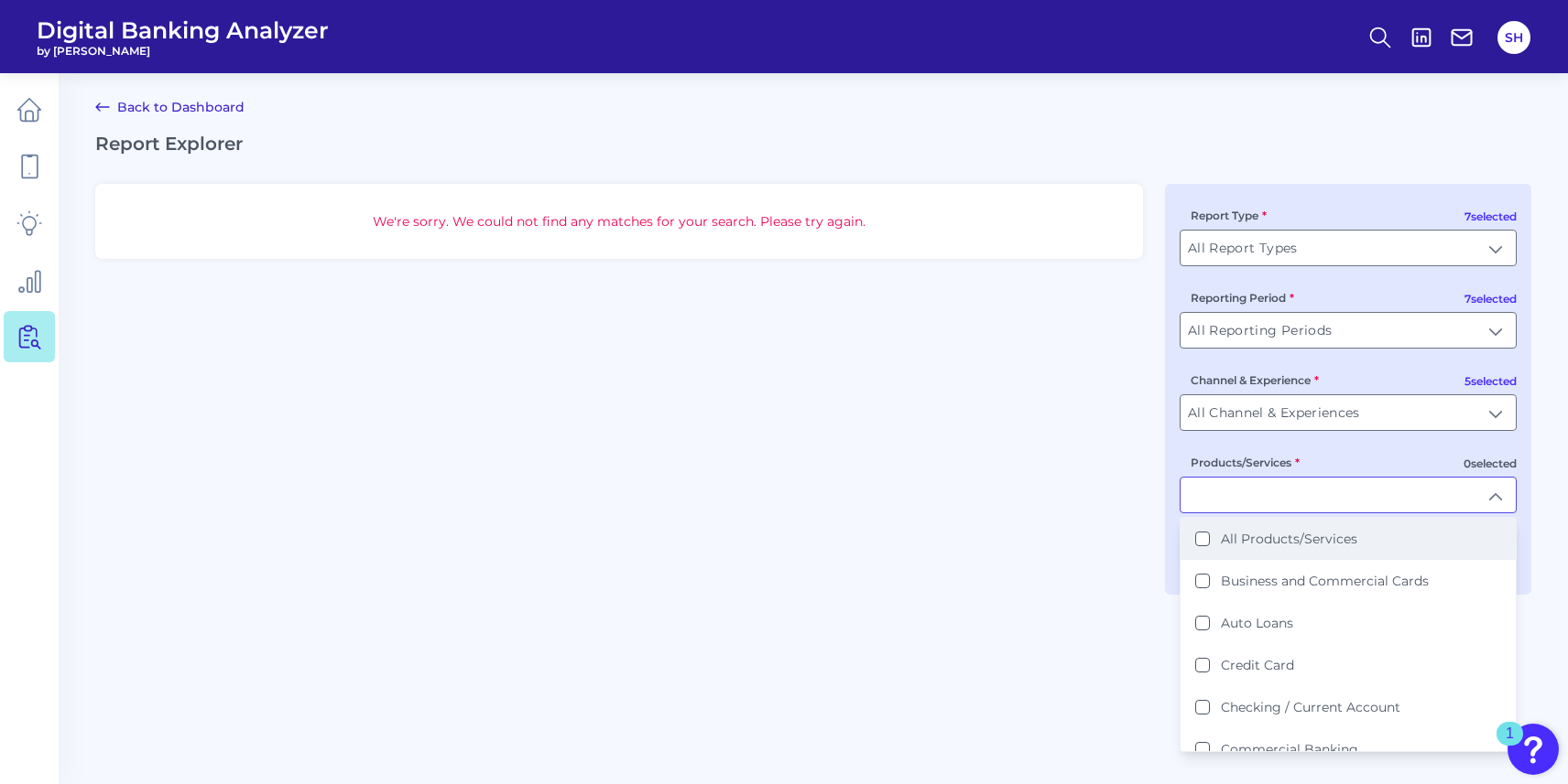
click at [1297, 534] on label "All Products/Services" at bounding box center [1288, 539] width 137 height 17
type input "All Products/Services"
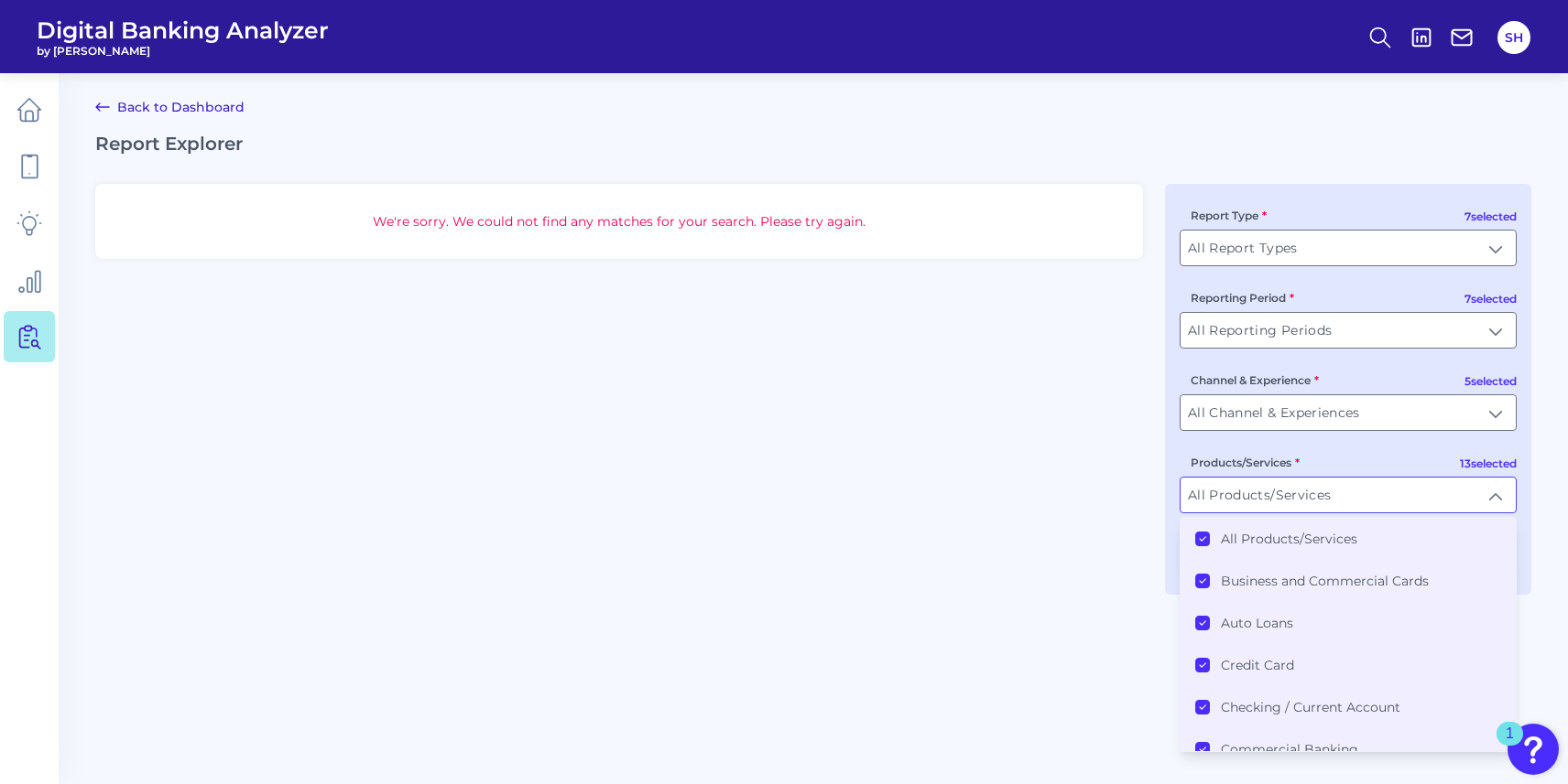
click at [1531, 563] on main "Back to Dashboard Report Explorer We're sorry. We could not find any matches fo…" at bounding box center [784, 392] width 1568 height 784
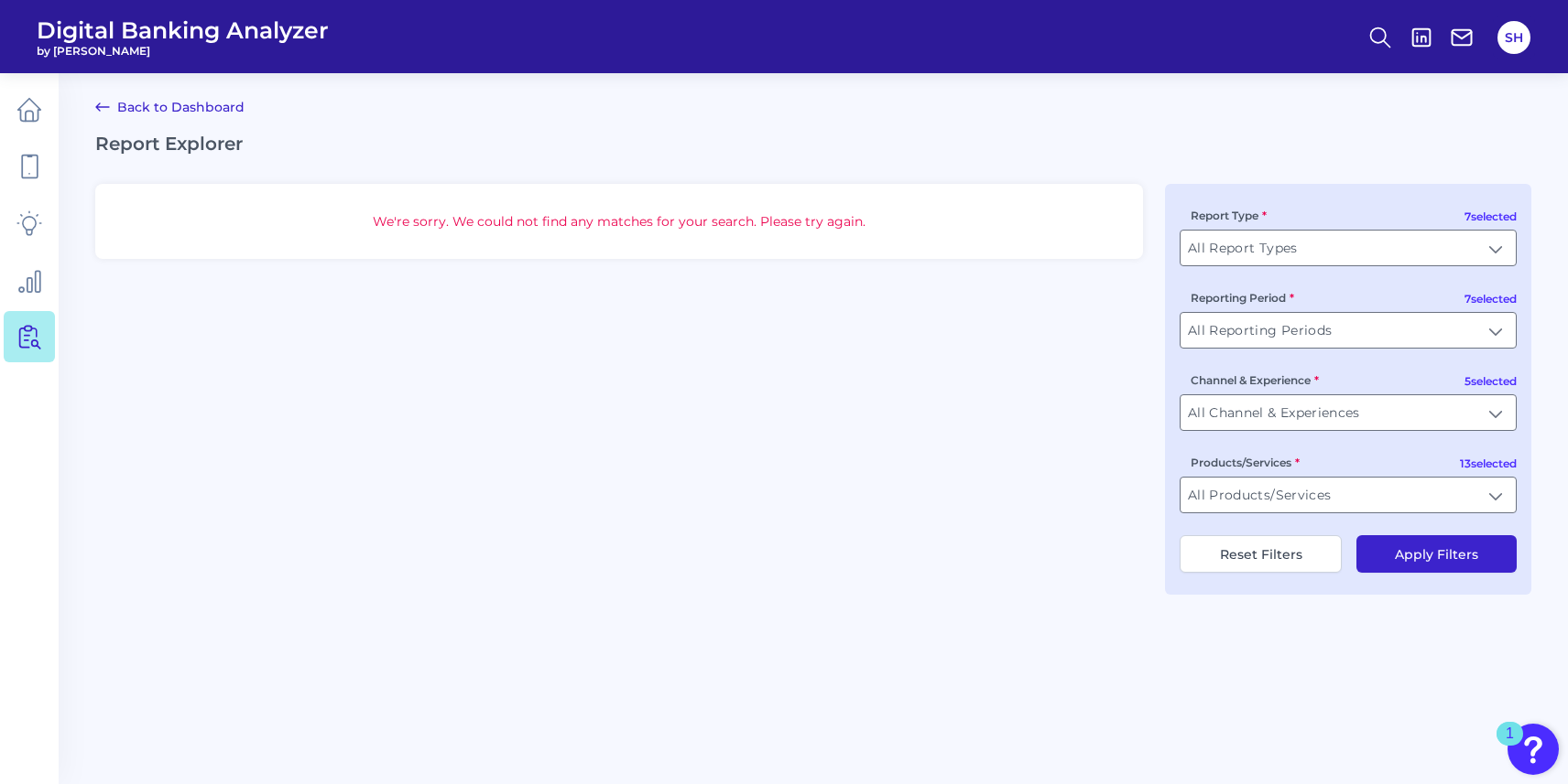
click at [1463, 556] on button "Apply Filters" at bounding box center [1436, 554] width 160 height 38
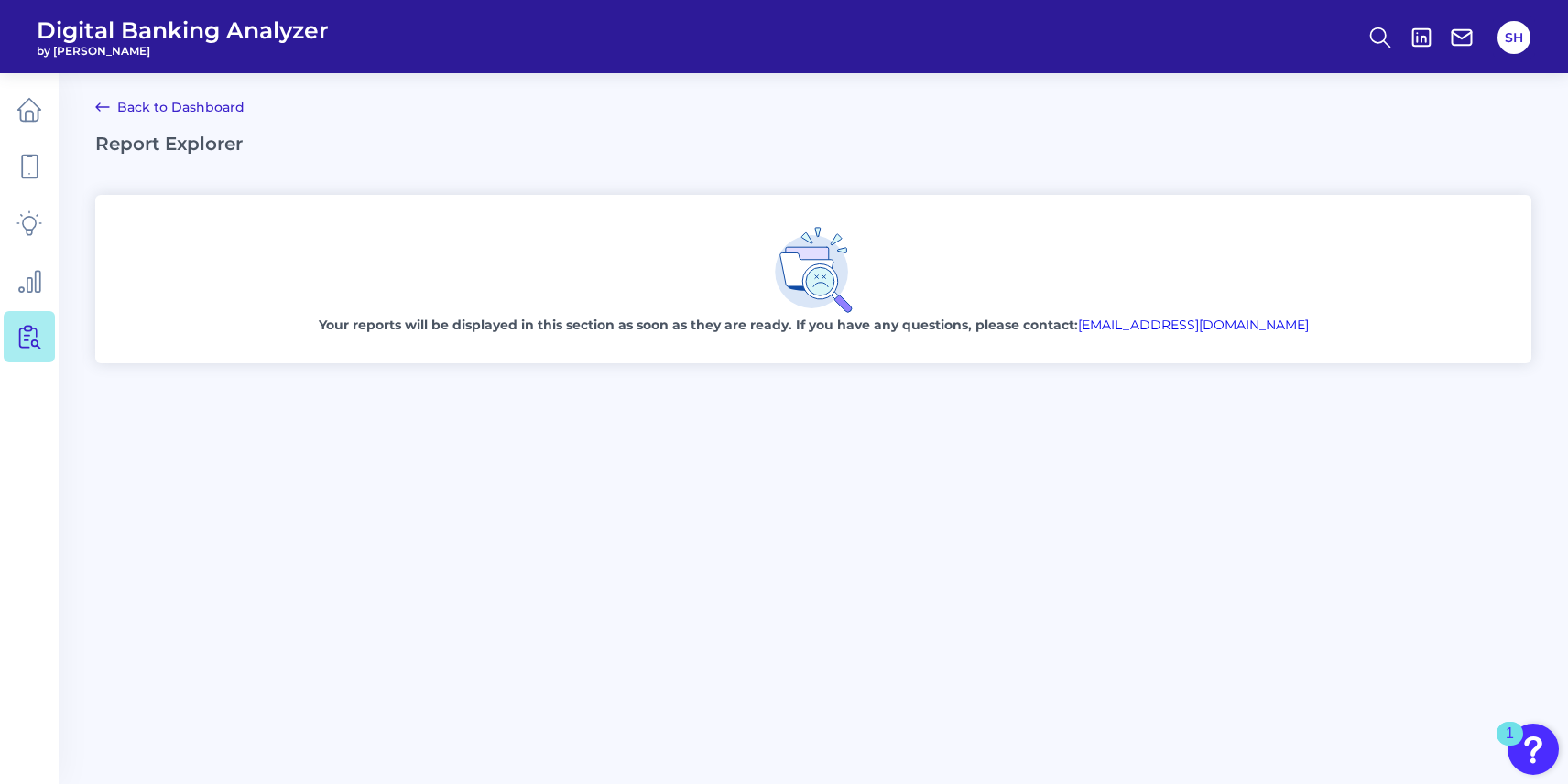
click at [125, 100] on link "Back to Dashboard" at bounding box center [170, 106] width 149 height 22
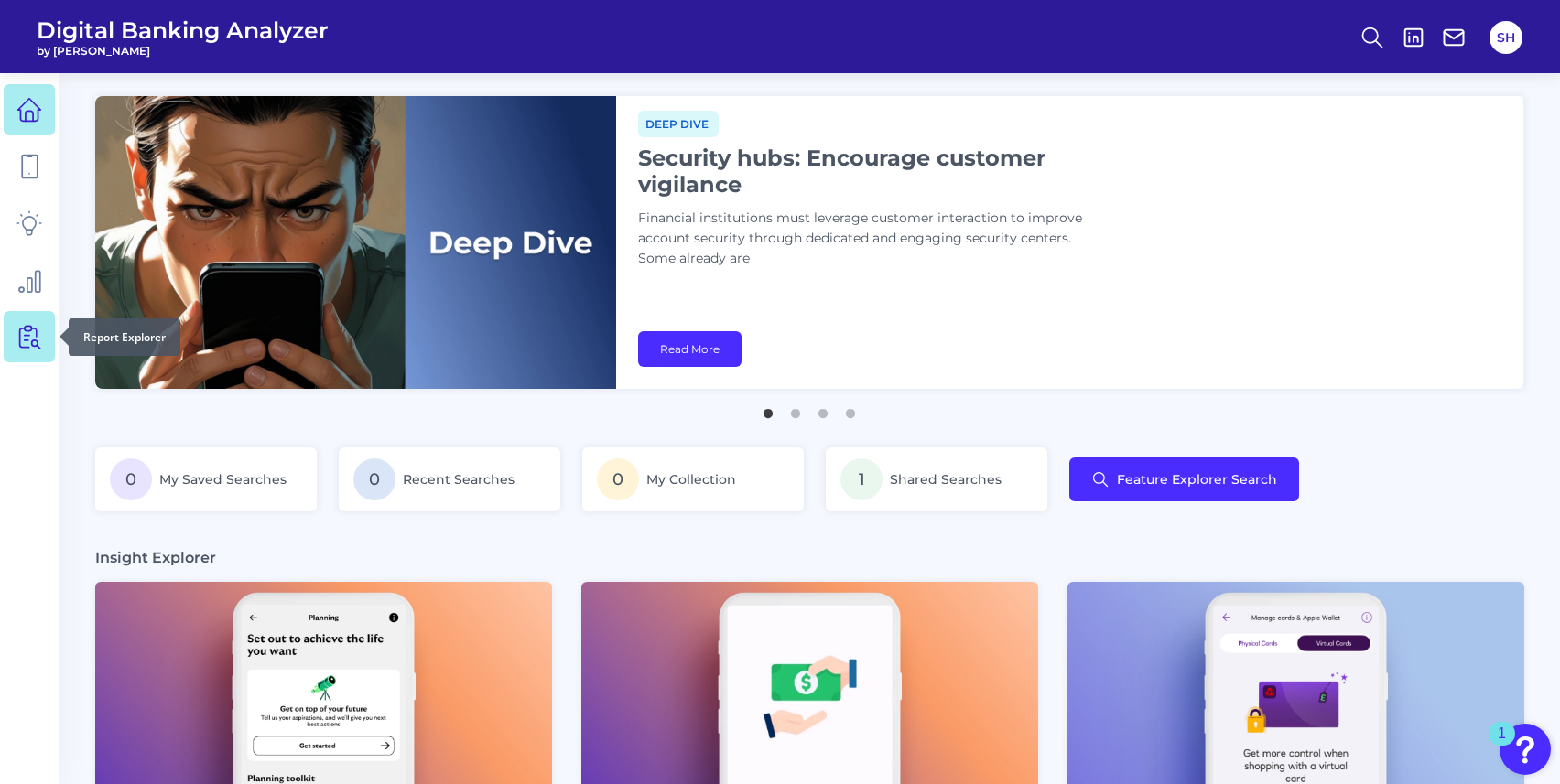
click at [40, 333] on icon at bounding box center [29, 336] width 25 height 25
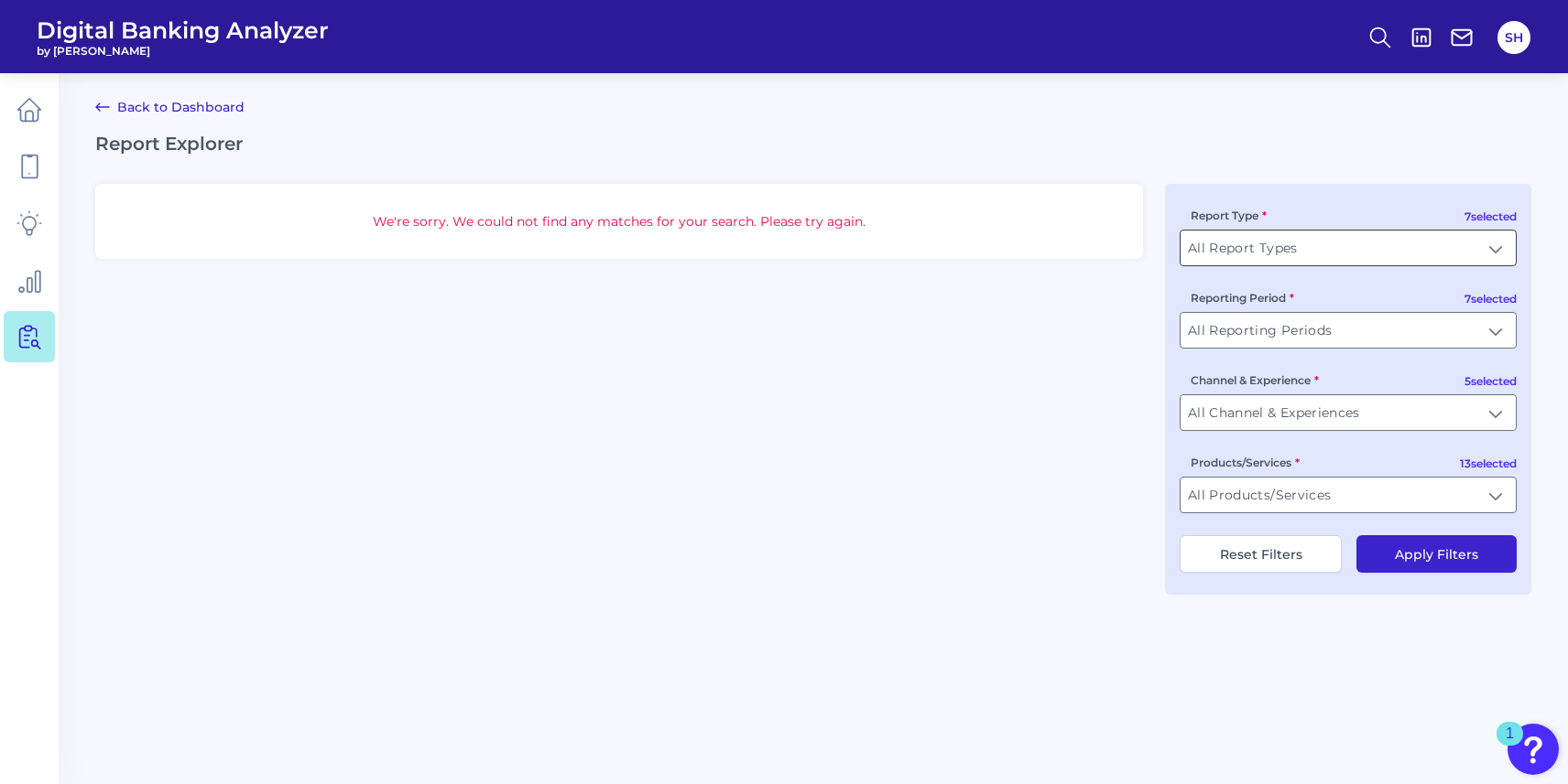
click at [1280, 257] on input "All Report Types" at bounding box center [1348, 248] width 335 height 35
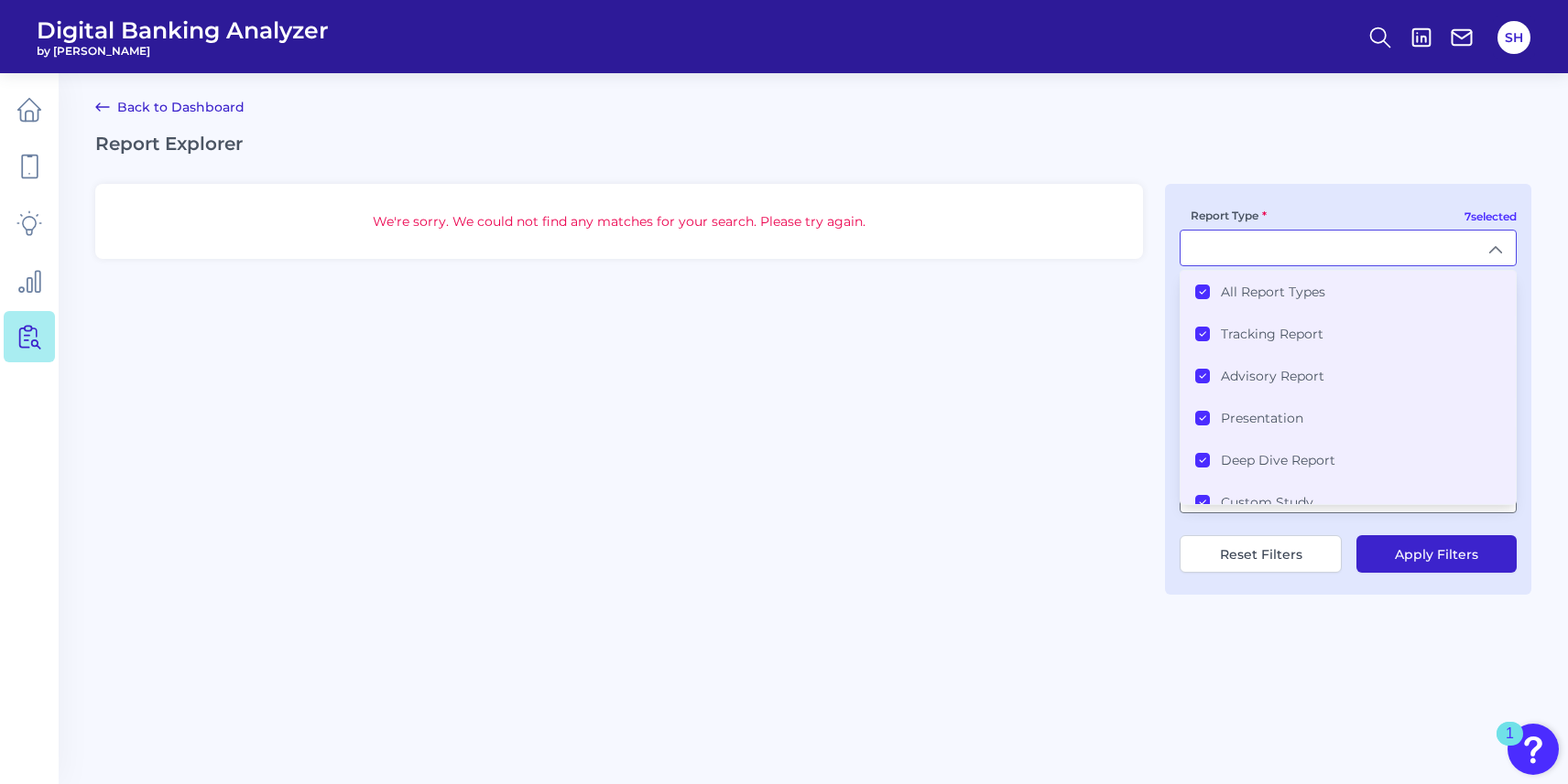
click at [1219, 284] on div "All Report Types" at bounding box center [1260, 292] width 130 height 17
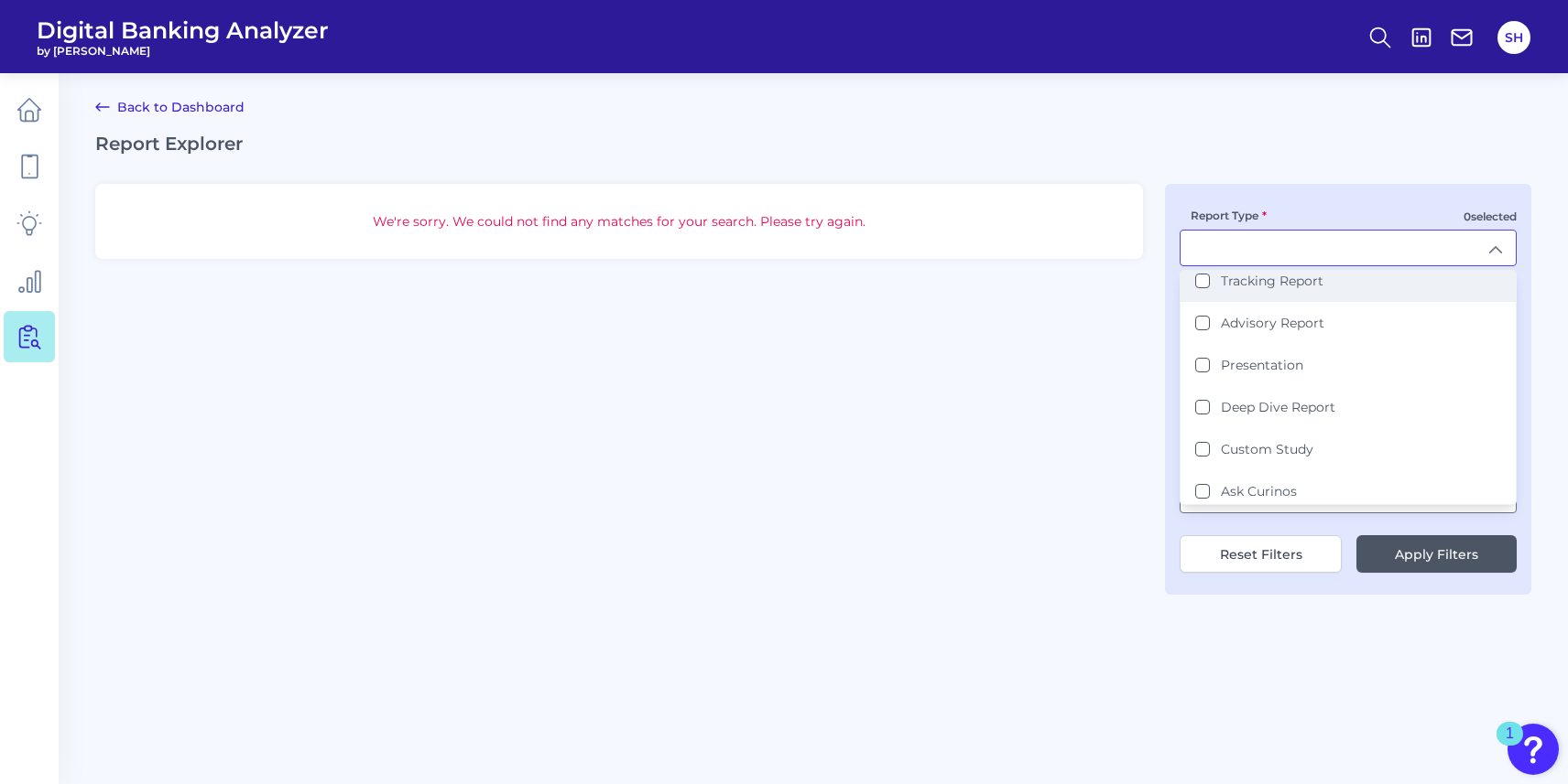
scroll to position [96, 0]
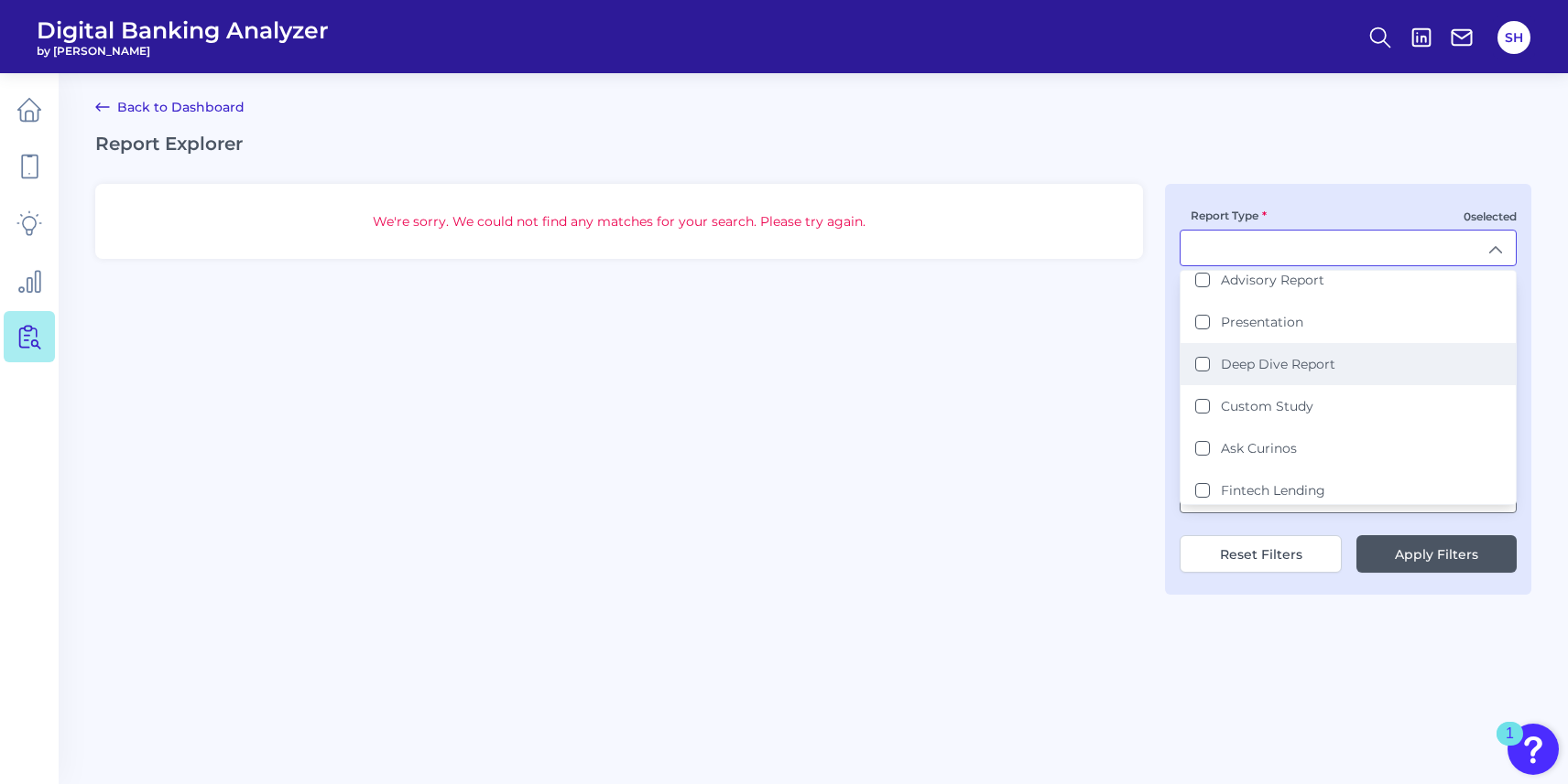
click at [1251, 360] on label "Deep Dive Report" at bounding box center [1278, 364] width 115 height 17
type input "Deep Dive Report"
click at [1049, 425] on div "We're sorry. We could not find any matches for your search. Please try again. 1…" at bounding box center [813, 389] width 1436 height 411
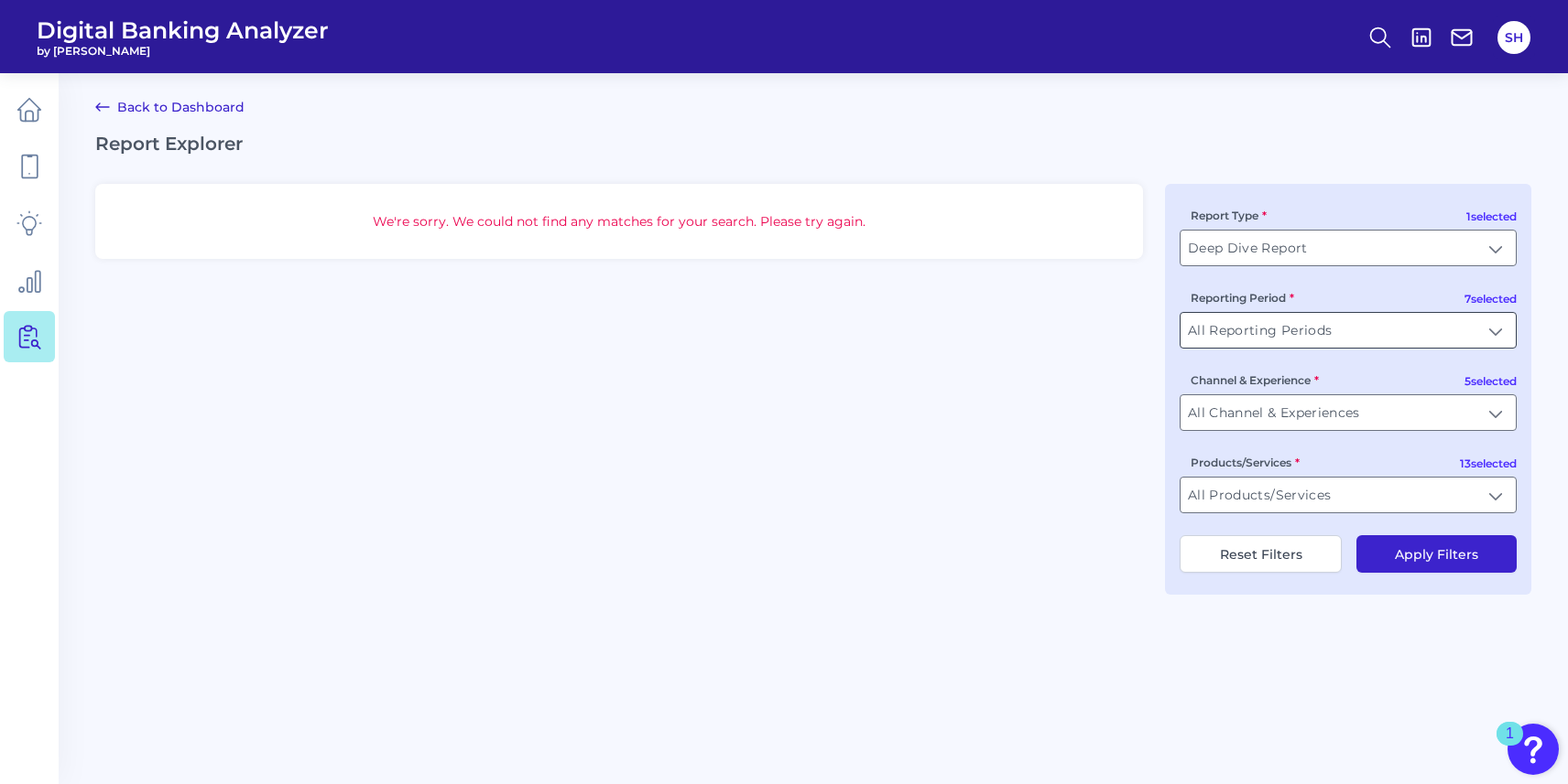
click at [1236, 336] on input "All Reporting Periods" at bounding box center [1348, 330] width 335 height 35
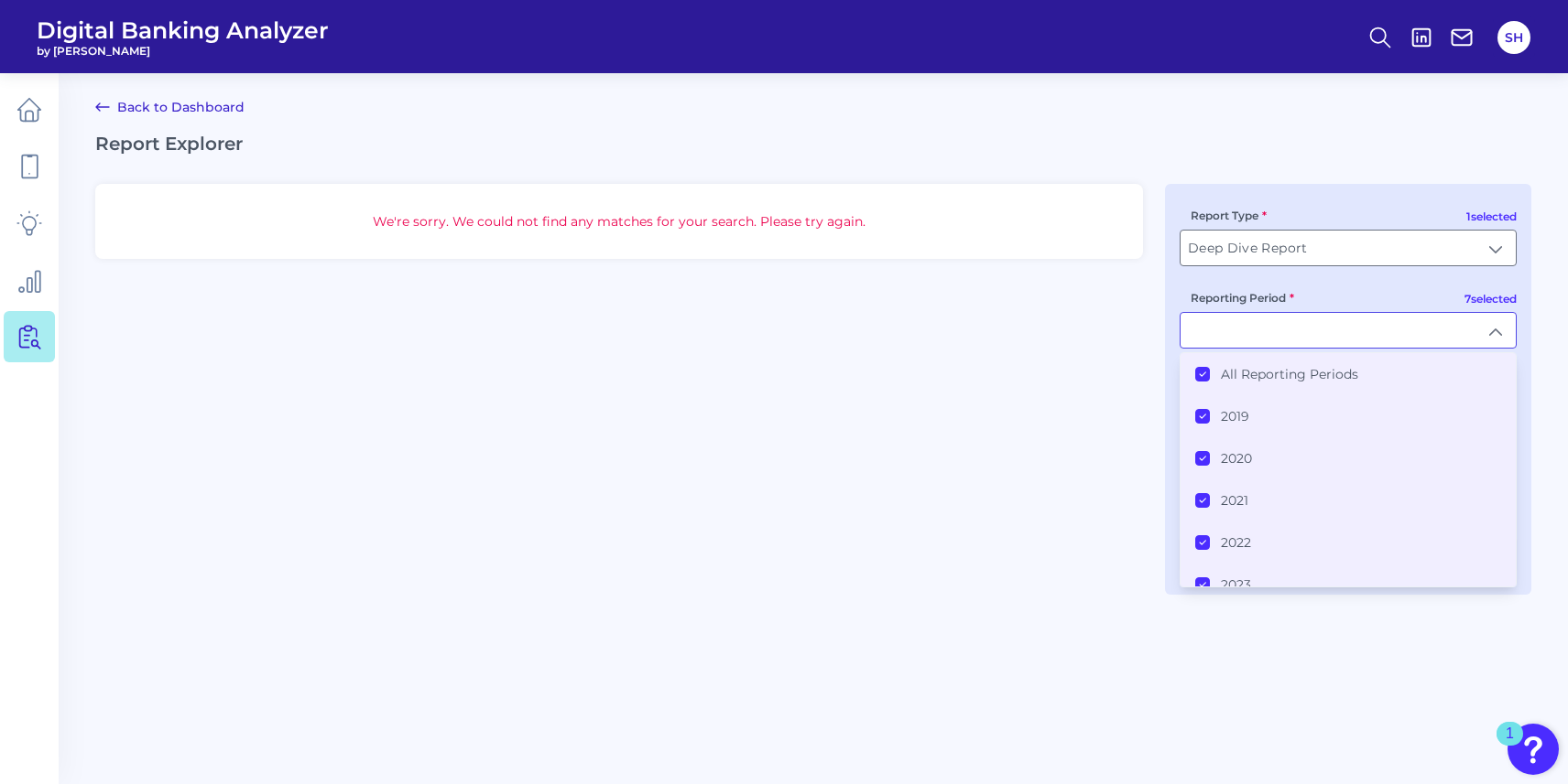
click at [1229, 383] on li "All Reporting Periods" at bounding box center [1348, 374] width 335 height 42
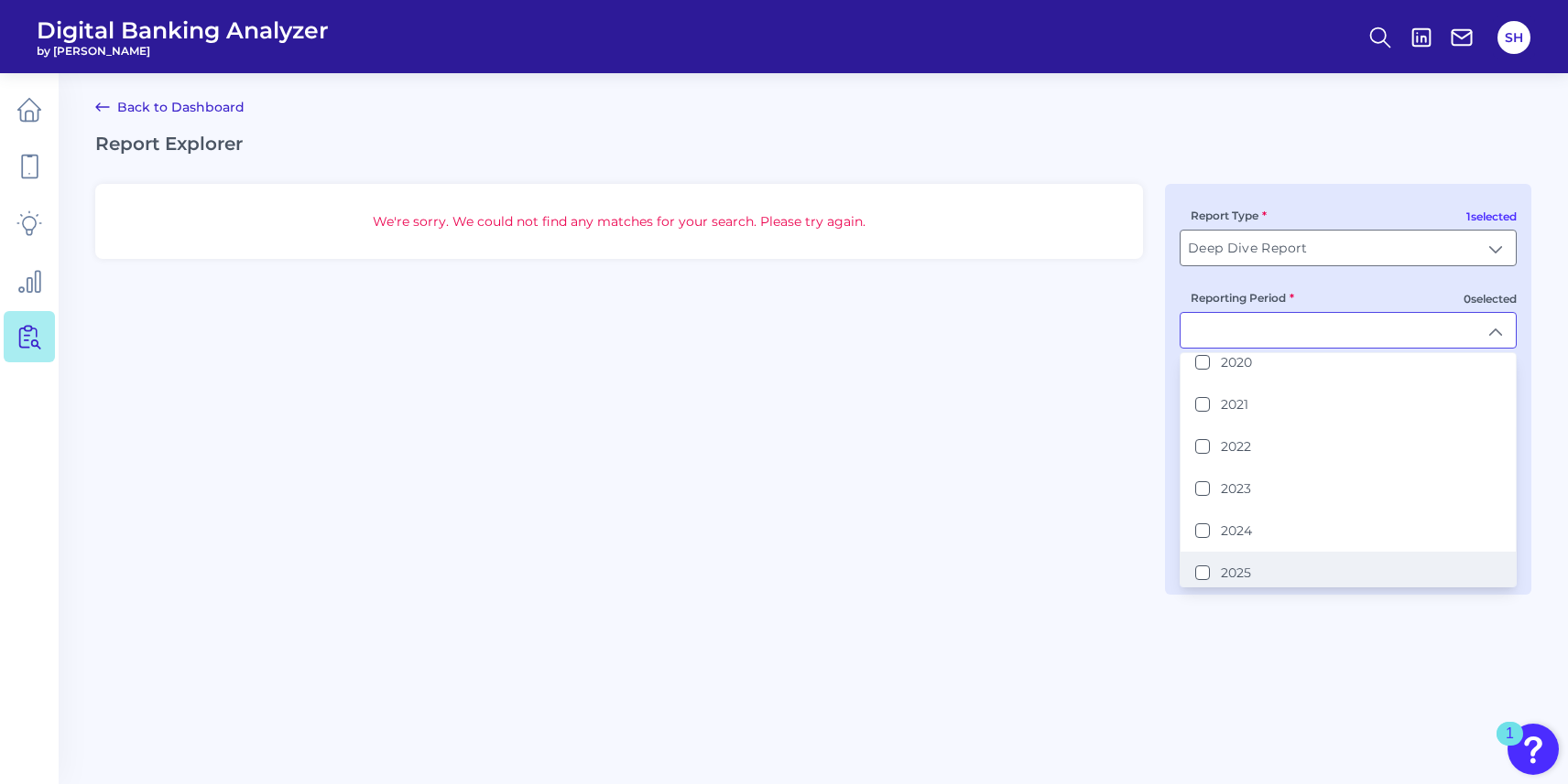
click at [1212, 566] on div "2025" at bounding box center [1222, 573] width 56 height 17
type input "2025"
click at [1113, 506] on div "We're sorry. We could not find any matches for your search. Please try again. 1…" at bounding box center [813, 389] width 1436 height 411
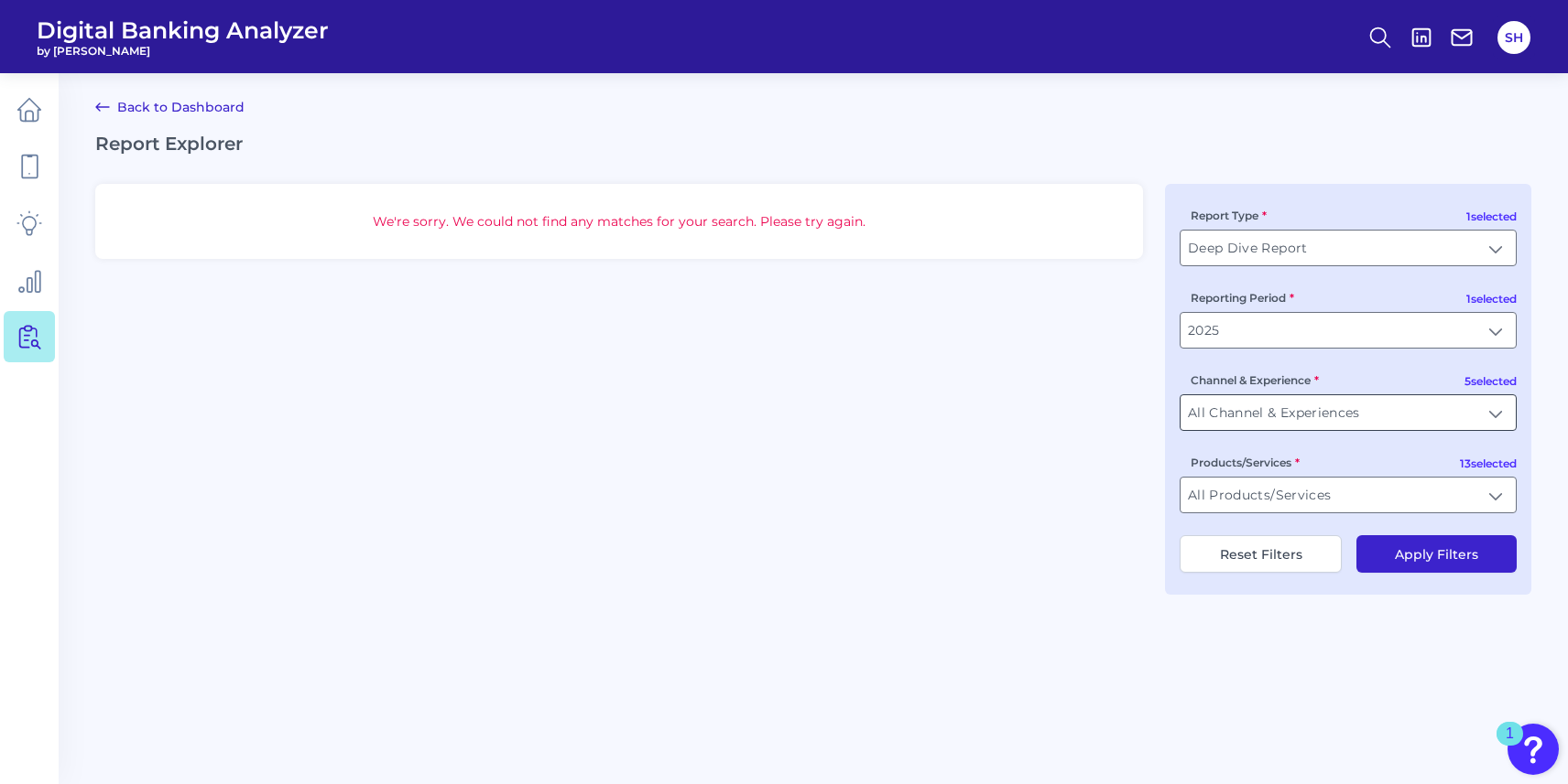
click at [1246, 424] on input "All Channel & Experiences" at bounding box center [1348, 412] width 335 height 35
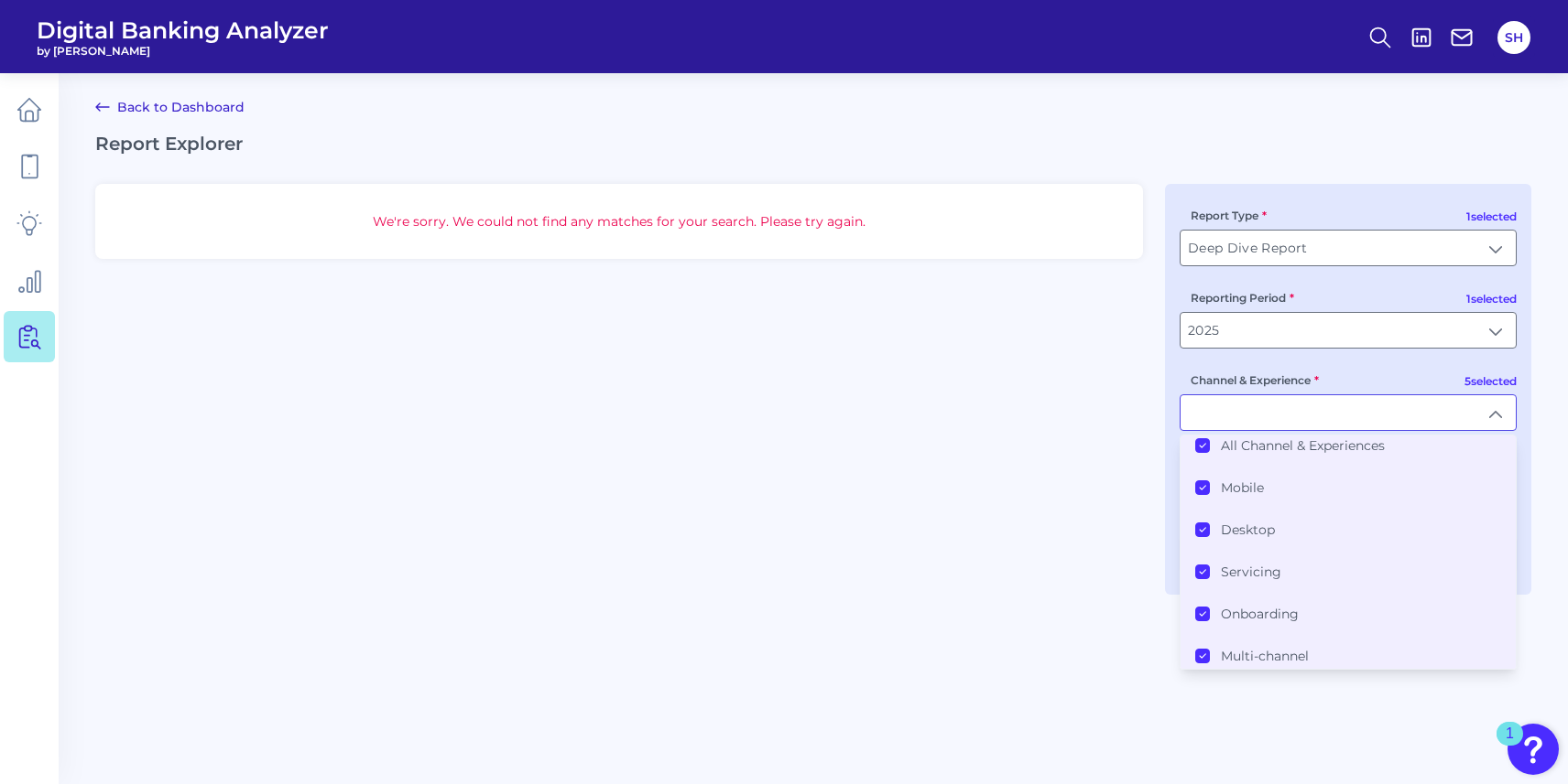
scroll to position [14, 0]
click at [1256, 445] on label "All Channel & Experiences" at bounding box center [1302, 443] width 164 height 17
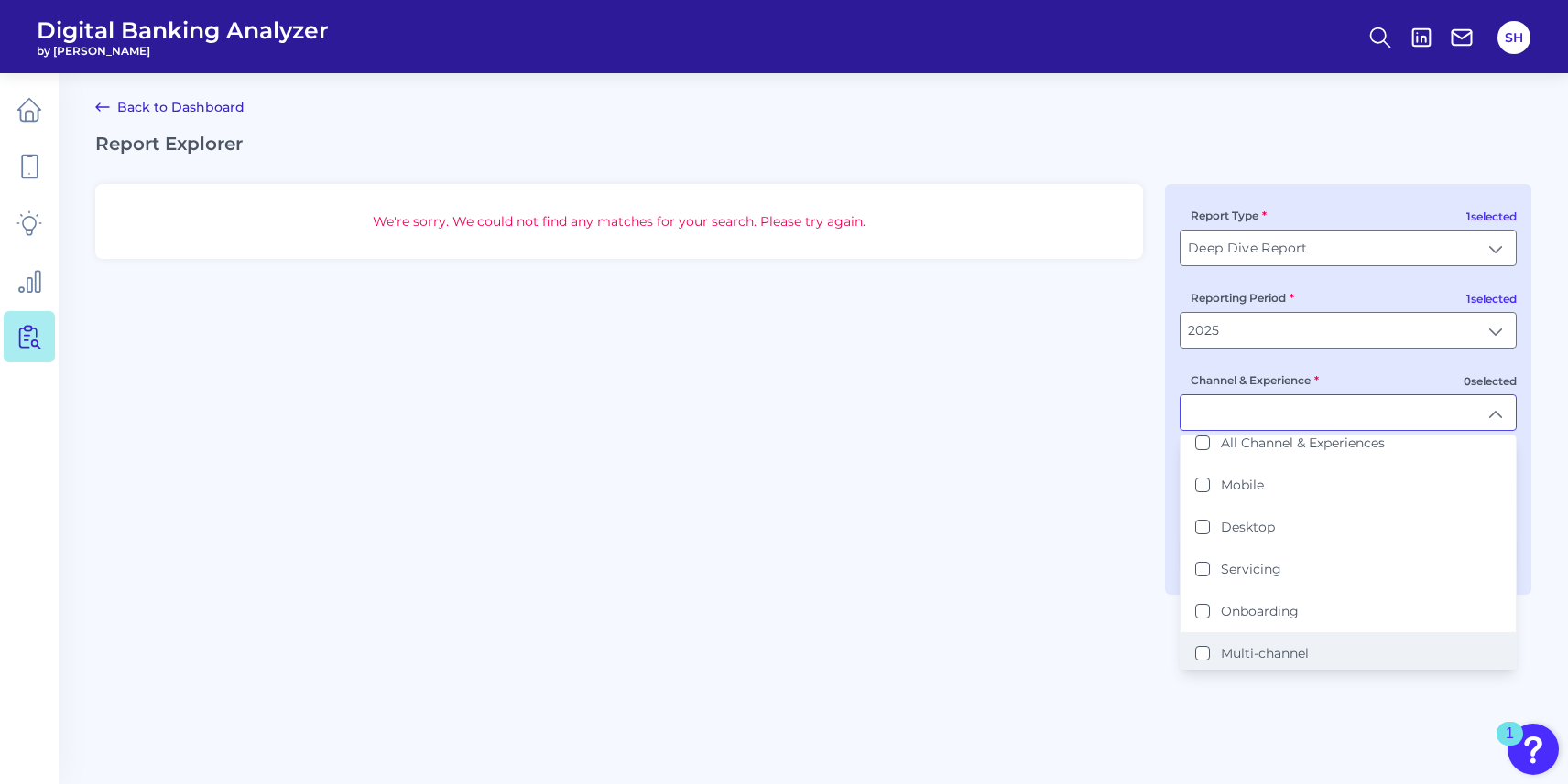
click at [1245, 649] on label "Multi-channel" at bounding box center [1264, 654] width 88 height 17
type input "Multi-channel"
click at [1101, 576] on div "We're sorry. We could not find any matches for your search. Please try again. 1…" at bounding box center [813, 389] width 1436 height 411
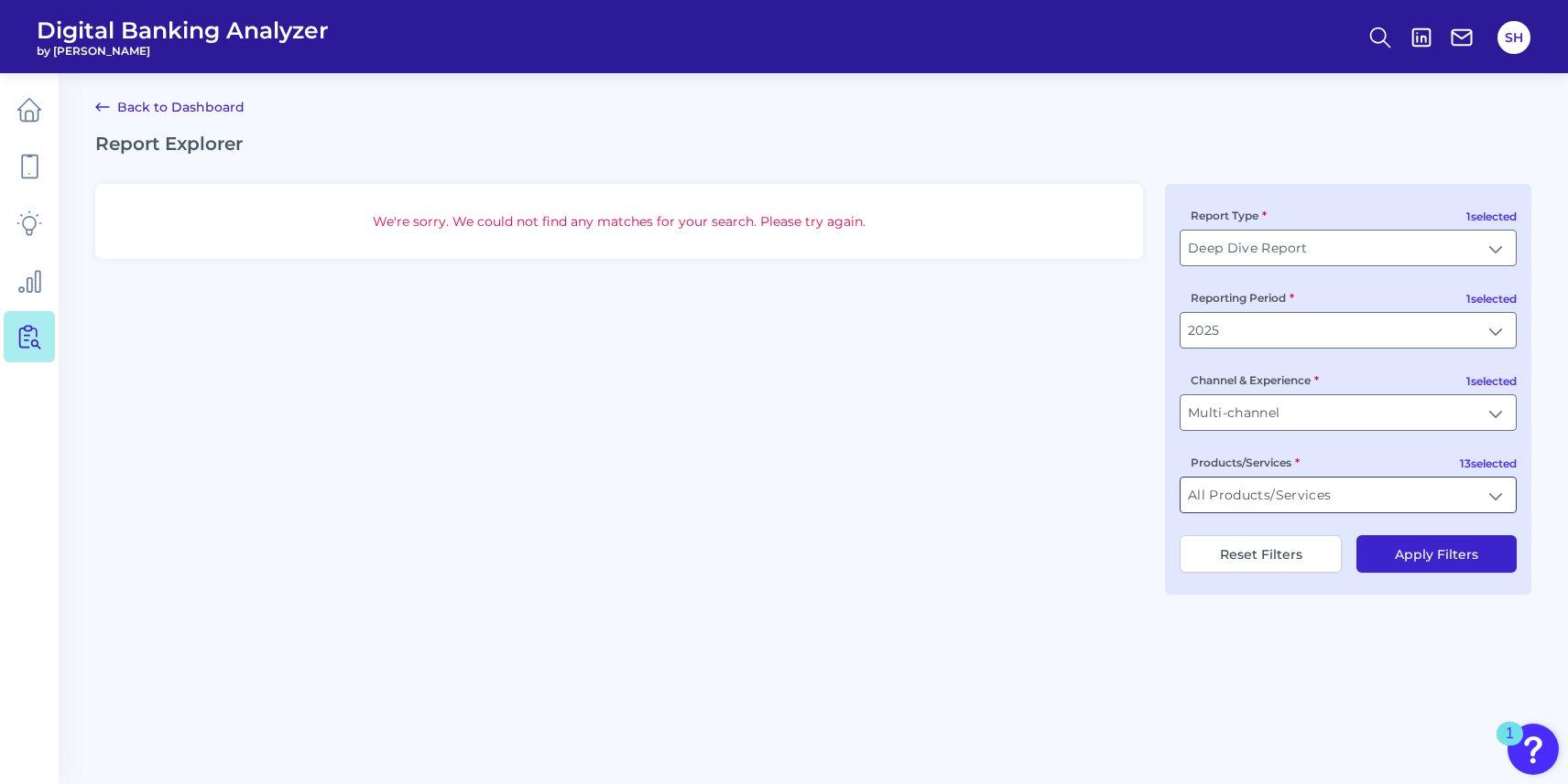
click at [1260, 502] on input "All Products/Services" at bounding box center [1348, 495] width 335 height 35
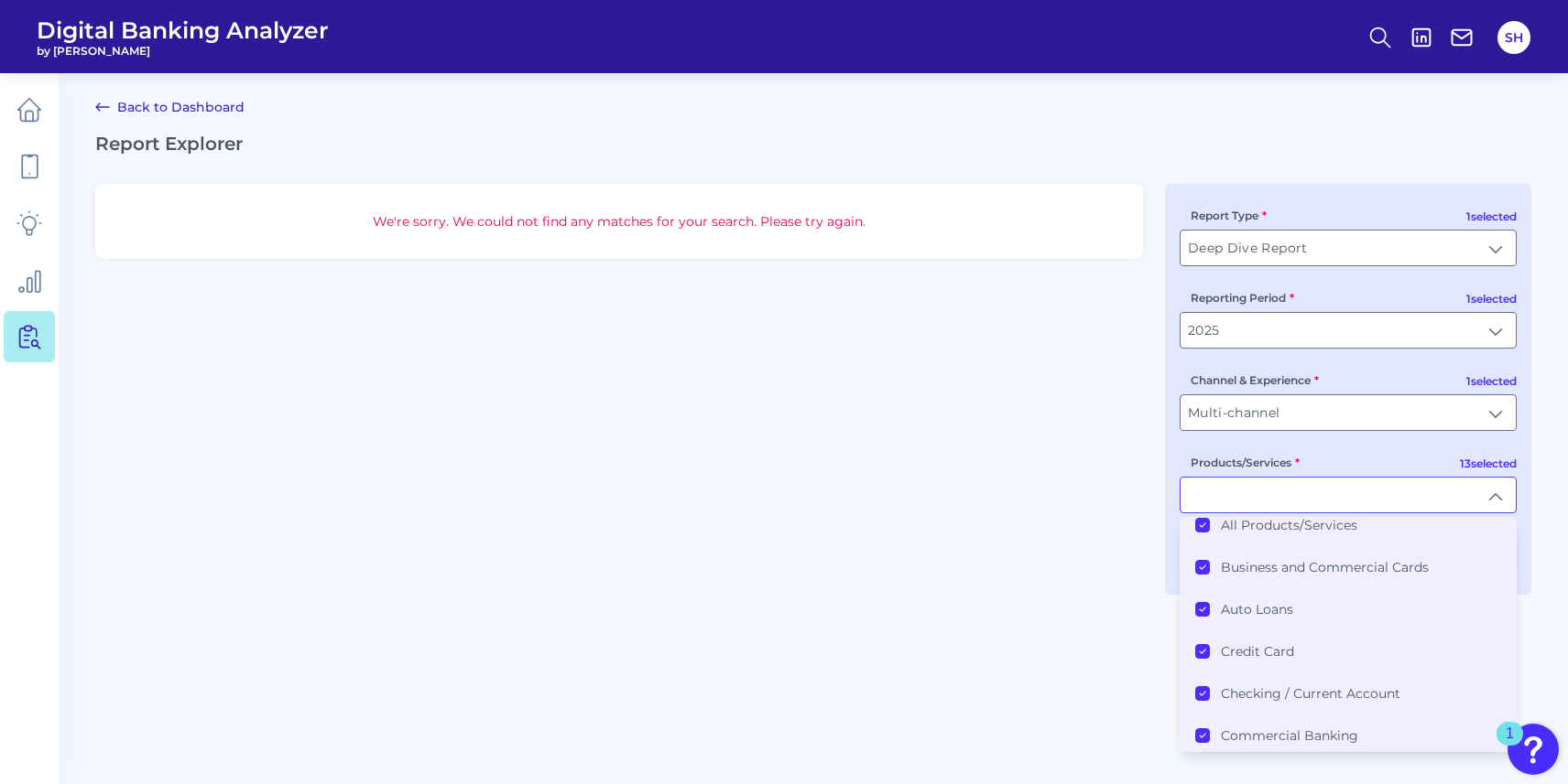
scroll to position [20, 0]
click at [1277, 527] on label "All Products/Services" at bounding box center [1288, 520] width 137 height 17
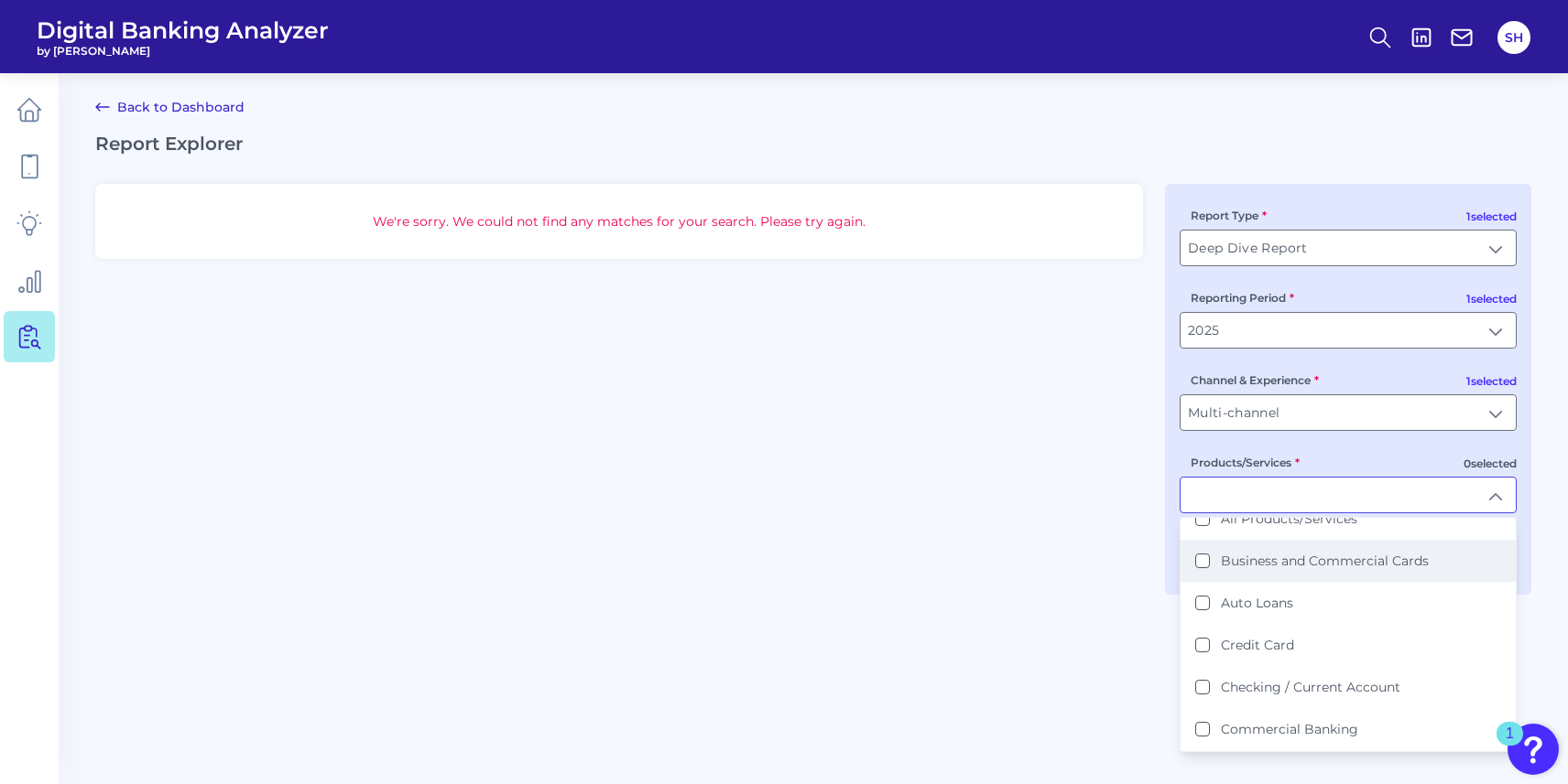
click at [1290, 553] on li "Business and Commercial Cards" at bounding box center [1348, 561] width 335 height 42
type input "Business and Commercial Cards"
click at [1091, 569] on div "We're sorry. We could not find any matches for your search. Please try again. 1…" at bounding box center [813, 389] width 1436 height 411
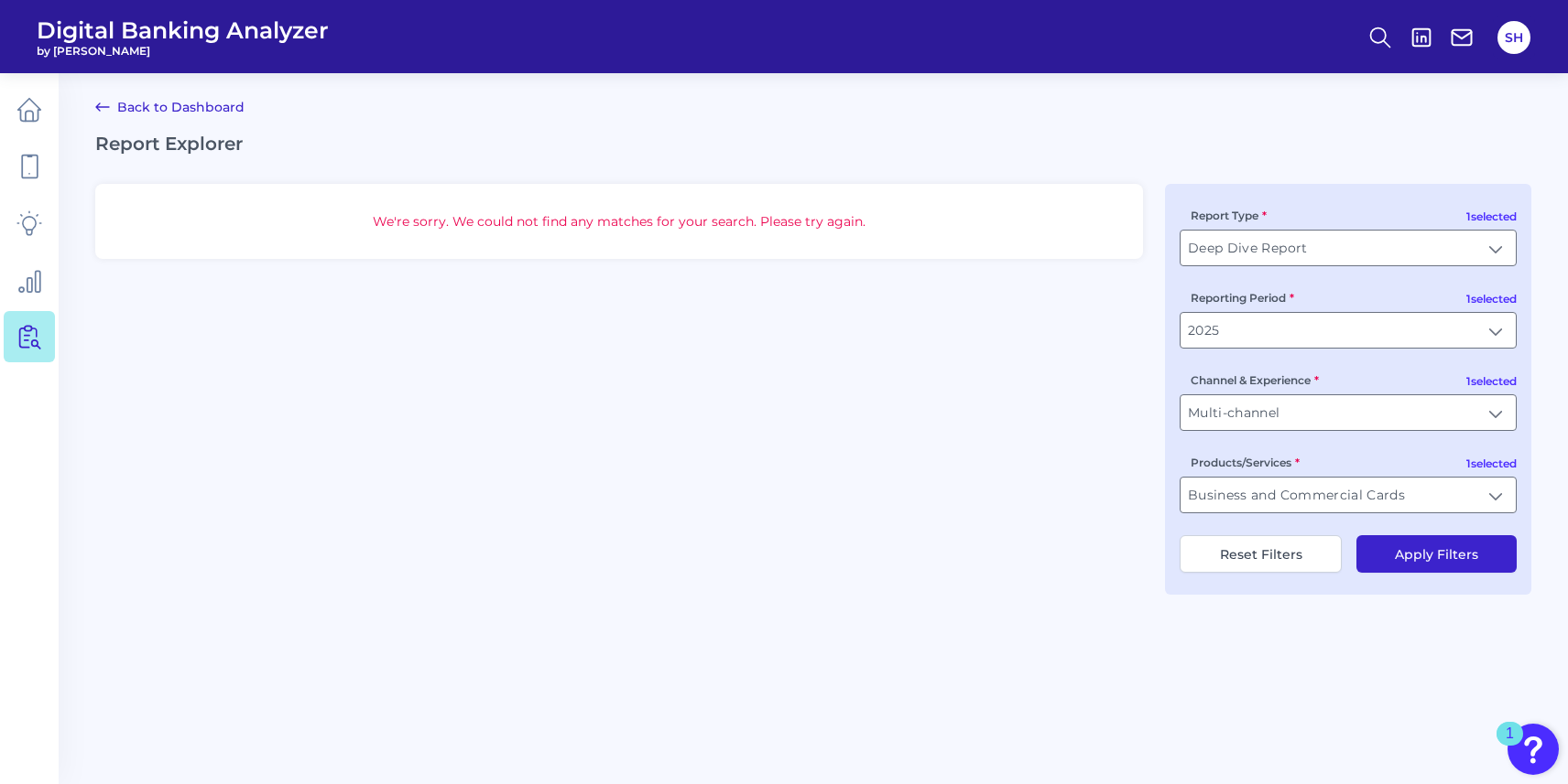
click at [1480, 555] on button "Apply Filters" at bounding box center [1436, 554] width 160 height 38
